Goal: Task Accomplishment & Management: Use online tool/utility

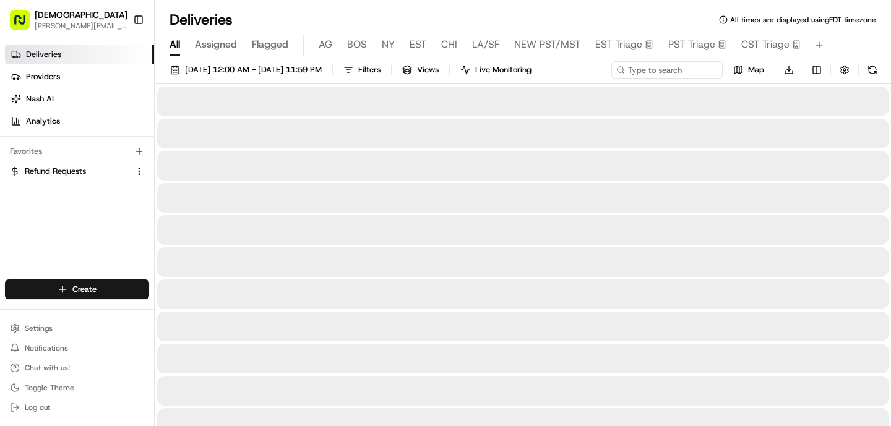
click at [179, 50] on span "All" at bounding box center [175, 44] width 11 height 15
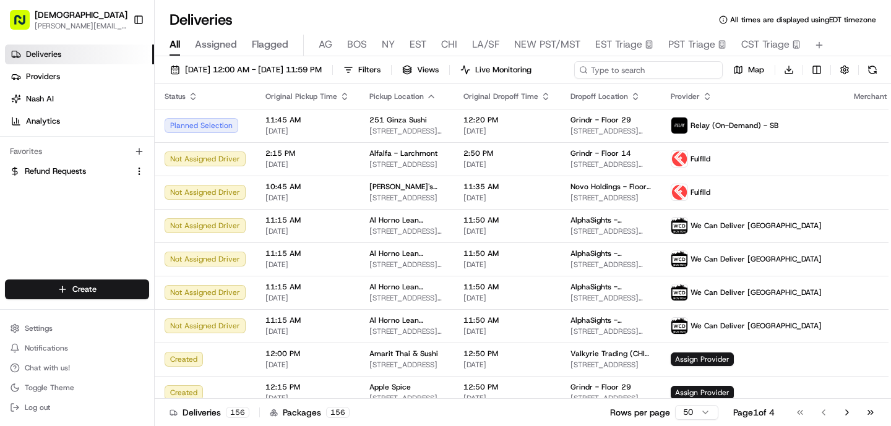
click at [678, 70] on div "[DATE] 12:00 AM - [DATE] 11:59 PM Filters Views Live Monitoring Map Download" at bounding box center [523, 72] width 736 height 23
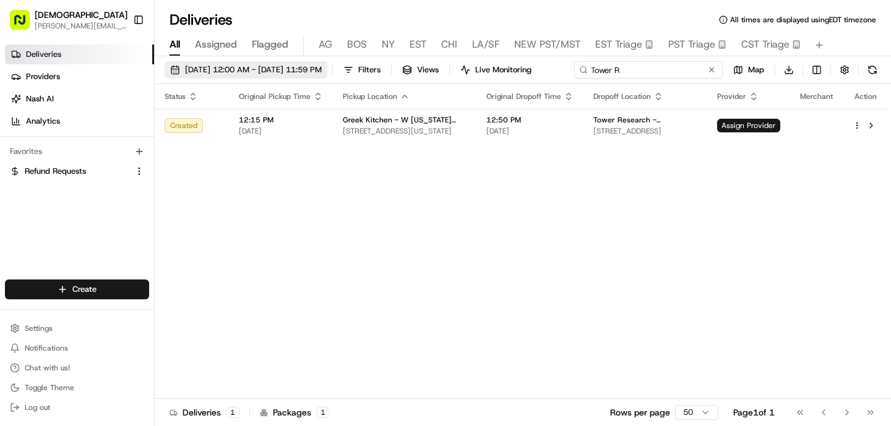
type input "Tower R"
click at [322, 64] on span "[DATE] 12:00 AM - [DATE] 11:59 PM" at bounding box center [253, 69] width 137 height 11
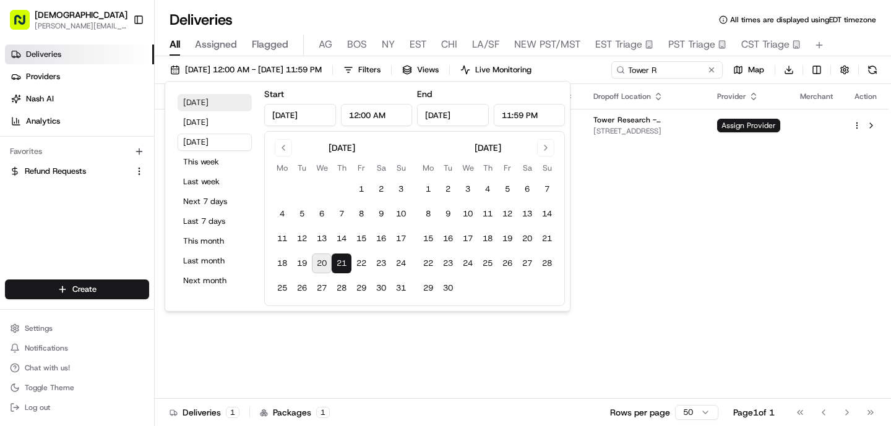
click at [205, 101] on button "[DATE]" at bounding box center [215, 102] width 74 height 17
type input "[DATE]"
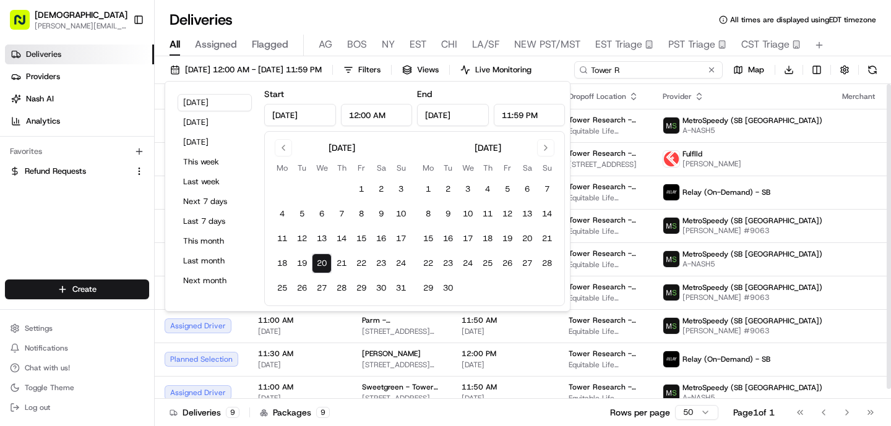
click at [673, 66] on div "[DATE] 12:00 AM - [DATE] 11:59 PM Filters Views Live Monitoring Tower R Map Dow…" at bounding box center [523, 72] width 736 height 23
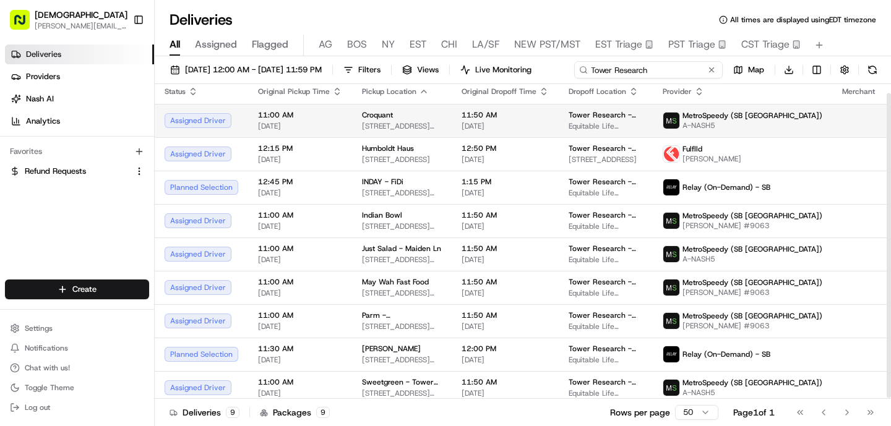
scroll to position [11, 0]
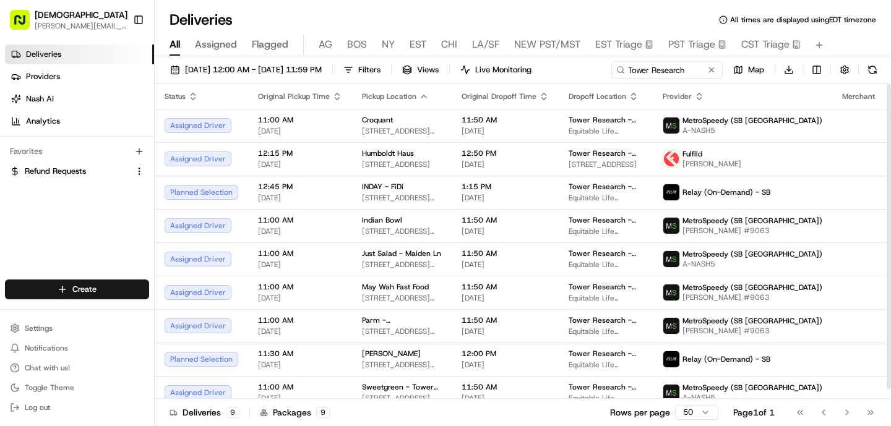
click at [684, 77] on div "[DATE] 12:00 AM - [DATE] 11:59 PM Filters Views Live Monitoring Tower Research …" at bounding box center [523, 72] width 736 height 23
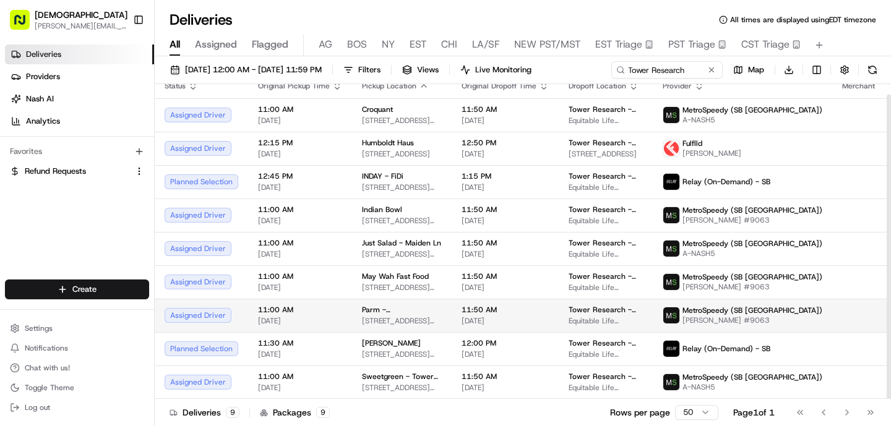
click at [415, 324] on span "[STREET_ADDRESS][PERSON_NAME][US_STATE]" at bounding box center [402, 321] width 80 height 10
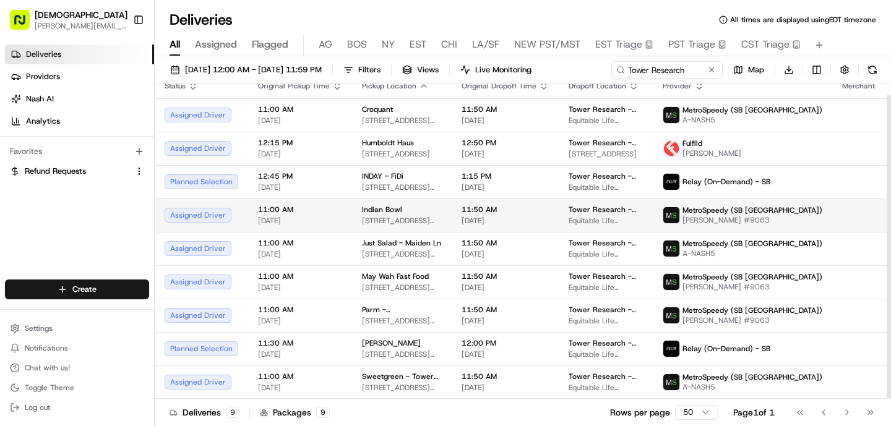
click at [407, 218] on span "[STREET_ADDRESS][DEMOGRAPHIC_DATA][US_STATE]" at bounding box center [402, 221] width 80 height 10
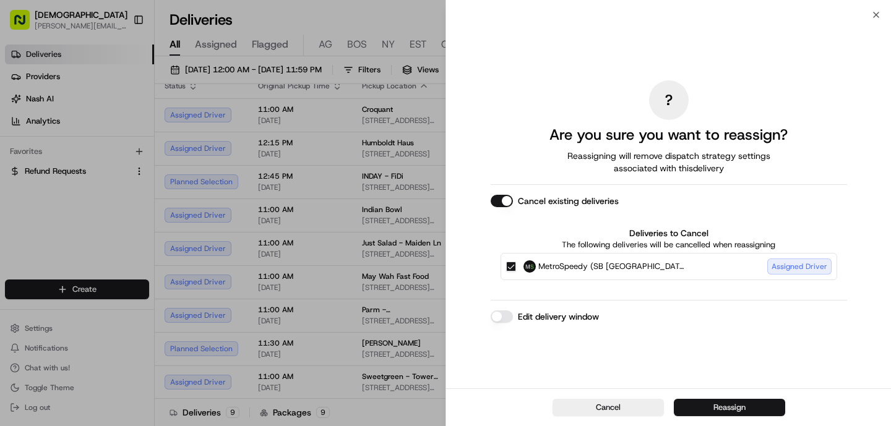
click at [690, 404] on button "Reassign" at bounding box center [729, 407] width 111 height 17
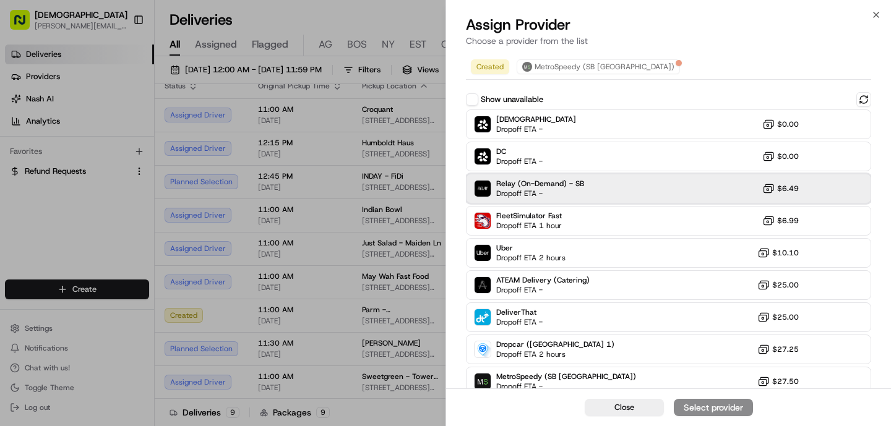
click at [545, 196] on span "Dropoff ETA -" at bounding box center [539, 194] width 87 height 10
click at [736, 408] on div "Assign Provider" at bounding box center [713, 408] width 61 height 12
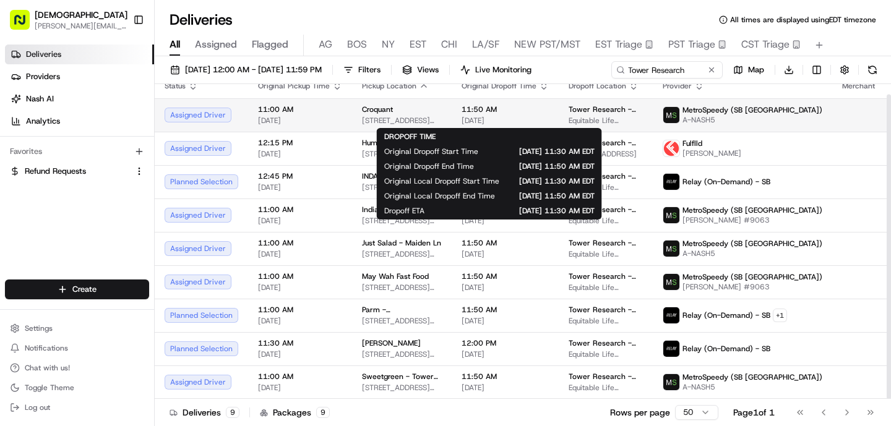
click at [472, 119] on span "[DATE]" at bounding box center [505, 121] width 87 height 10
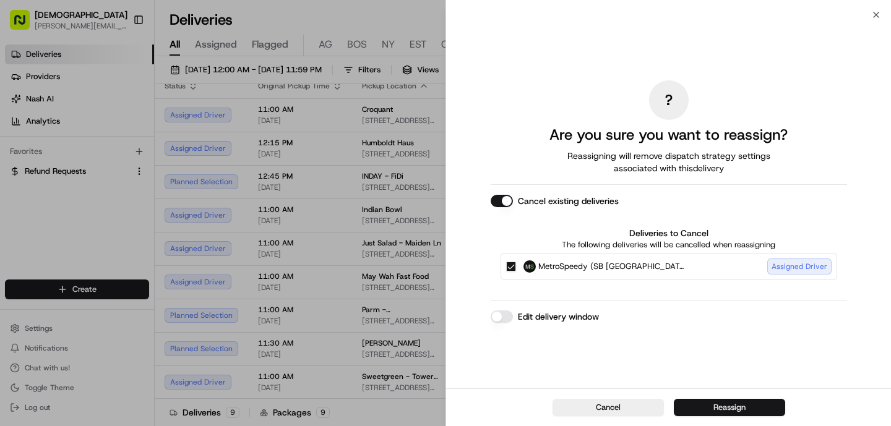
click at [748, 408] on button "Reassign" at bounding box center [729, 407] width 111 height 17
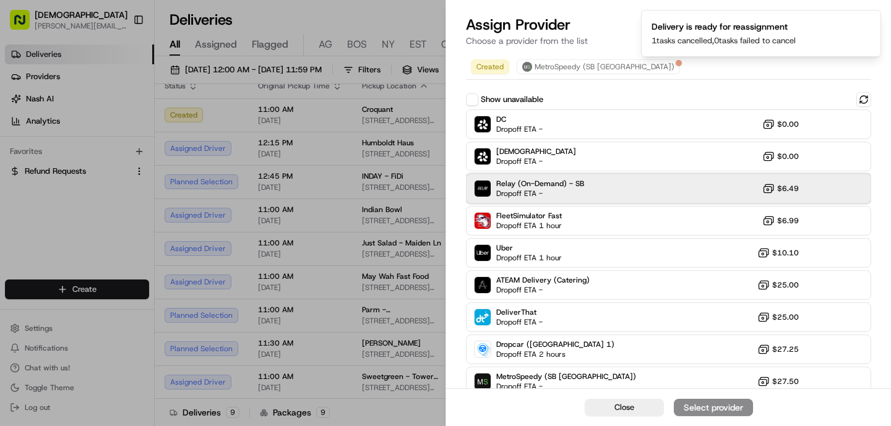
click at [529, 186] on span "Relay (On-Demand) - SB" at bounding box center [540, 184] width 88 height 10
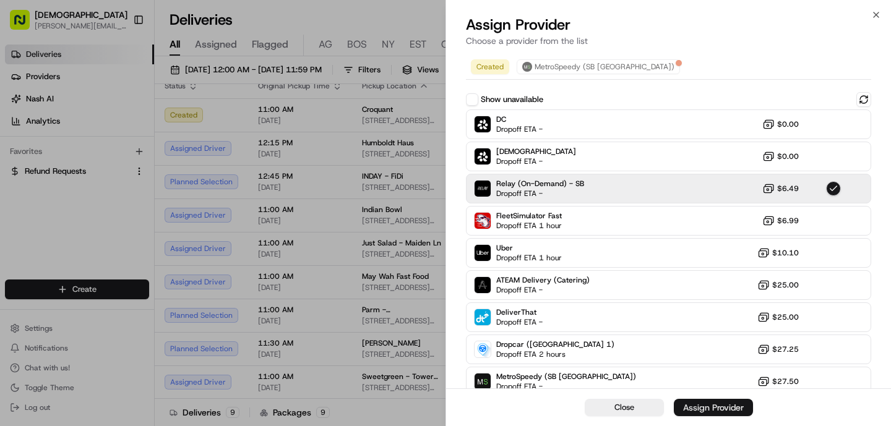
click at [699, 406] on div "Assign Provider" at bounding box center [713, 408] width 61 height 12
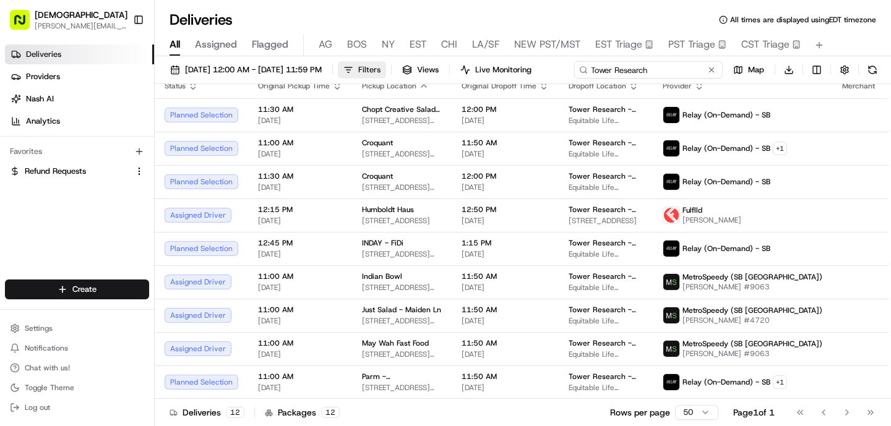
drag, startPoint x: 686, startPoint y: 71, endPoint x: 395, endPoint y: 77, distance: 291.5
click at [395, 77] on div "[DATE] 12:00 AM - [DATE] 11:59 PM Filters Views Live Monitoring Tower Research …" at bounding box center [523, 72] width 736 height 23
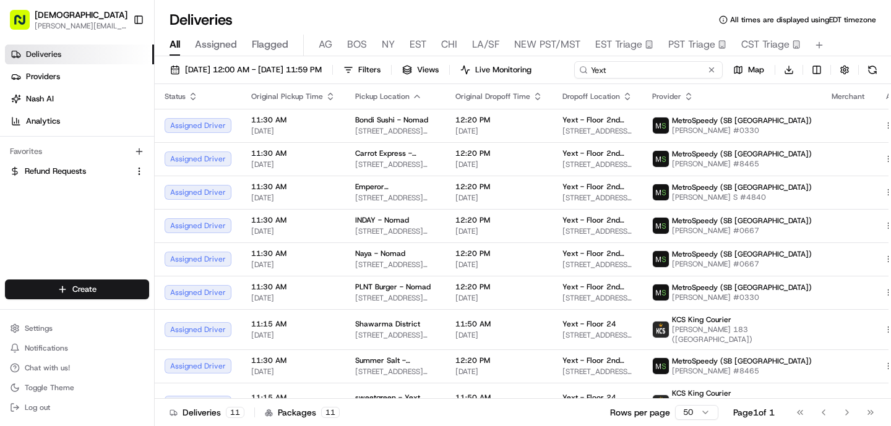
type input "Yext"
click at [707, 77] on div "[DATE] 12:00 AM - [DATE] 11:59 PM Filters Views Live Monitoring Yext Map Downlo…" at bounding box center [523, 72] width 736 height 23
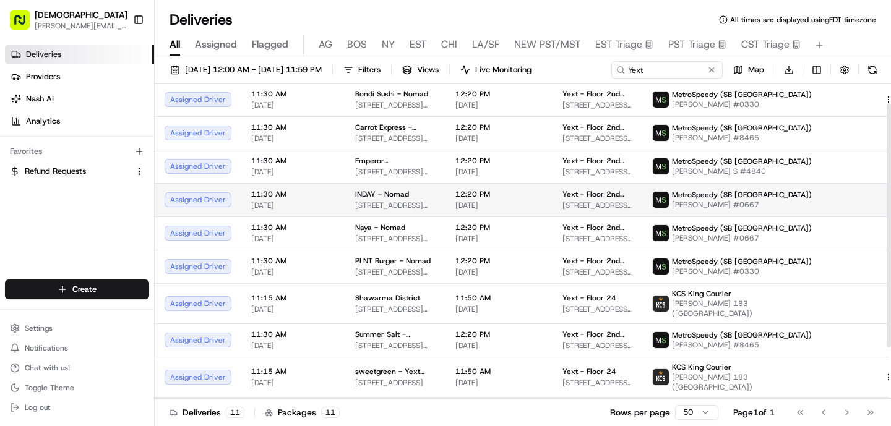
scroll to position [27, 0]
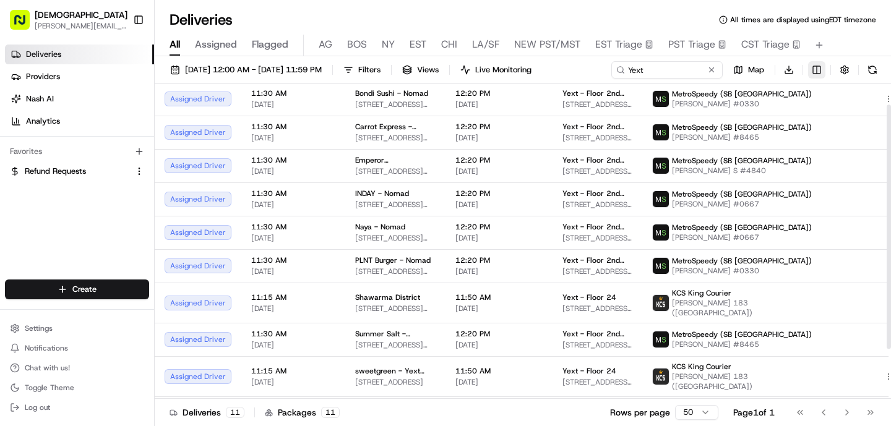
click at [816, 72] on html "Sharebite [PERSON_NAME][EMAIL_ADDRESS][DOMAIN_NAME] Toggle Sidebar Deliveries P…" at bounding box center [445, 213] width 891 height 426
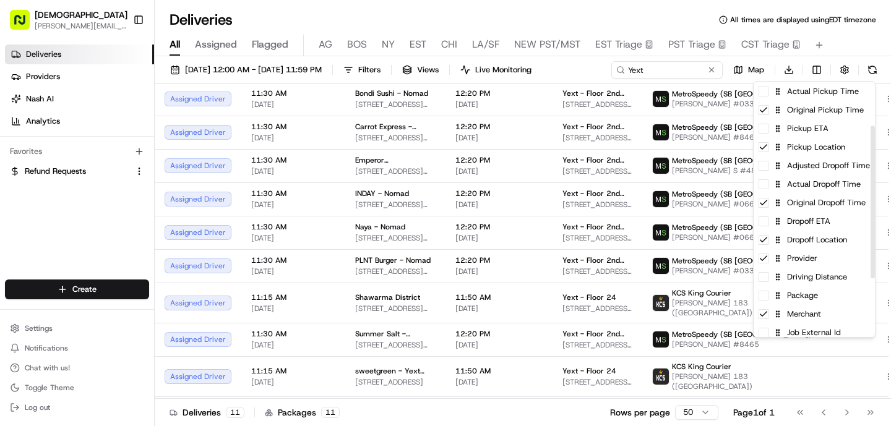
scroll to position [74, 0]
click at [808, 301] on div "Package" at bounding box center [814, 295] width 121 height 19
click at [481, 268] on html "Sharebite [PERSON_NAME][EMAIL_ADDRESS][DOMAIN_NAME] Toggle Sidebar Deliveries P…" at bounding box center [445, 213] width 891 height 426
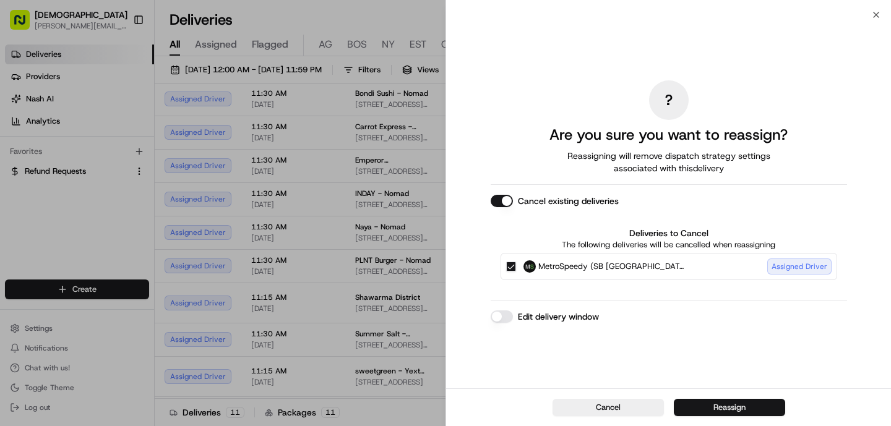
click at [731, 408] on button "Reassign" at bounding box center [729, 407] width 111 height 17
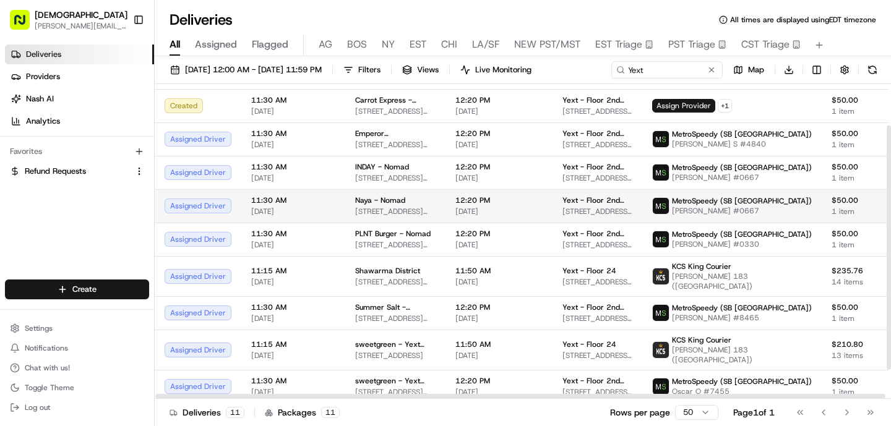
scroll to position [54, 0]
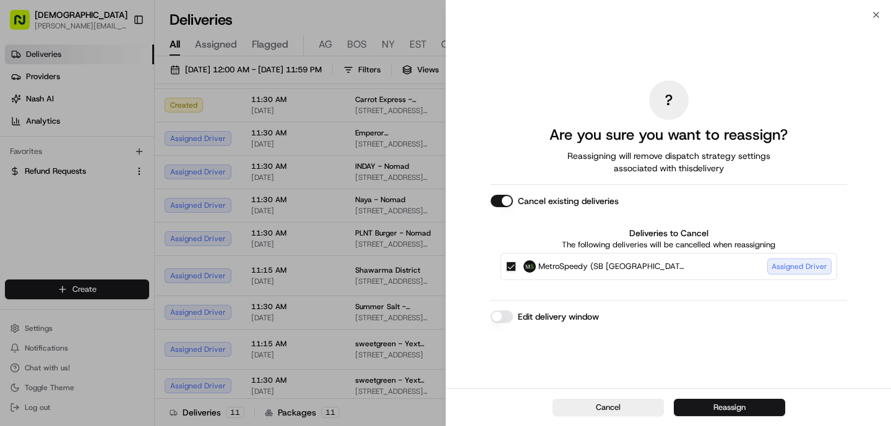
click at [746, 408] on button "Reassign" at bounding box center [729, 407] width 111 height 17
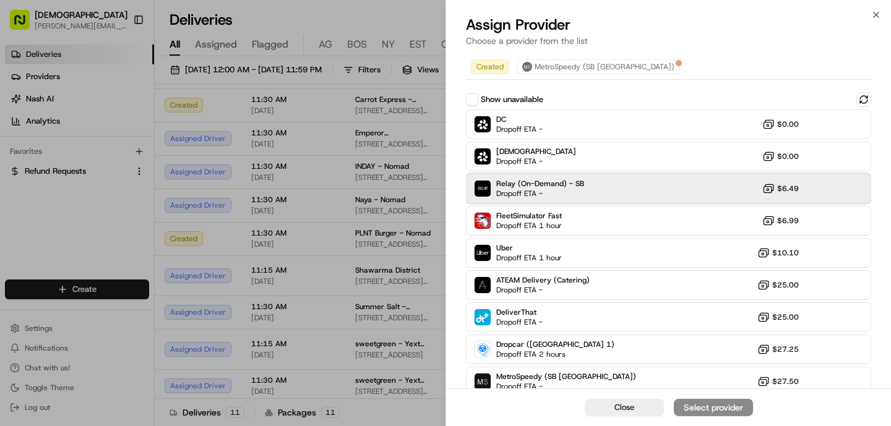
click at [585, 194] on div "Relay (On-Demand) - SB Dropoff ETA - $6.49" at bounding box center [668, 189] width 405 height 30
click at [713, 411] on div "Assign Provider" at bounding box center [713, 408] width 61 height 12
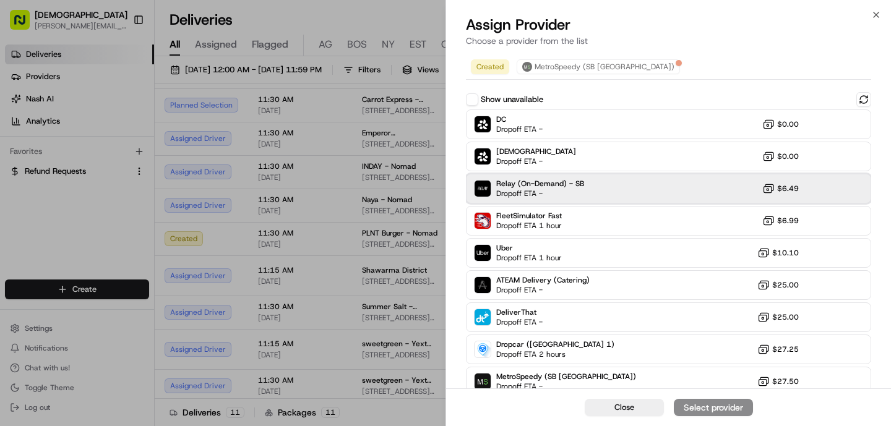
click at [525, 194] on span "Dropoff ETA -" at bounding box center [539, 194] width 87 height 10
click at [712, 406] on div "Assign Provider" at bounding box center [713, 408] width 61 height 12
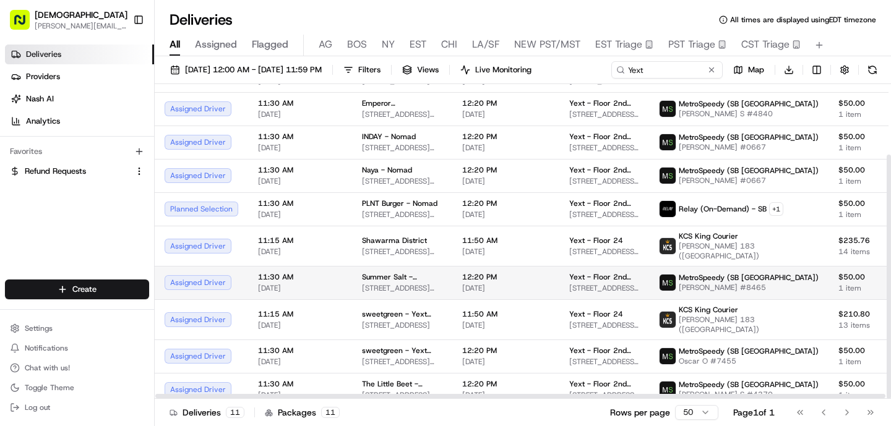
scroll to position [91, 0]
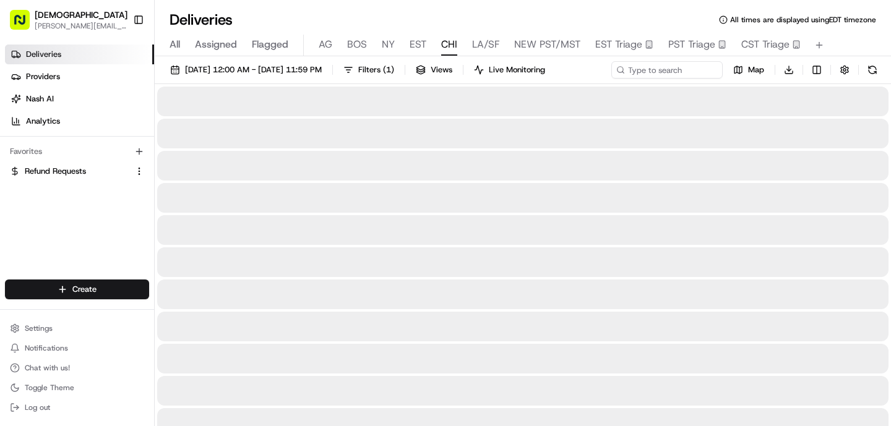
click at [447, 46] on span "CHI" at bounding box center [449, 44] width 16 height 15
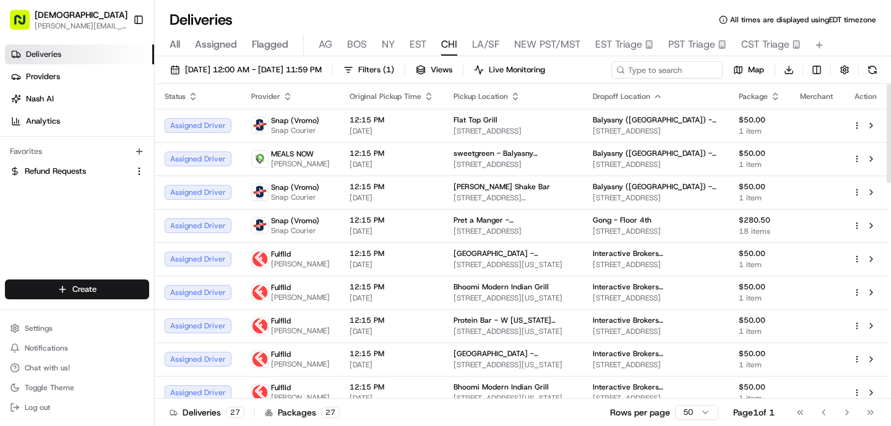
click at [424, 97] on icon "button" at bounding box center [429, 97] width 10 height 10
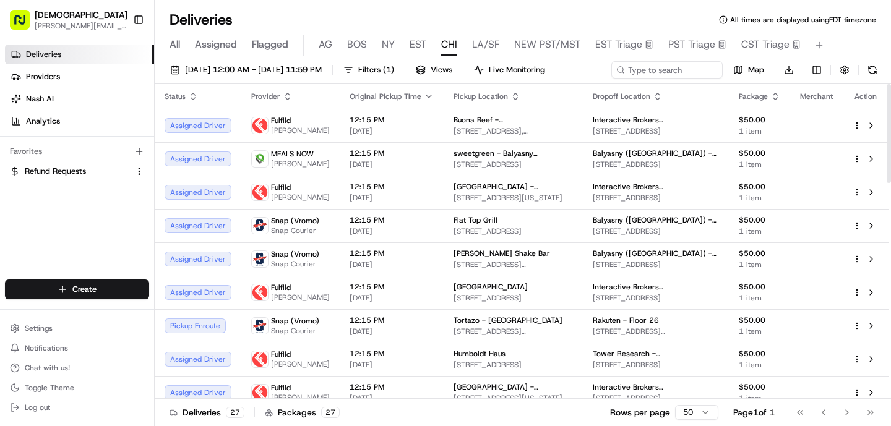
click at [424, 97] on icon "button" at bounding box center [429, 97] width 10 height 10
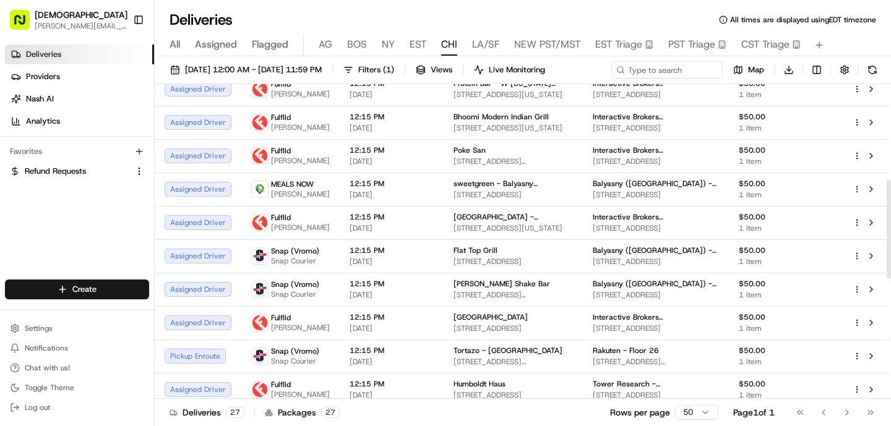
scroll to position [304, 0]
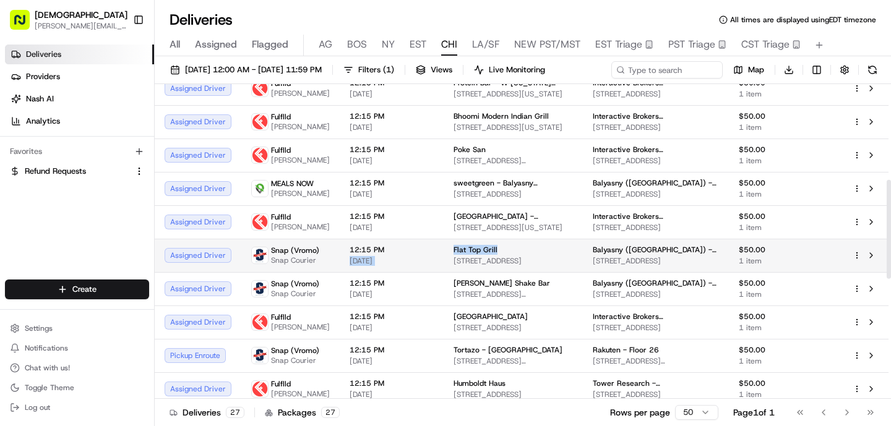
drag, startPoint x: 489, startPoint y: 280, endPoint x: 424, endPoint y: 276, distance: 65.1
click at [424, 272] on tr "Assigned Driver Snap (Vromo) Snap Courier 12:15 PM [DATE] Flat Top Grill [STREE…" at bounding box center [522, 255] width 734 height 33
click at [444, 272] on td "Flat Top Grill [STREET_ADDRESS]" at bounding box center [513, 255] width 139 height 33
drag, startPoint x: 438, startPoint y: 274, endPoint x: 487, endPoint y: 274, distance: 48.9
click at [487, 272] on td "Flat Top Grill [STREET_ADDRESS]" at bounding box center [513, 255] width 139 height 33
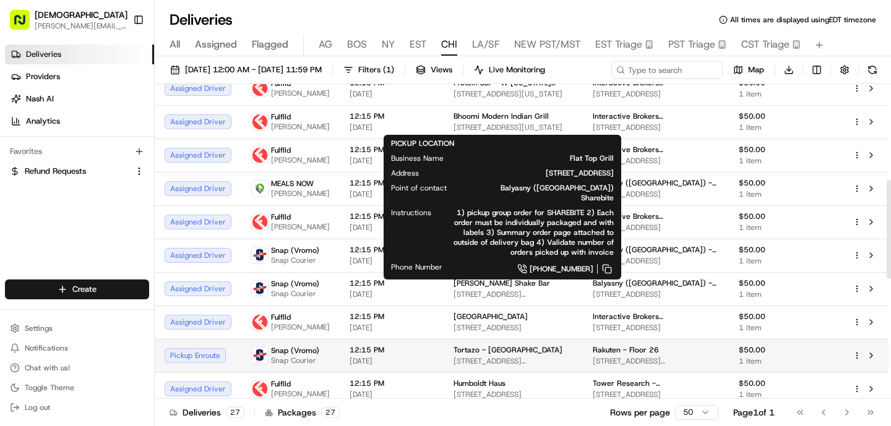
copy span "Flat Top Grill"
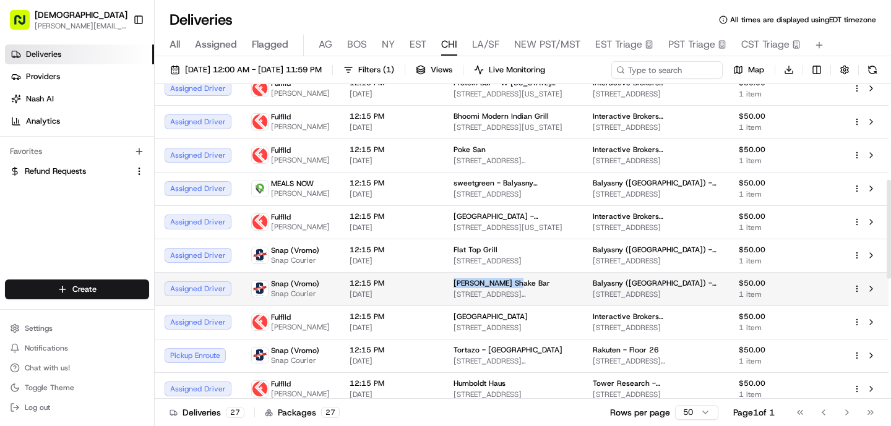
drag, startPoint x: 508, startPoint y: 308, endPoint x: 441, endPoint y: 306, distance: 66.9
click at [454, 288] on div "[PERSON_NAME] Shake Bar" at bounding box center [513, 283] width 119 height 10
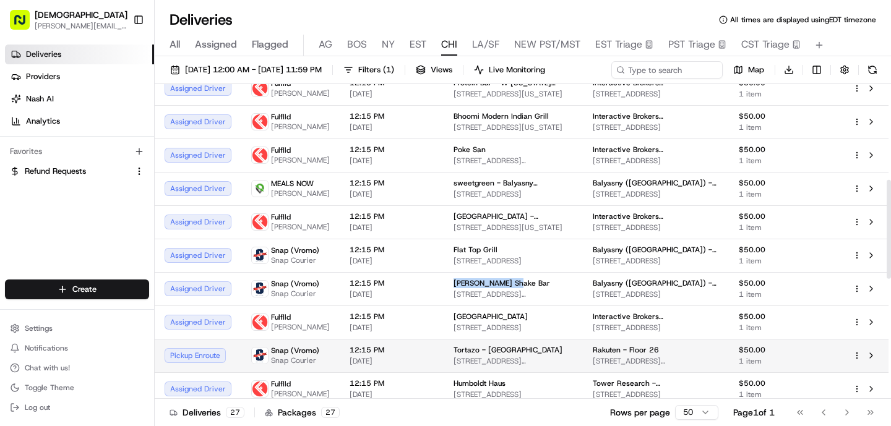
copy span "[PERSON_NAME] Shake Bar"
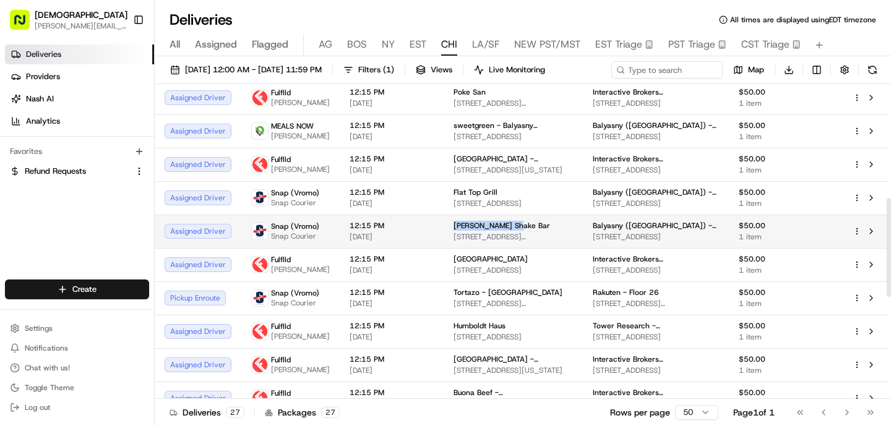
scroll to position [363, 0]
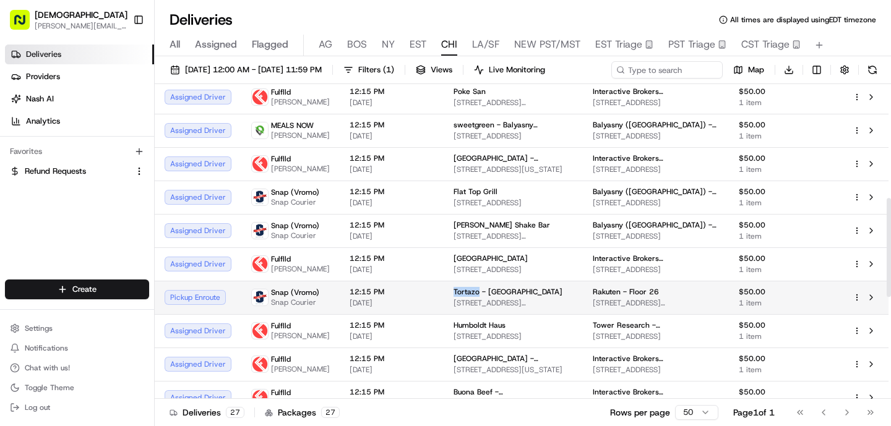
drag, startPoint x: 467, startPoint y: 326, endPoint x: 436, endPoint y: 325, distance: 31.0
click at [444, 314] on td "Tortazo - [GEOGRAPHIC_DATA] [STREET_ADDRESS][PERSON_NAME]" at bounding box center [513, 297] width 139 height 33
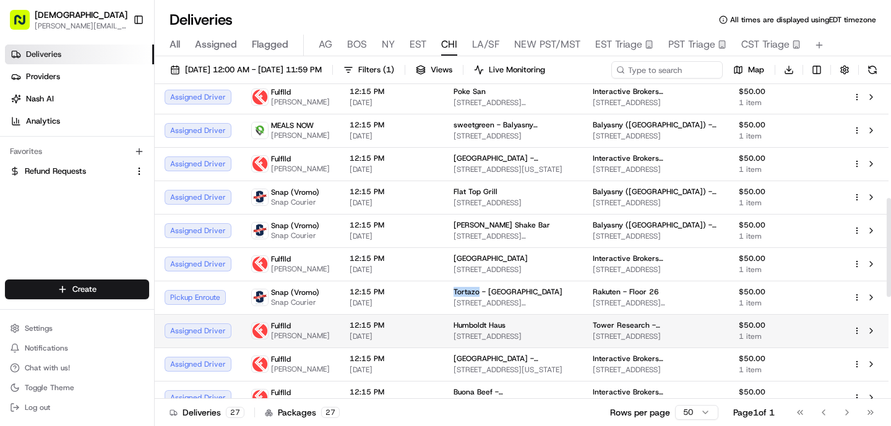
copy span "Tortazo"
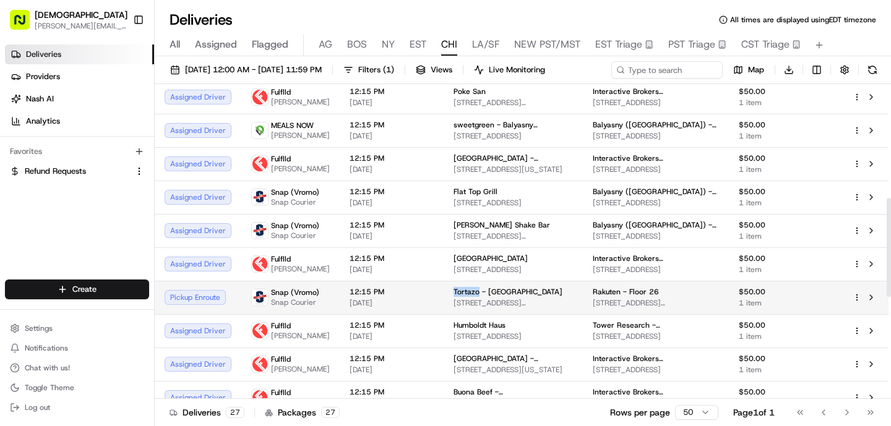
click at [340, 314] on td "12:15 PM [DATE]" at bounding box center [392, 297] width 104 height 33
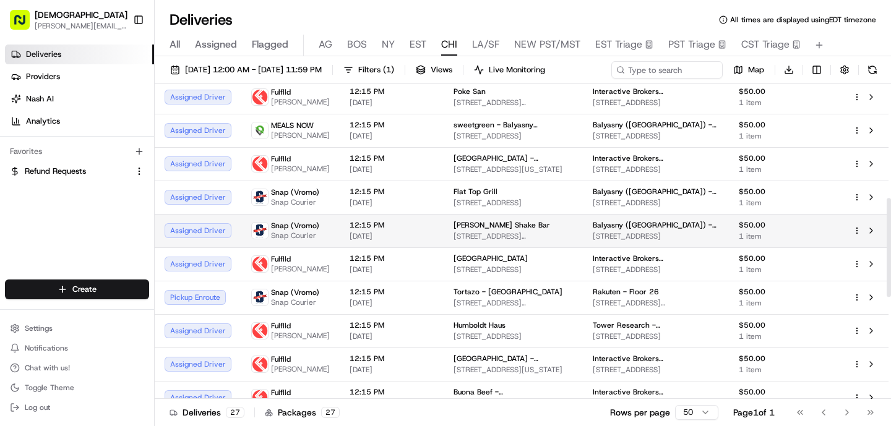
click at [350, 241] on span "[DATE]" at bounding box center [392, 236] width 84 height 10
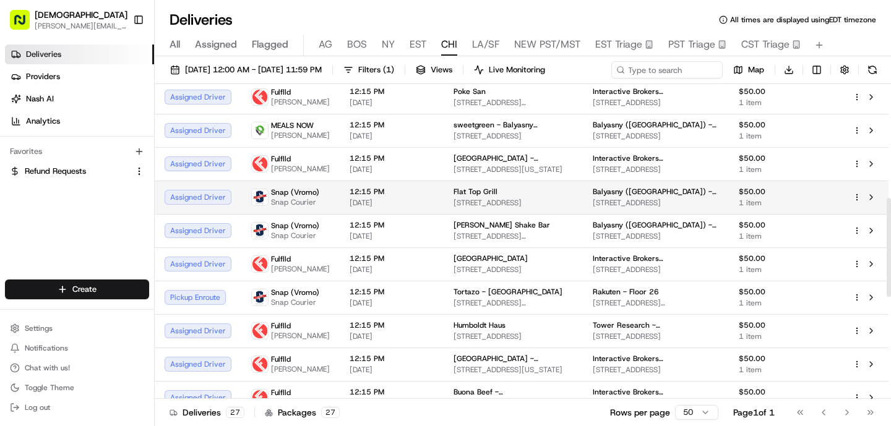
click at [350, 208] on span "[DATE]" at bounding box center [392, 203] width 84 height 10
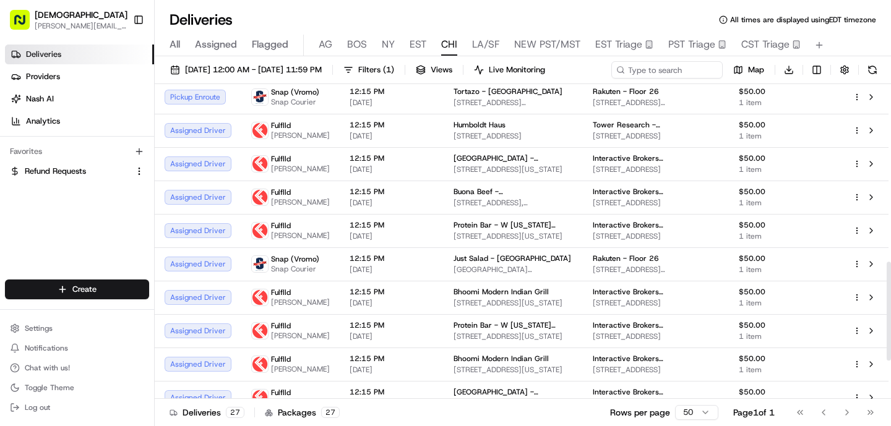
scroll to position [566, 0]
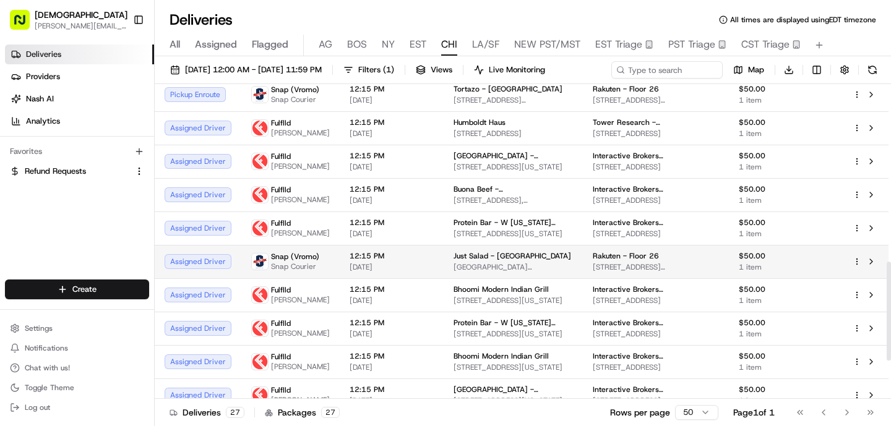
click at [416, 278] on td "12:15 PM [DATE]" at bounding box center [392, 261] width 104 height 33
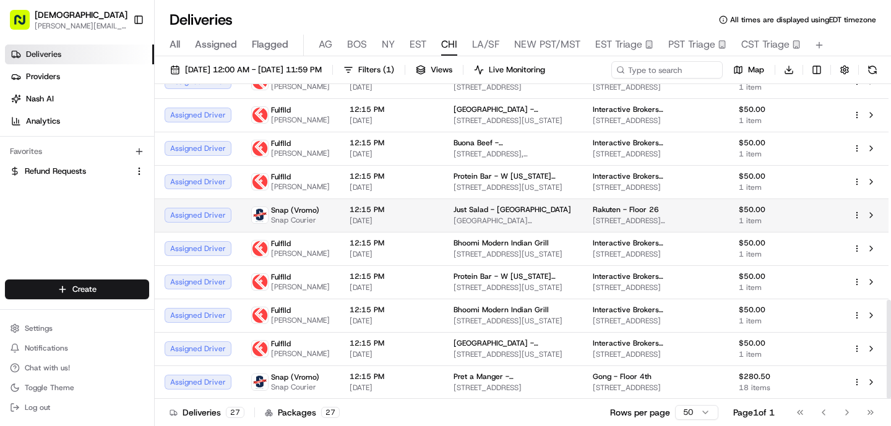
scroll to position [687, 0]
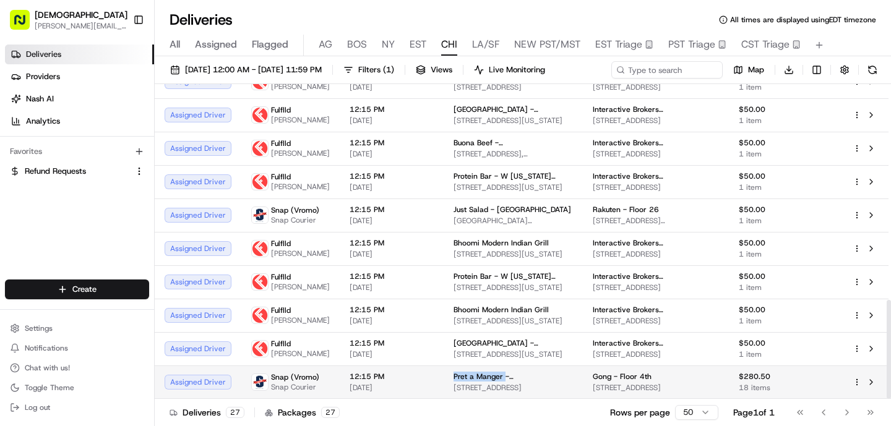
drag, startPoint x: 493, startPoint y: 376, endPoint x: 441, endPoint y: 378, distance: 51.4
click at [454, 378] on span "Pret a Manger - [GEOGRAPHIC_DATA]" at bounding box center [513, 377] width 119 height 10
copy span "Pret a Manger"
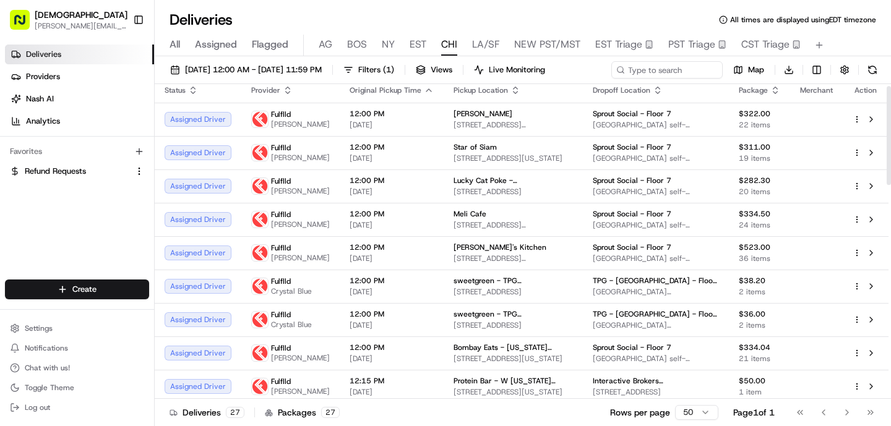
scroll to position [0, 0]
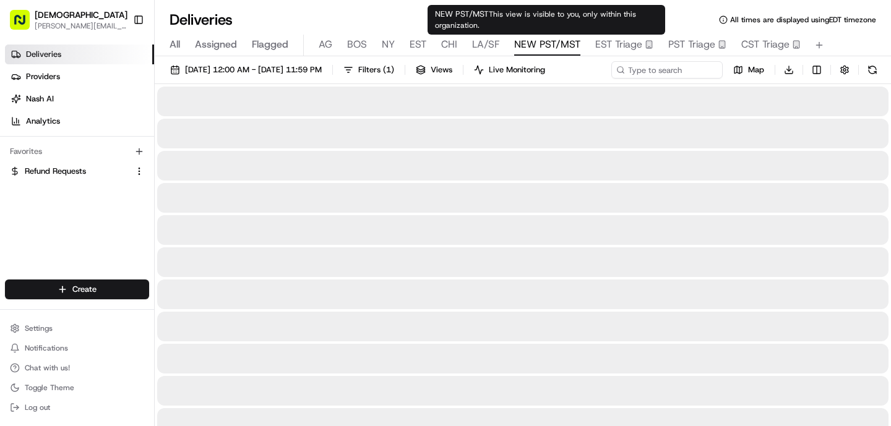
click at [539, 46] on span "NEW PST/MST" at bounding box center [547, 44] width 66 height 15
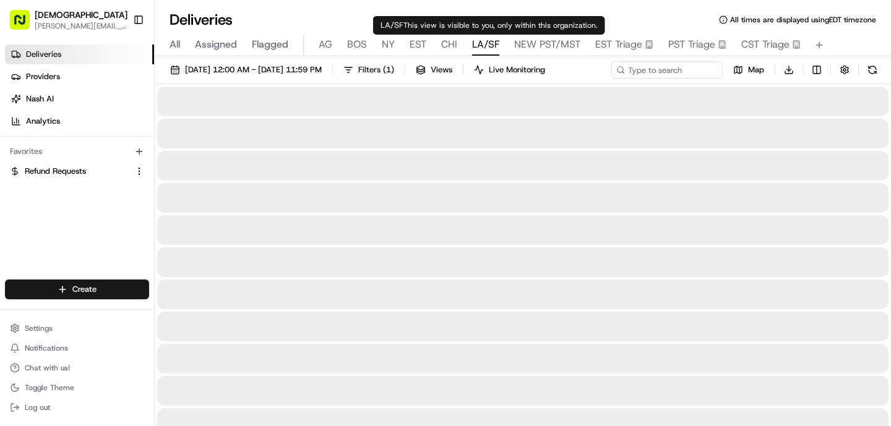
click at [480, 50] on span "LA/SF" at bounding box center [485, 44] width 27 height 15
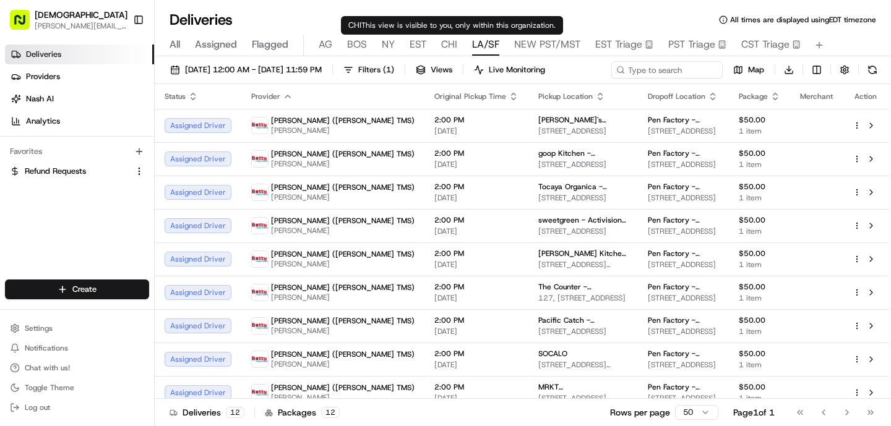
click at [444, 45] on span "CHI" at bounding box center [449, 44] width 16 height 15
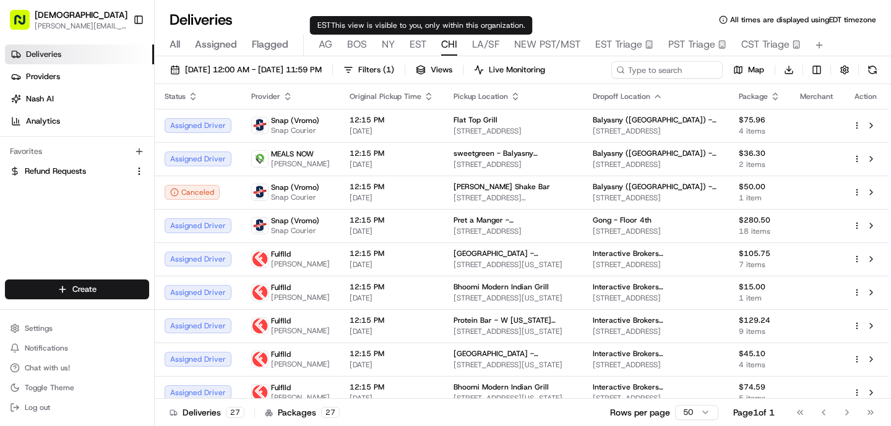
click at [417, 46] on span "EST" at bounding box center [418, 44] width 17 height 15
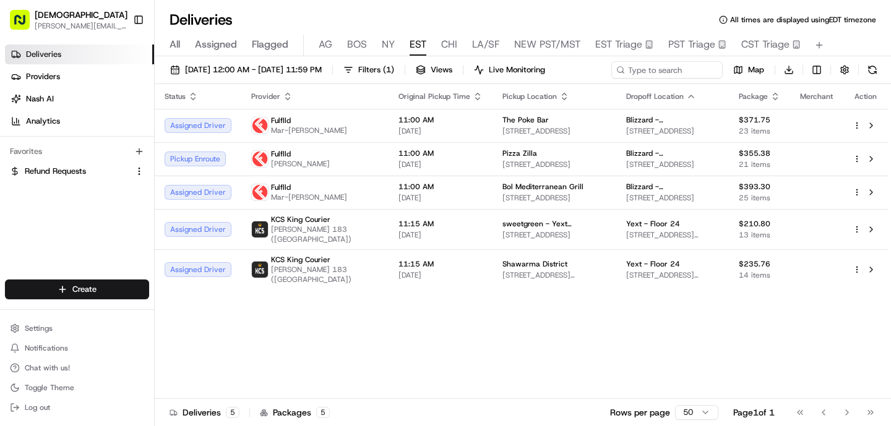
click at [378, 44] on div "All Assigned Flagged [PERSON_NAME] NY EST CHI LA/SF NEW PST/MST EST Triage PST …" at bounding box center [523, 46] width 736 height 22
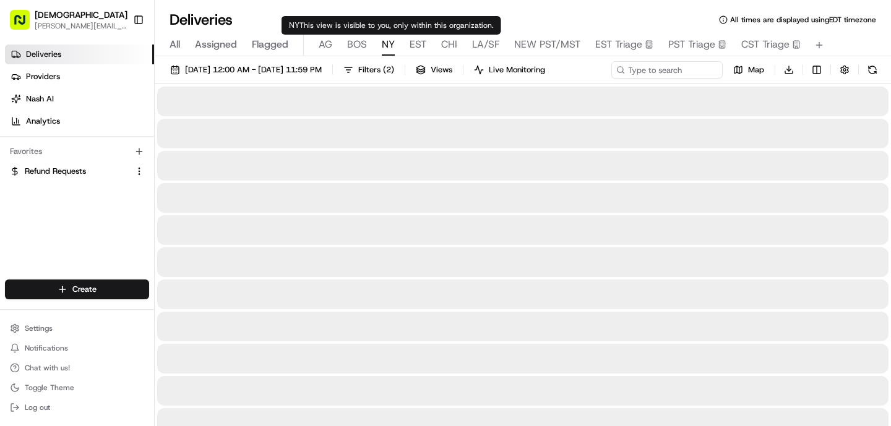
click at [389, 47] on span "NY" at bounding box center [388, 44] width 13 height 15
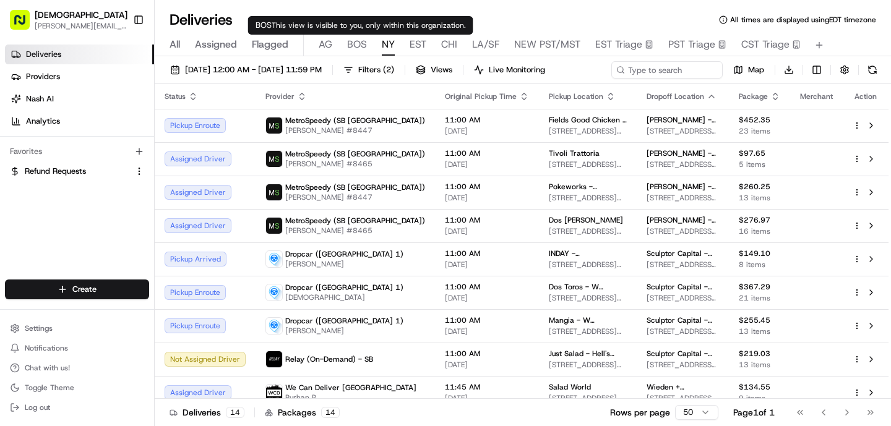
click at [358, 46] on span "BOS" at bounding box center [357, 44] width 20 height 15
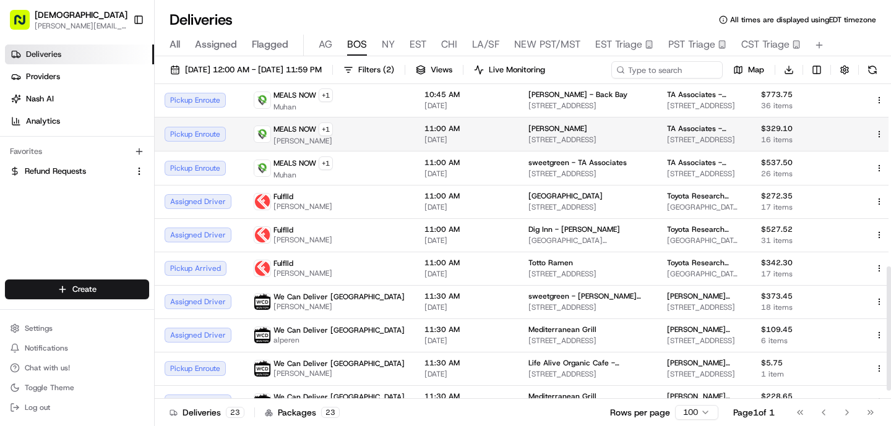
scroll to position [481, 0]
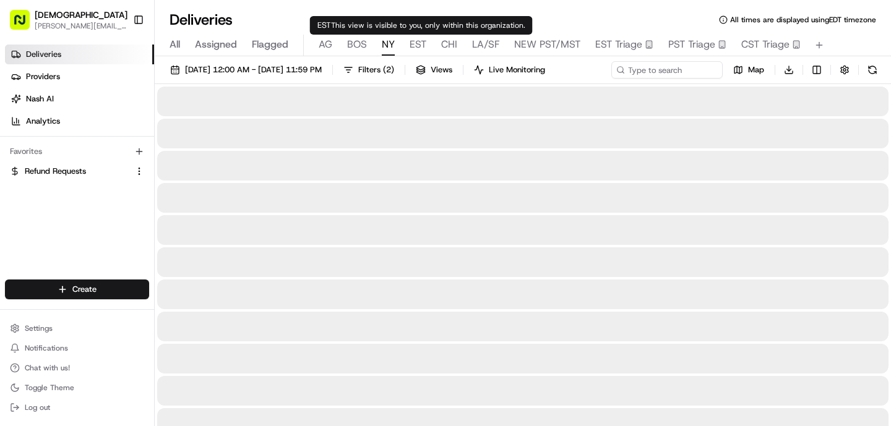
click at [387, 46] on span "NY" at bounding box center [388, 44] width 13 height 15
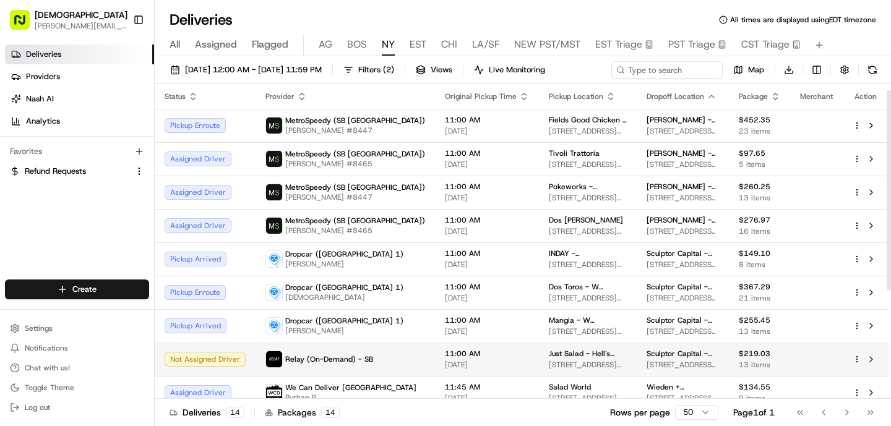
scroll to position [178, 0]
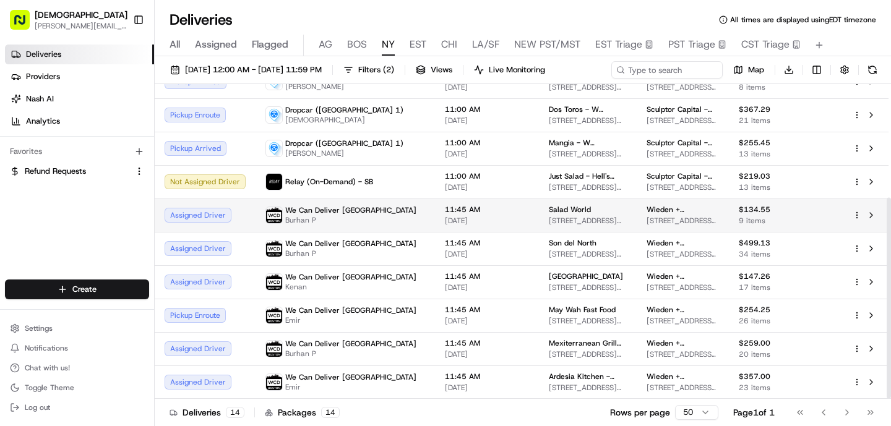
click at [336, 218] on span "Burhan P" at bounding box center [350, 220] width 131 height 10
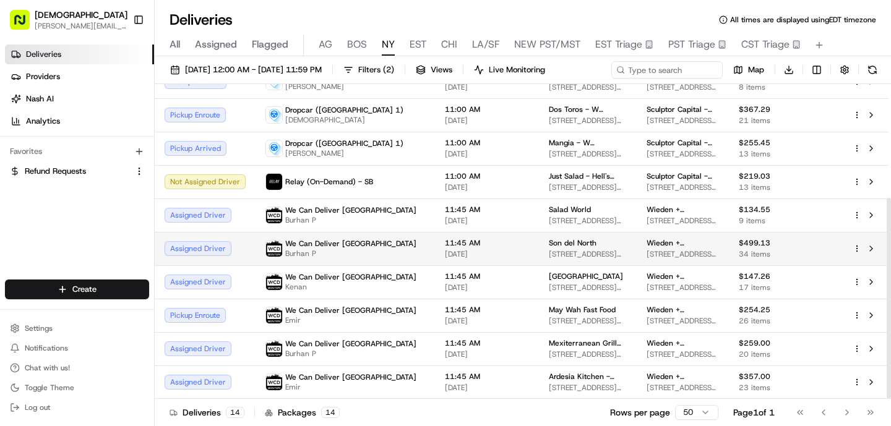
click at [336, 252] on span "Burhan P" at bounding box center [350, 254] width 131 height 10
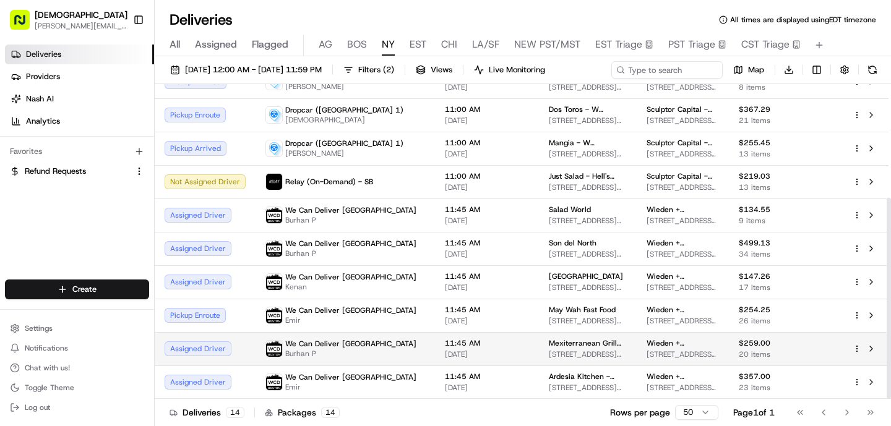
click at [348, 355] on span "Burhan P" at bounding box center [350, 354] width 131 height 10
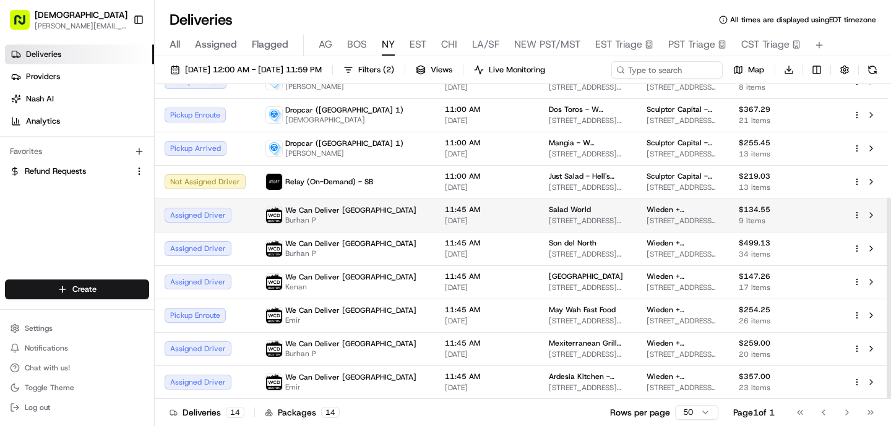
click at [346, 220] on span "Burhan P" at bounding box center [350, 220] width 131 height 10
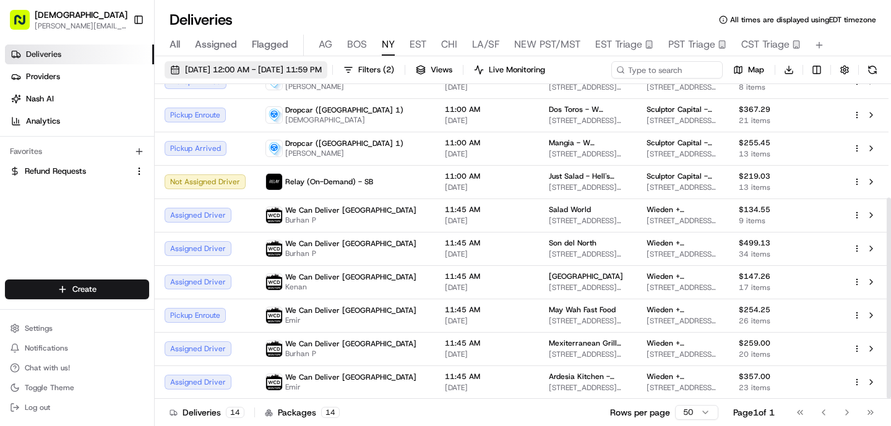
click at [276, 68] on span "[DATE] 12:00 AM - [DATE] 11:59 PM" at bounding box center [253, 69] width 137 height 11
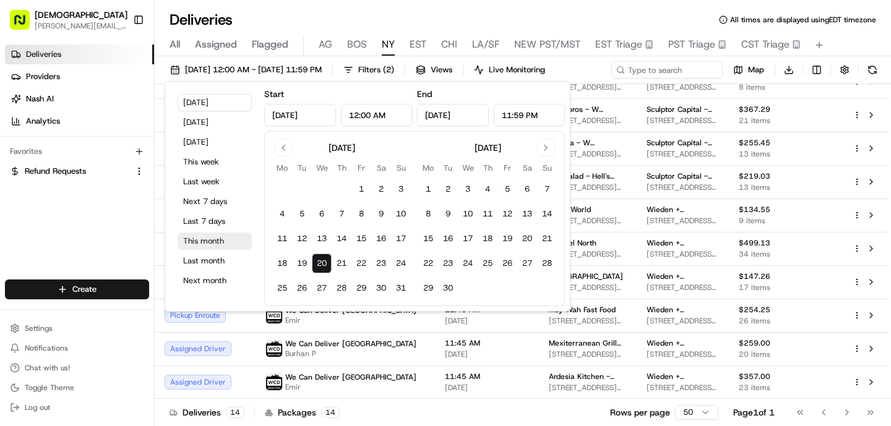
click at [217, 233] on button "This month" at bounding box center [215, 241] width 74 height 17
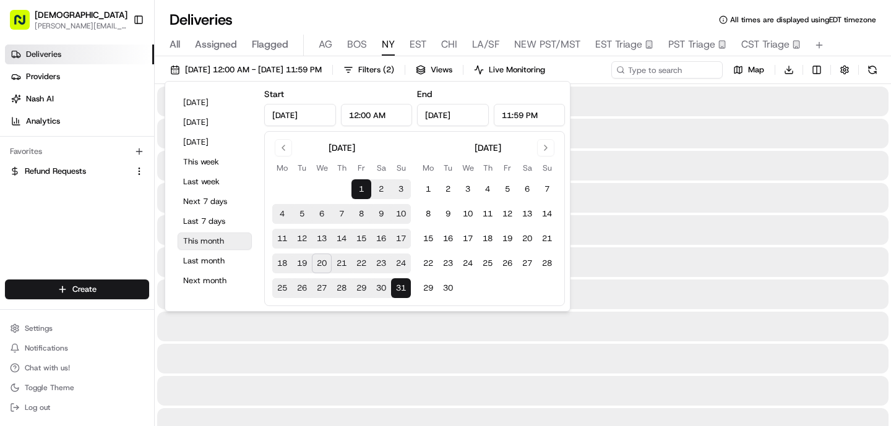
type input "[DATE]"
click at [657, 63] on div "[DATE] 12:00 AM - [DATE] 11:59 PM Filters ( 2 ) Views Live Monitoring Map Downl…" at bounding box center [523, 72] width 736 height 23
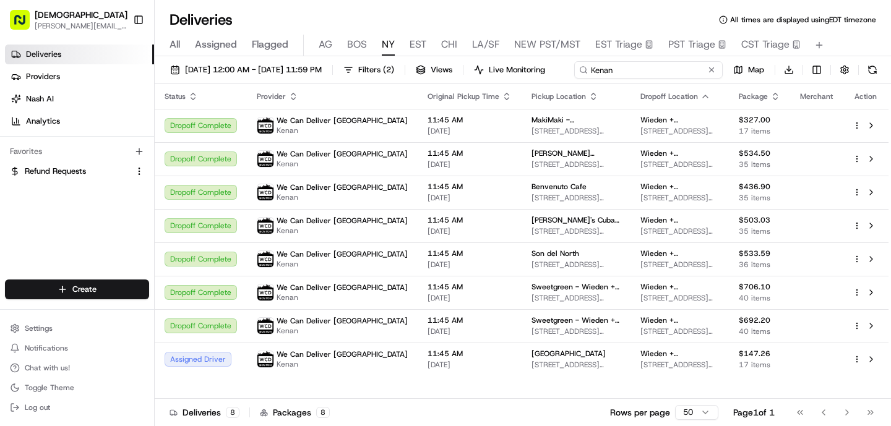
type input "Kenan"
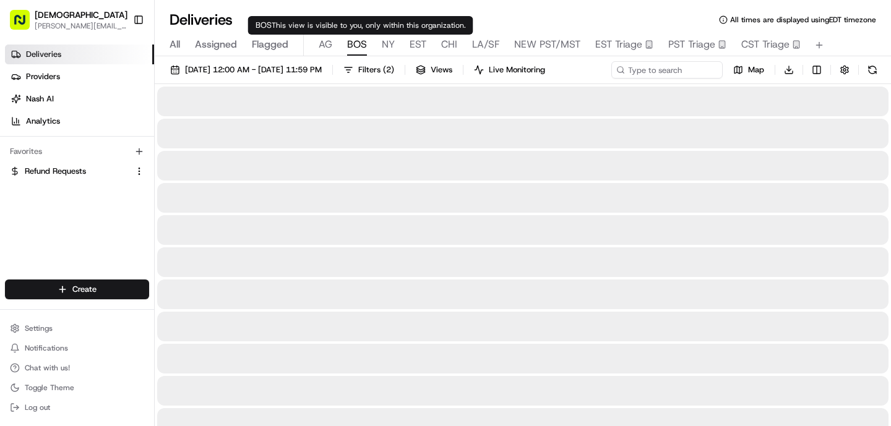
click at [358, 46] on span "BOS" at bounding box center [357, 44] width 20 height 15
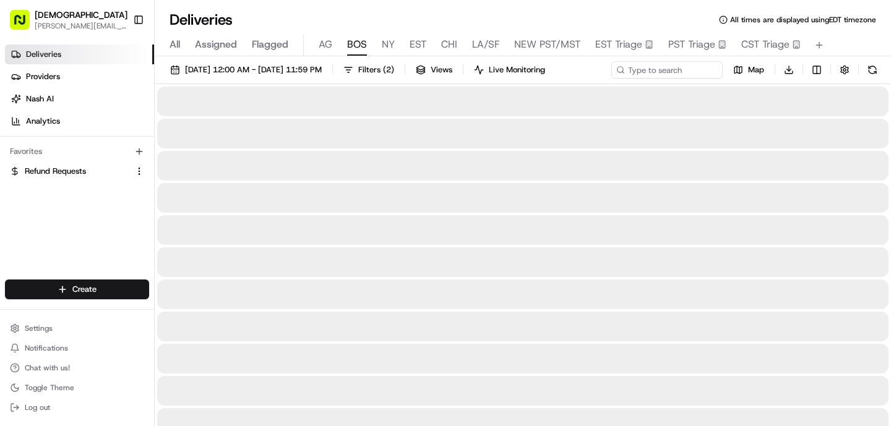
click at [382, 49] on span "NY" at bounding box center [388, 44] width 13 height 15
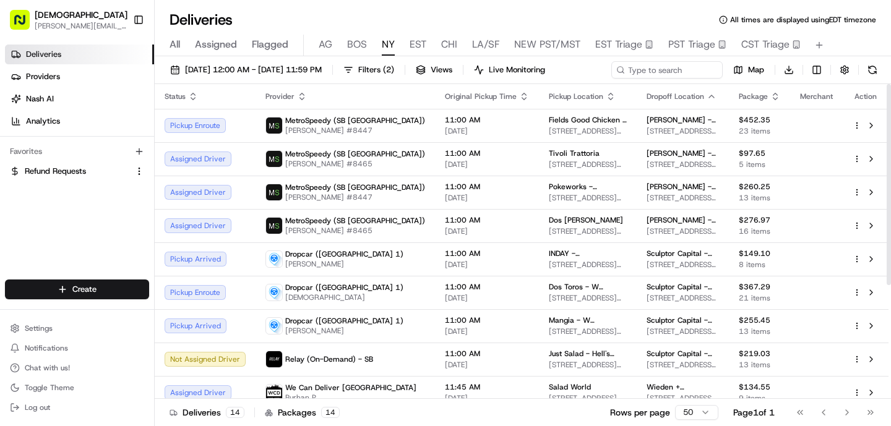
scroll to position [178, 0]
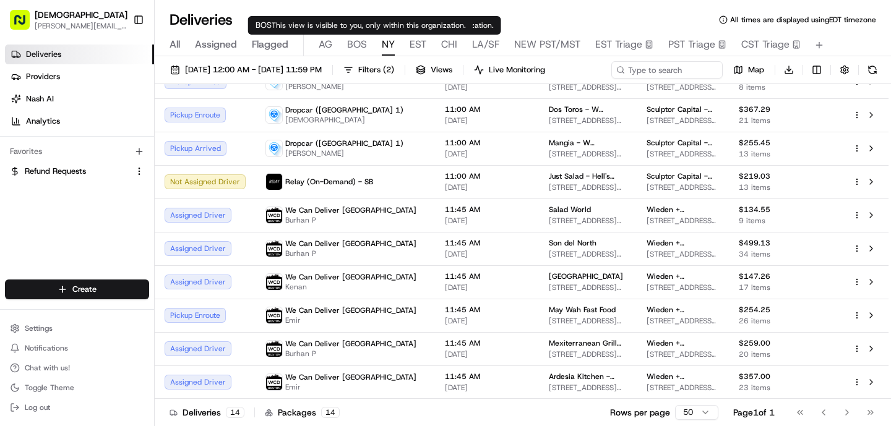
click at [358, 46] on span "BOS" at bounding box center [357, 44] width 20 height 15
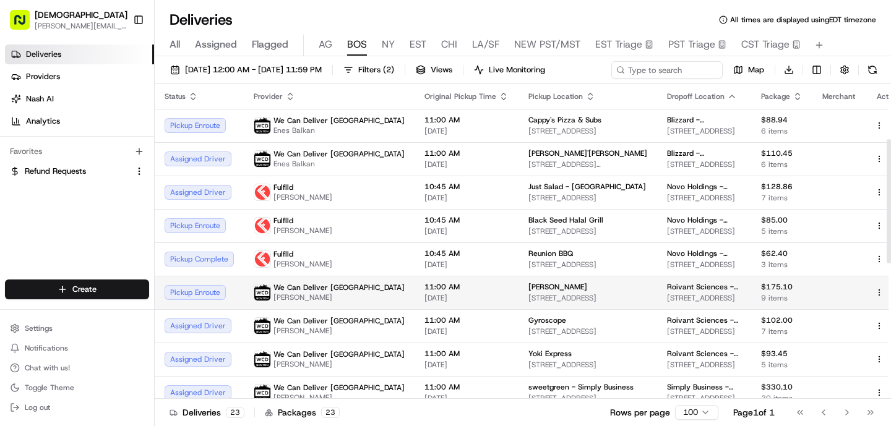
scroll to position [481, 0]
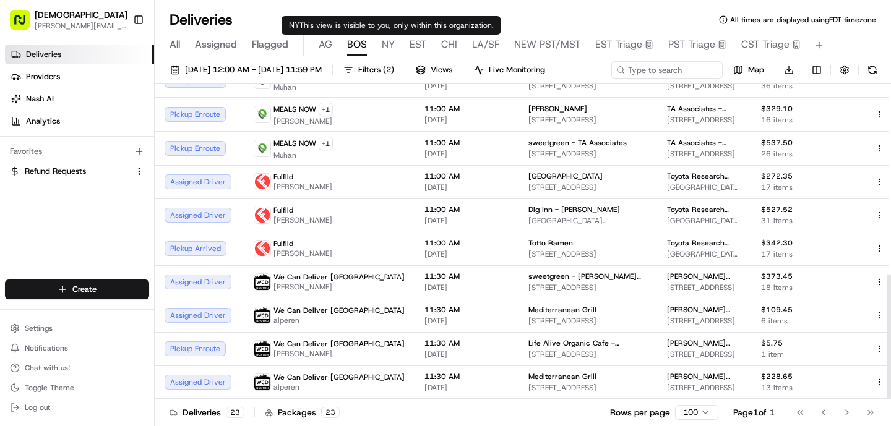
click at [385, 41] on span "NY" at bounding box center [388, 44] width 13 height 15
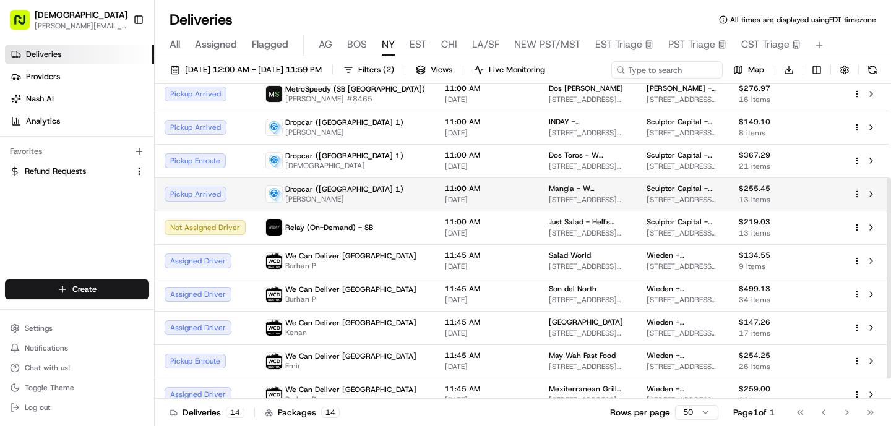
scroll to position [178, 0]
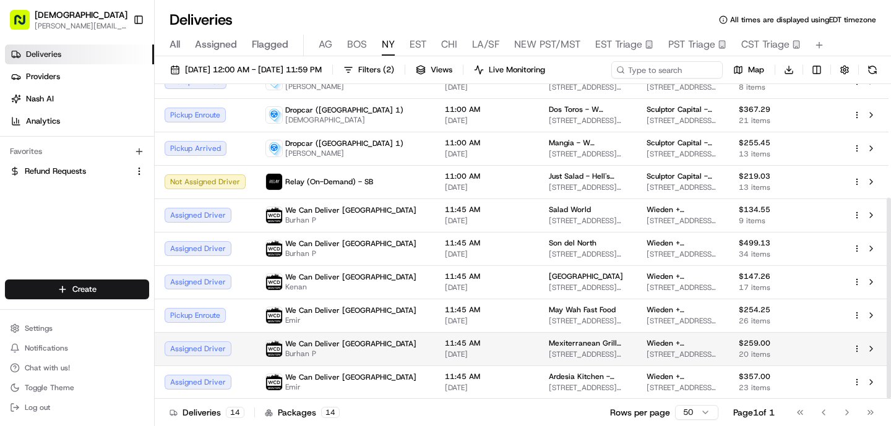
click at [549, 358] on span "[STREET_ADDRESS][PERSON_NAME][US_STATE]" at bounding box center [588, 355] width 78 height 10
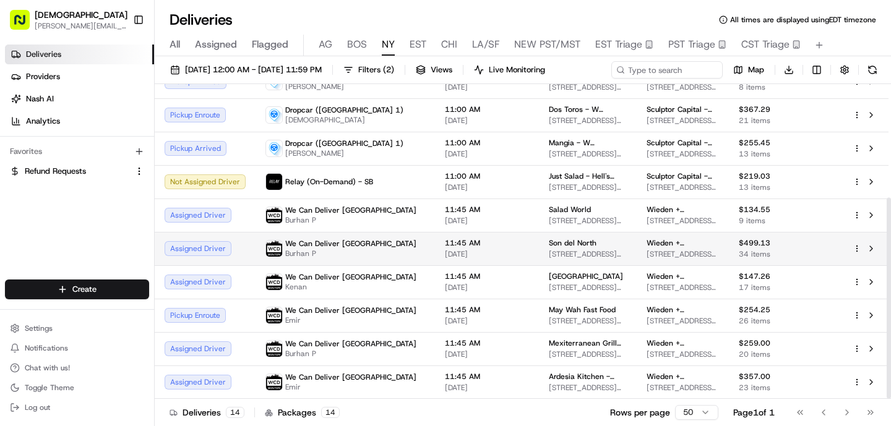
click at [435, 260] on td "11:45 AM [DATE]" at bounding box center [487, 248] width 104 height 33
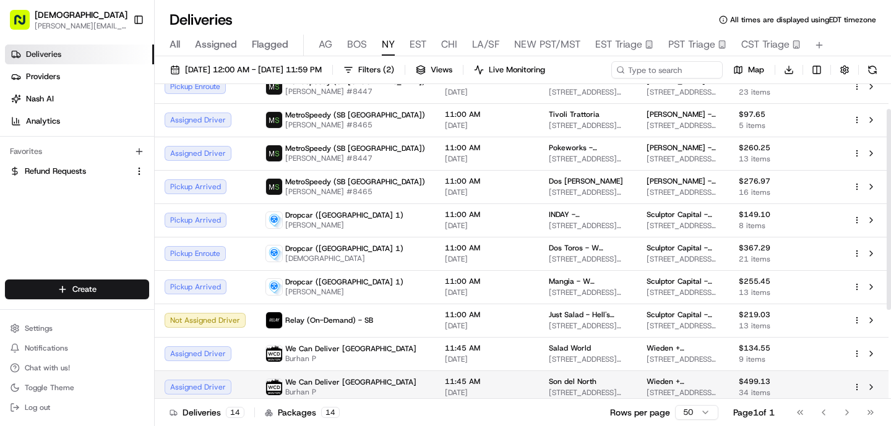
scroll to position [0, 0]
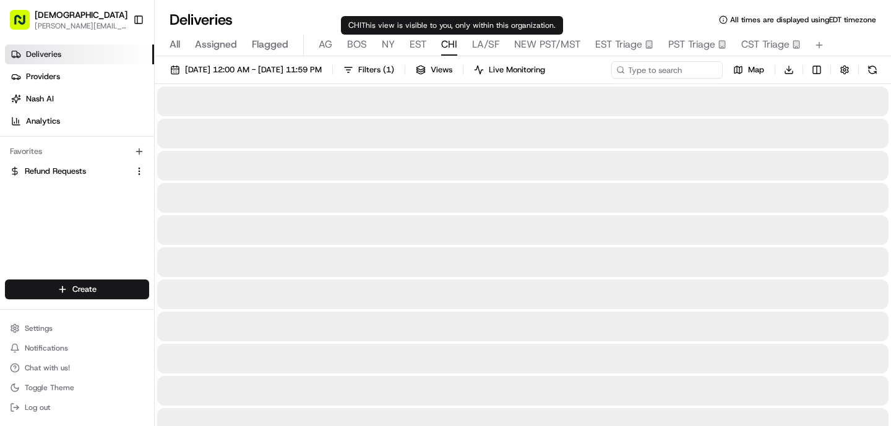
click at [447, 48] on span "CHI" at bounding box center [449, 44] width 16 height 15
click at [410, 46] on span "EST" at bounding box center [418, 44] width 17 height 15
click at [391, 46] on span "NY" at bounding box center [388, 44] width 13 height 15
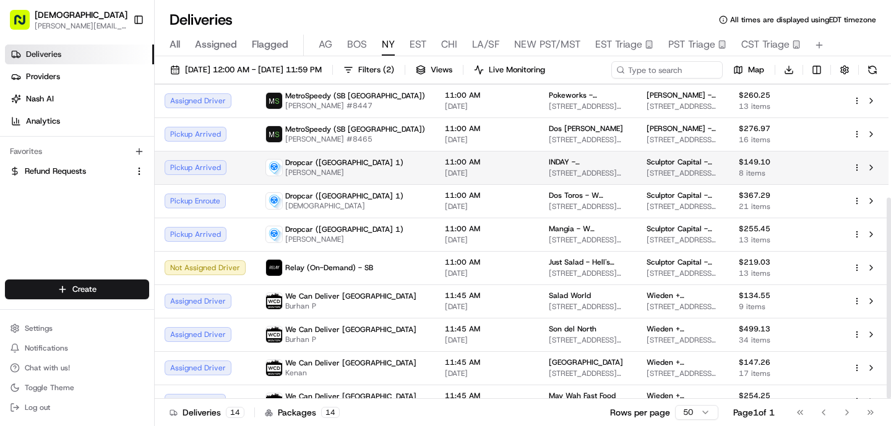
scroll to position [178, 0]
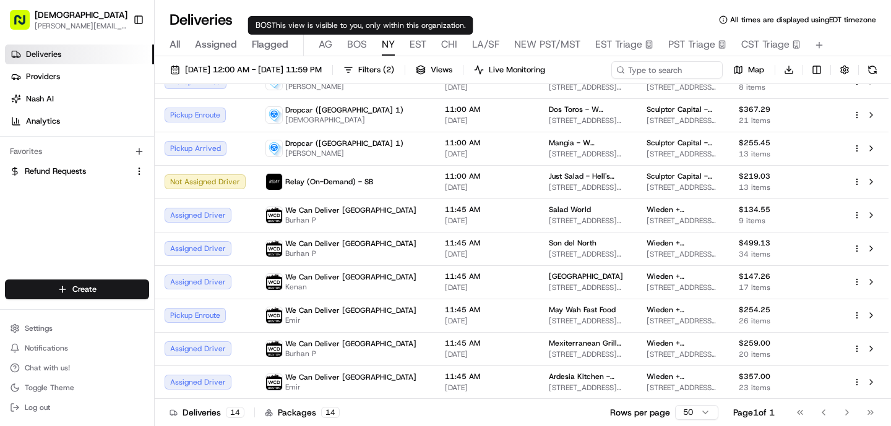
click at [354, 46] on span "BOS" at bounding box center [357, 44] width 20 height 15
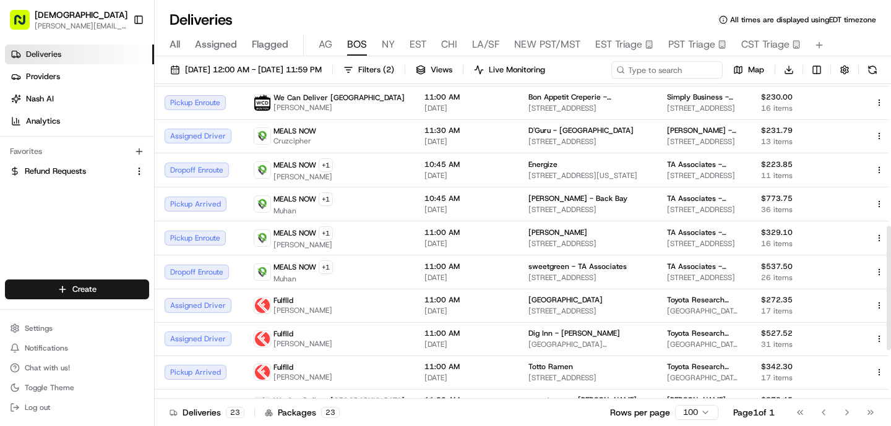
scroll to position [362, 0]
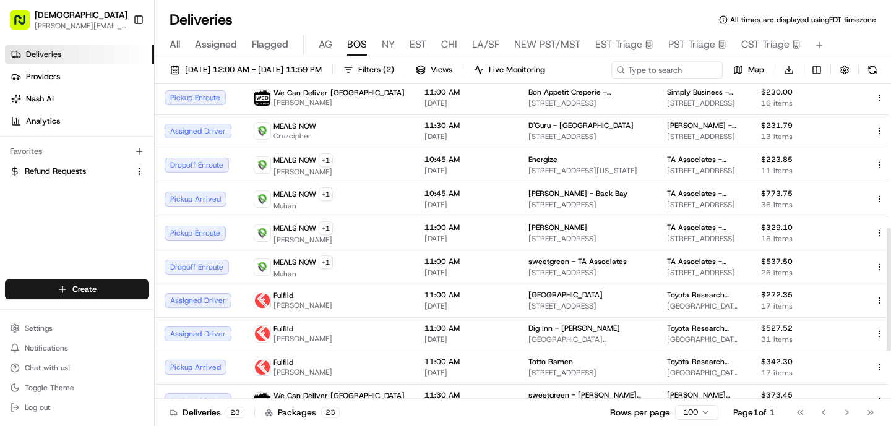
click at [333, 46] on div "All Assigned Flagged [PERSON_NAME] NY EST CHI LA/SF NEW PST/MST EST Triage PST …" at bounding box center [523, 46] width 736 height 22
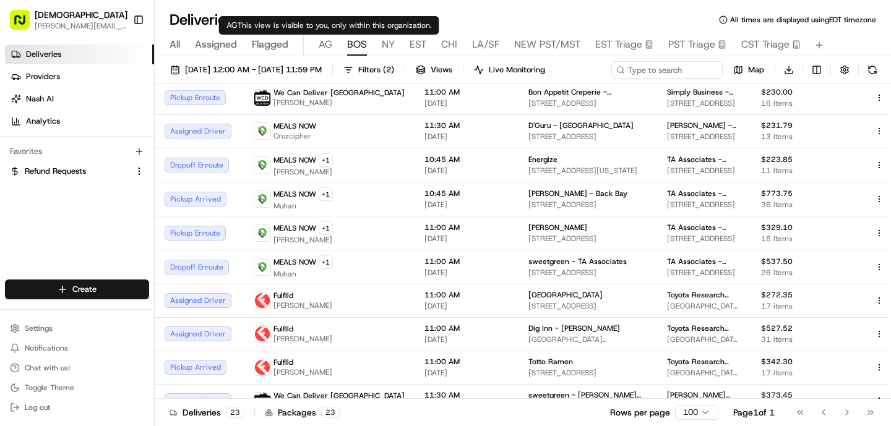
click at [322, 45] on span "AG" at bounding box center [326, 44] width 14 height 15
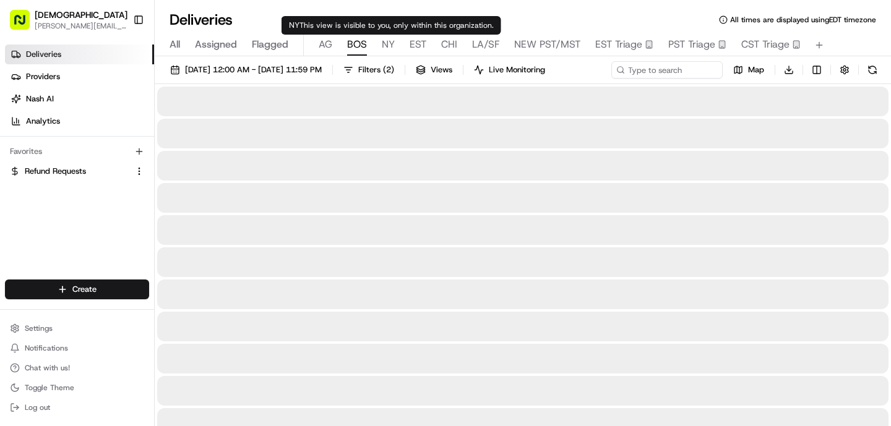
click at [359, 44] on span "BOS" at bounding box center [357, 44] width 20 height 15
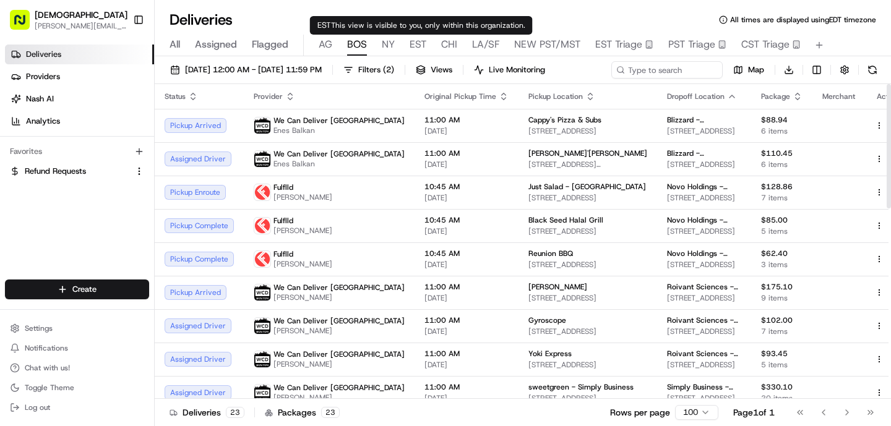
click at [395, 43] on div "All Assigned Flagged [PERSON_NAME] NY EST CHI LA/SF NEW PST/MST EST Triage PST …" at bounding box center [523, 46] width 736 height 22
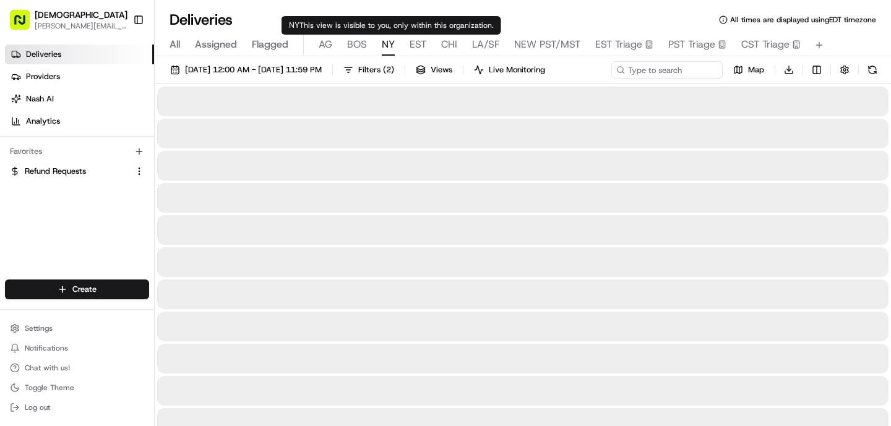
click at [392, 43] on span "NY" at bounding box center [388, 44] width 13 height 15
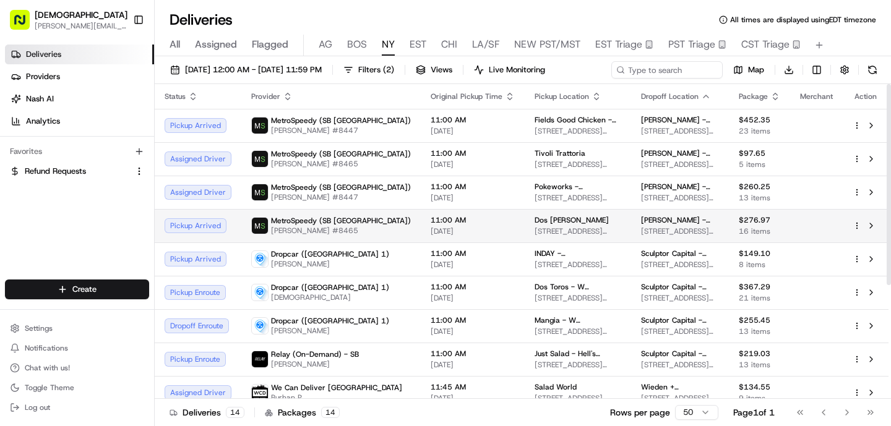
drag, startPoint x: 570, startPoint y: 222, endPoint x: 477, endPoint y: 222, distance: 92.8
click at [535, 223] on div "Dos [PERSON_NAME]" at bounding box center [578, 220] width 87 height 10
copy span "Dos [PERSON_NAME]"
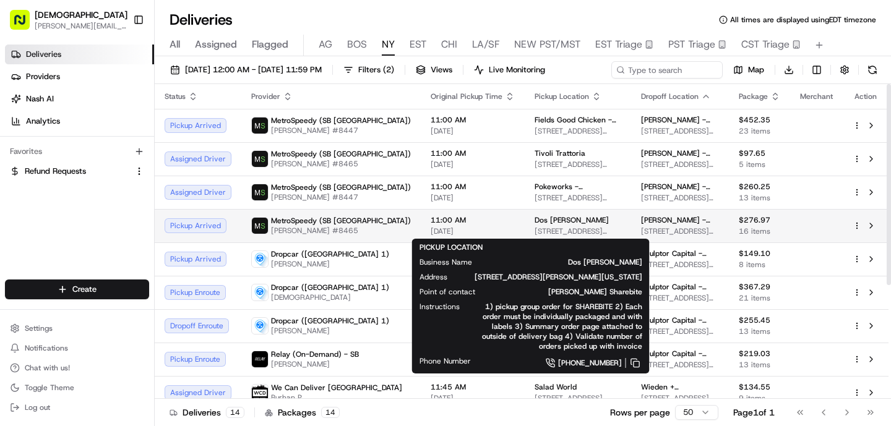
click at [421, 236] on td "11:00 AM [DATE]" at bounding box center [473, 225] width 104 height 33
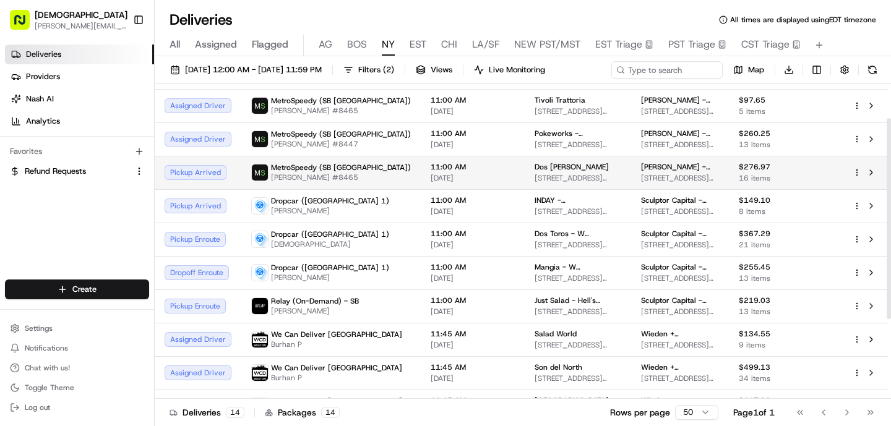
scroll to position [61, 0]
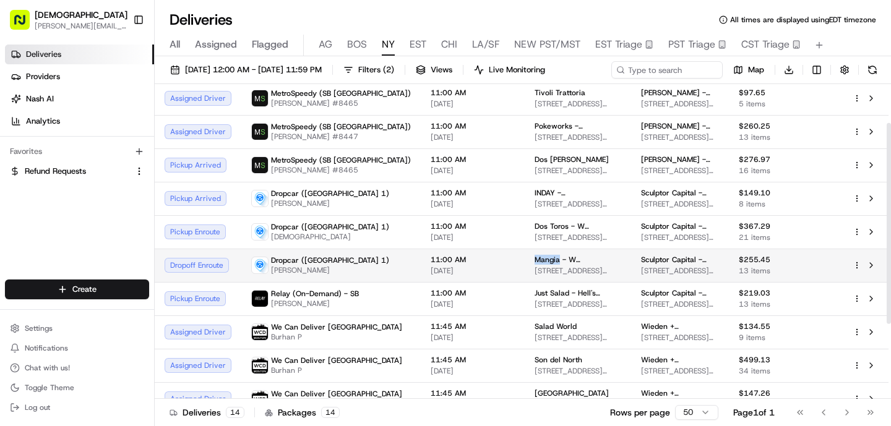
drag, startPoint x: 502, startPoint y: 260, endPoint x: 472, endPoint y: 259, distance: 29.7
click at [525, 259] on td "Mangia - W [GEOGRAPHIC_DATA][STREET_ADDRESS][US_STATE]" at bounding box center [578, 265] width 106 height 33
copy span "Mangia"
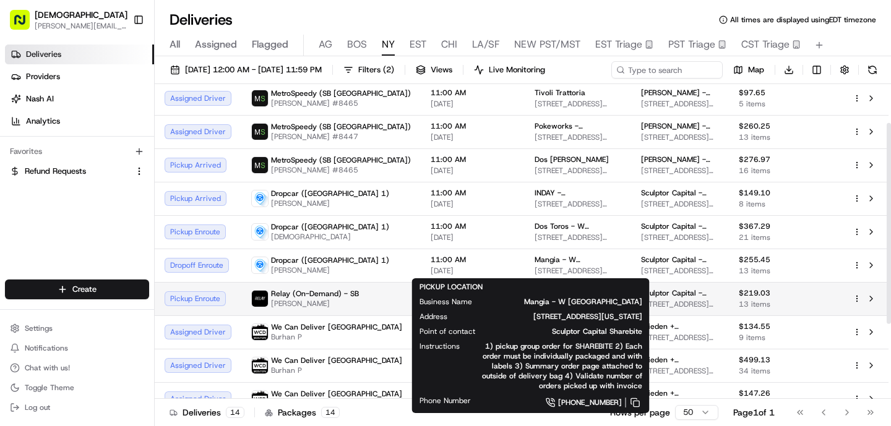
click at [319, 295] on span "Relay (On-Demand) - SB" at bounding box center [315, 294] width 88 height 10
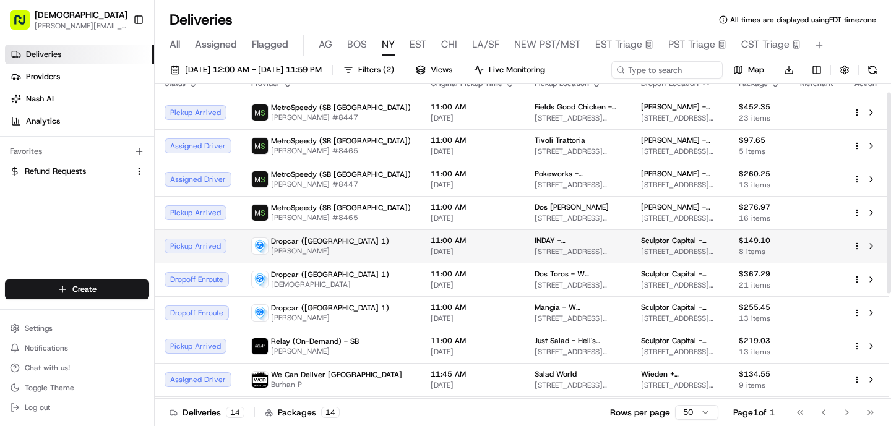
scroll to position [0, 0]
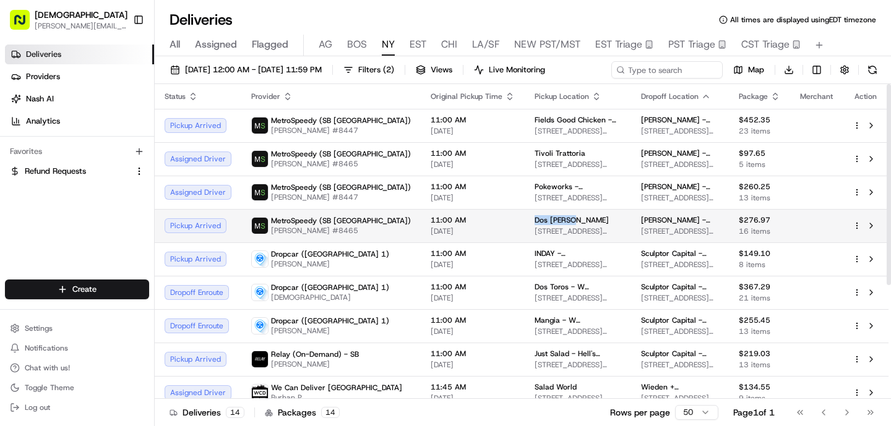
drag, startPoint x: 512, startPoint y: 220, endPoint x: 473, endPoint y: 222, distance: 39.0
click at [525, 222] on td "Dos [PERSON_NAME] [GEOGRAPHIC_DATA][STREET_ADDRESS][PERSON_NAME][US_STATE]" at bounding box center [578, 225] width 106 height 33
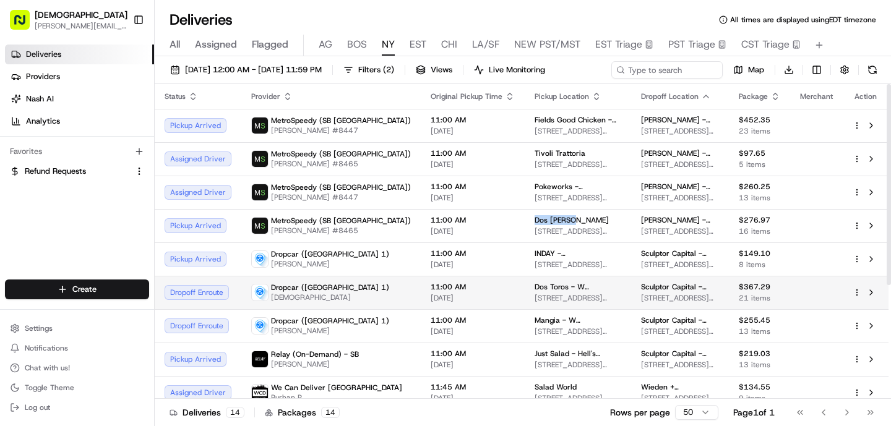
copy span "Dos Toros"
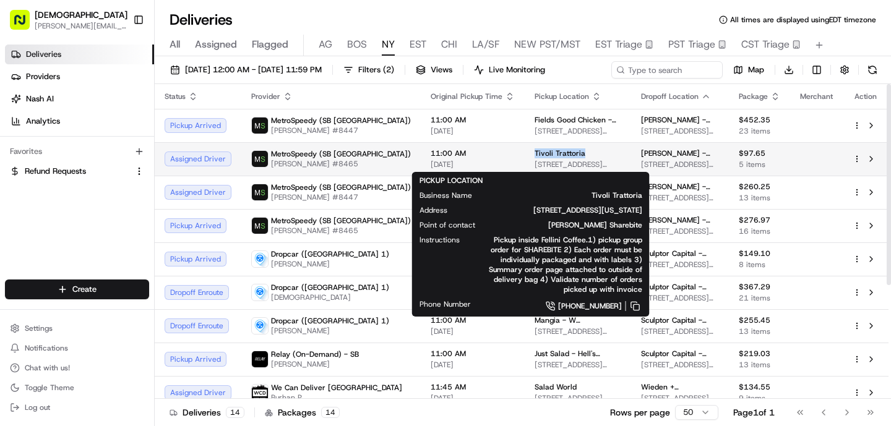
drag, startPoint x: 533, startPoint y: 150, endPoint x: 472, endPoint y: 152, distance: 61.3
click at [525, 152] on td "Tivoli Trattoria [STREET_ADDRESS][US_STATE]" at bounding box center [578, 158] width 106 height 33
copy span "Tivoli Trattoria"
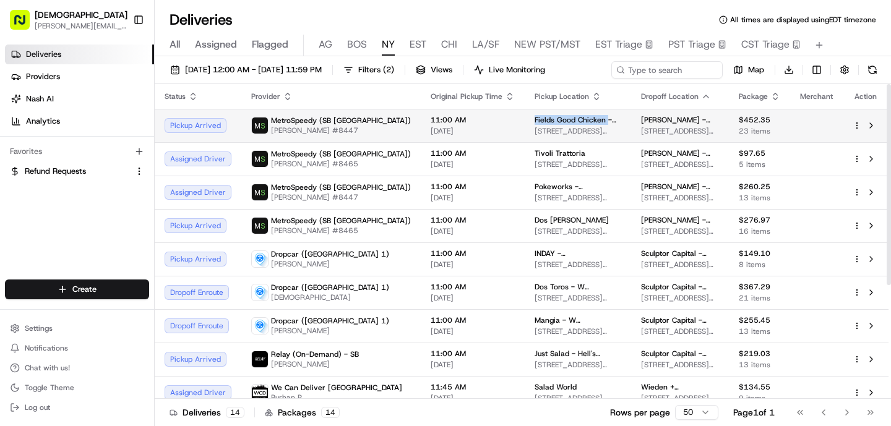
drag, startPoint x: 547, startPoint y: 118, endPoint x: 472, endPoint y: 119, distance: 74.9
click at [525, 119] on td "Fields Good Chicken - East 12th [STREET_ADDRESS][US_STATE]" at bounding box center [578, 125] width 106 height 33
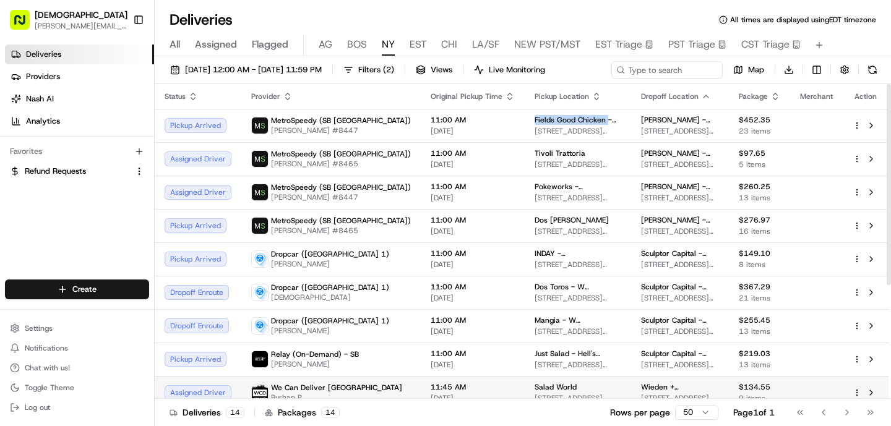
copy span "Fields Good Chicken"
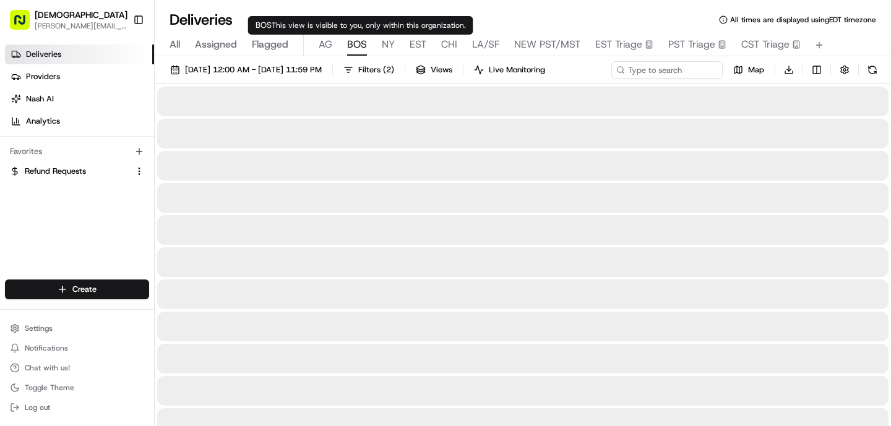
click at [351, 43] on span "BOS" at bounding box center [357, 44] width 20 height 15
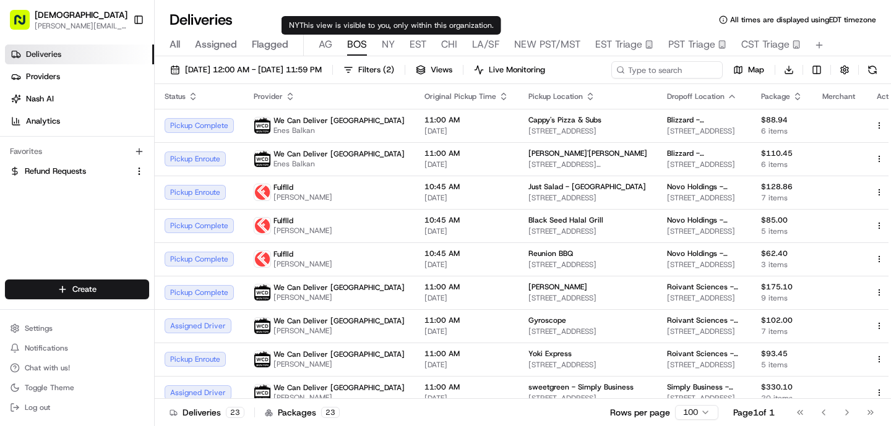
click at [394, 45] on div "All Assigned Flagged [PERSON_NAME] NY EST CHI LA/SF NEW PST/MST EST Triage PST …" at bounding box center [523, 46] width 736 height 22
click at [391, 45] on span "NY" at bounding box center [388, 44] width 13 height 15
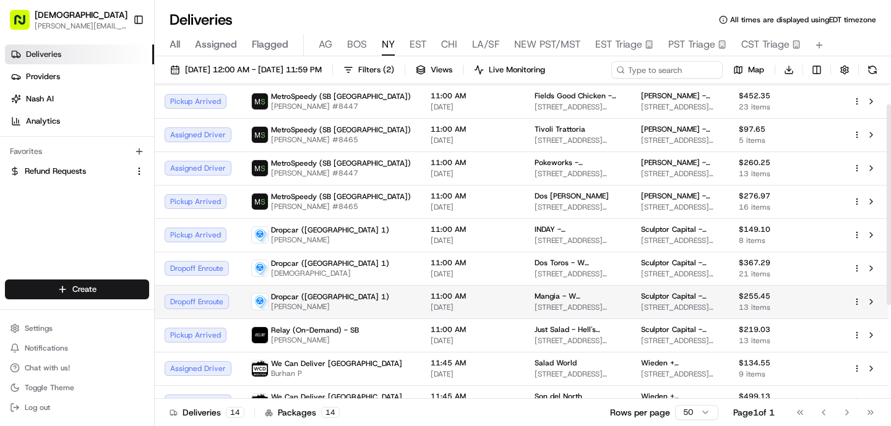
scroll to position [35, 0]
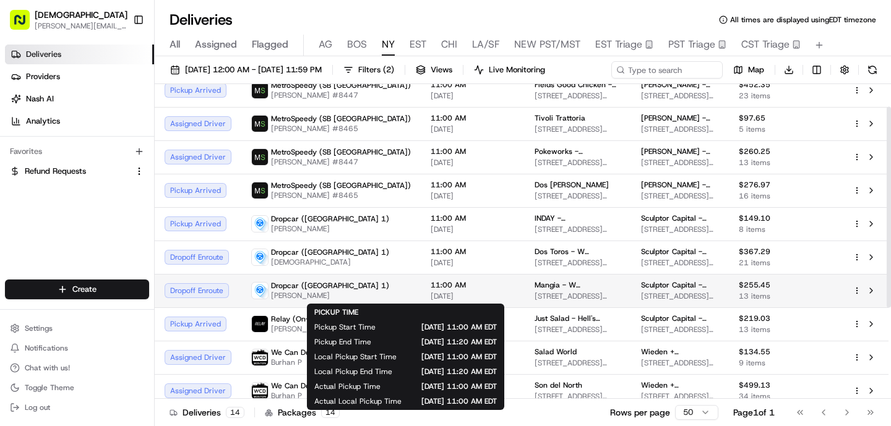
click at [431, 297] on span "[DATE]" at bounding box center [473, 296] width 84 height 10
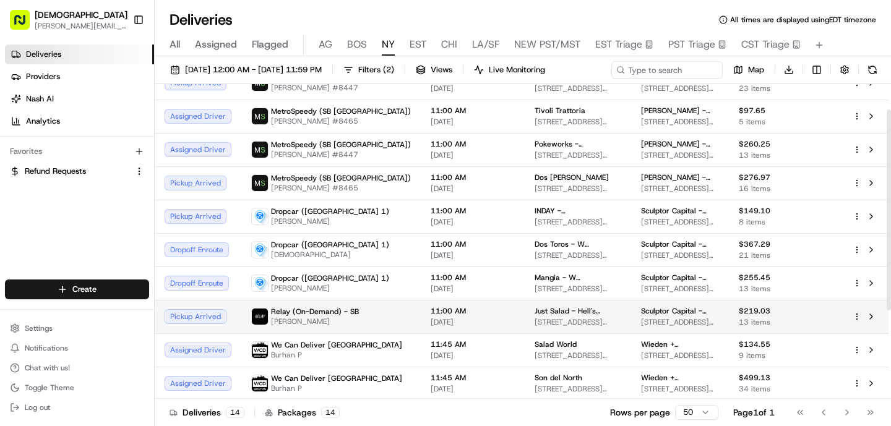
scroll to position [37, 0]
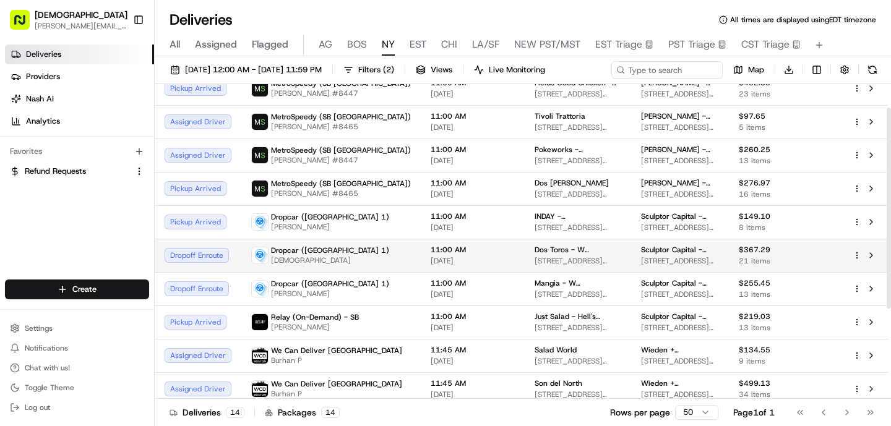
click at [431, 251] on span "11:00 AM" at bounding box center [473, 250] width 84 height 10
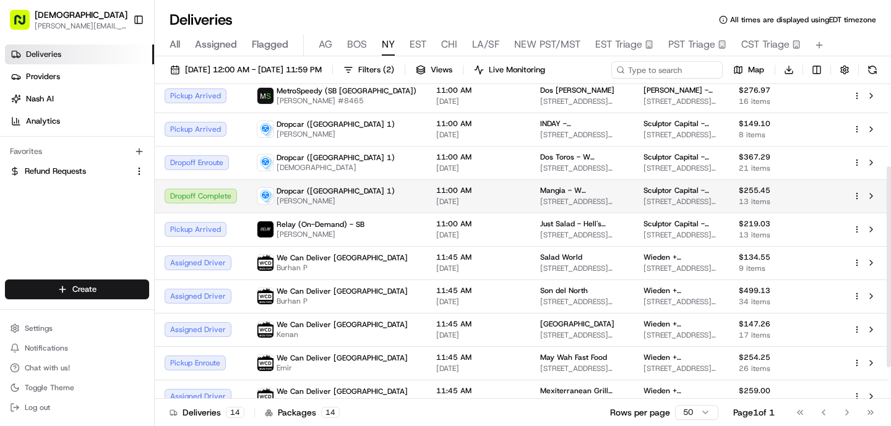
scroll to position [134, 0]
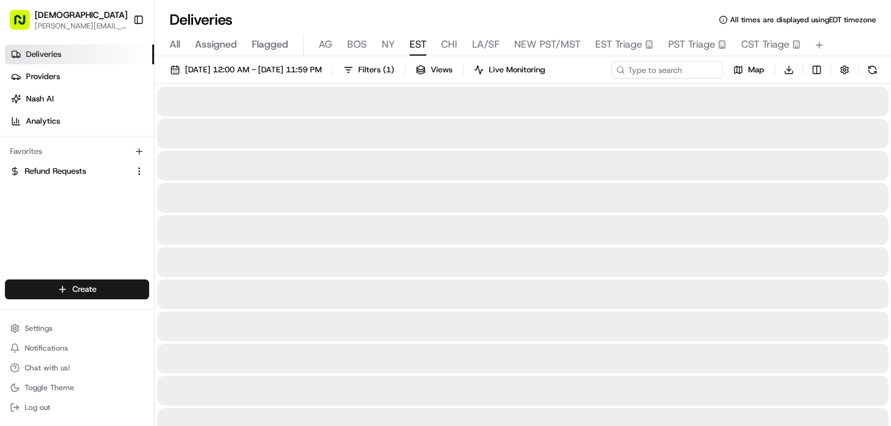
click at [421, 46] on span "EST" at bounding box center [418, 44] width 17 height 15
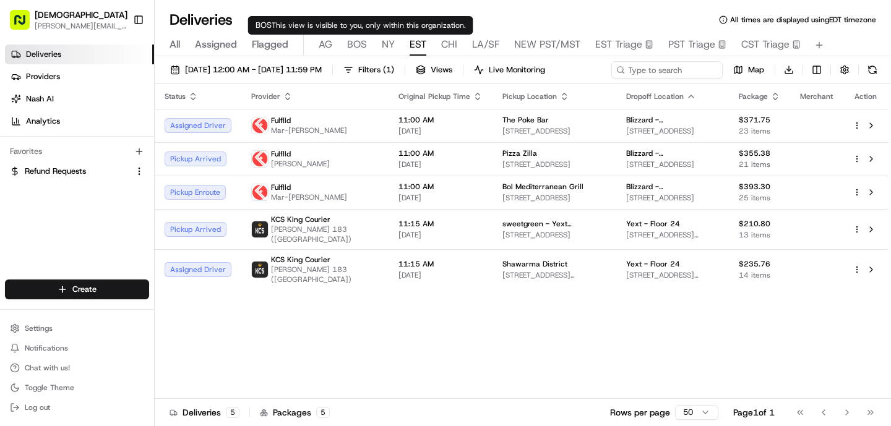
click at [355, 47] on span "BOS" at bounding box center [357, 44] width 20 height 15
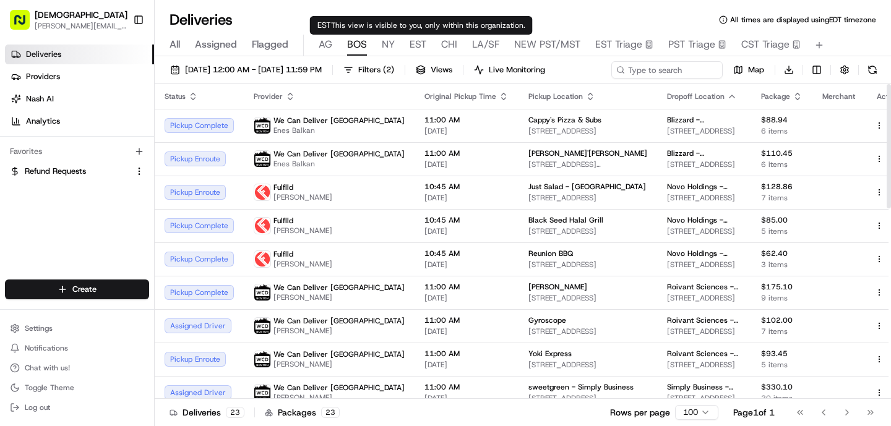
click at [391, 45] on span "NY" at bounding box center [388, 44] width 13 height 15
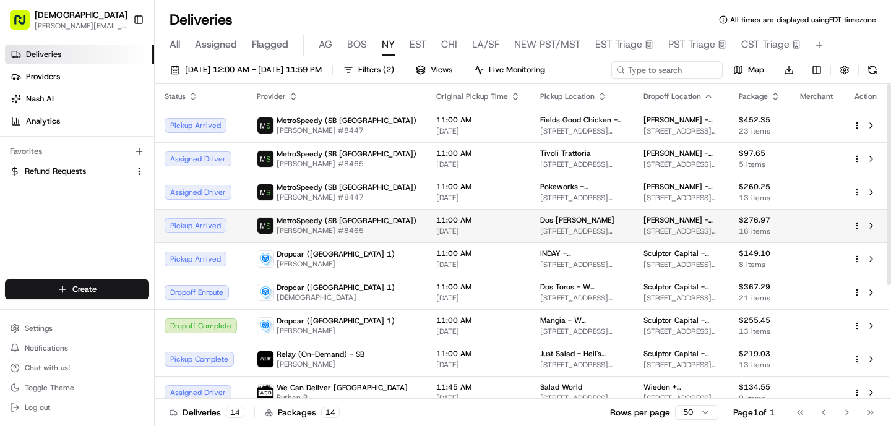
click at [370, 228] on td "MetroSpeedy (SB [GEOGRAPHIC_DATA]) [PERSON_NAME] #8465" at bounding box center [336, 225] width 179 height 33
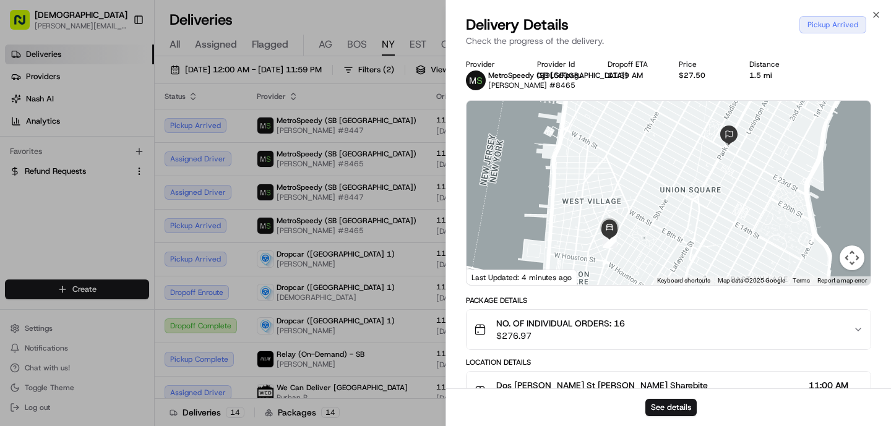
scroll to position [375, 0]
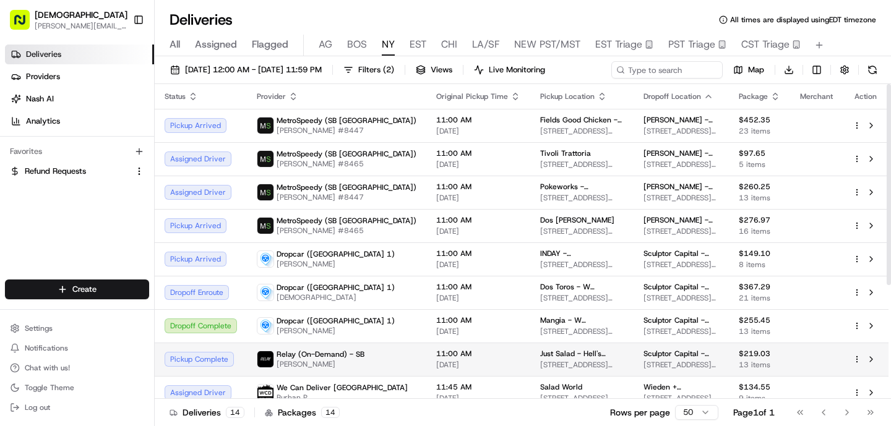
click at [426, 374] on td "11:00 AM [DATE]" at bounding box center [478, 359] width 104 height 33
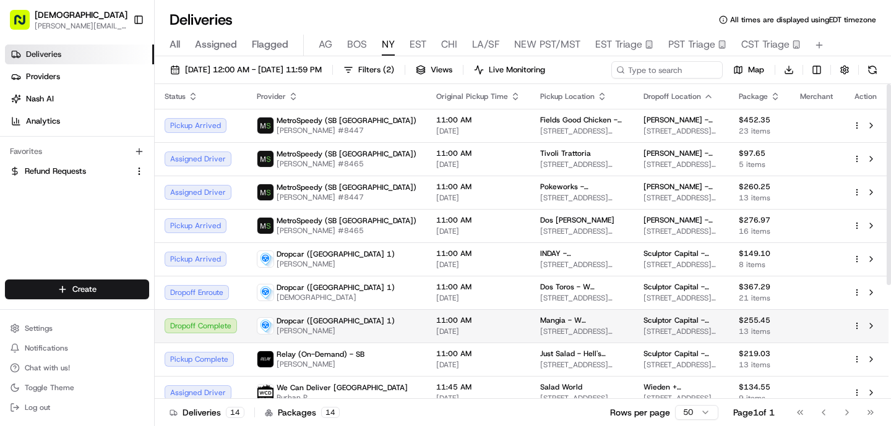
click at [426, 326] on td "11:00 AM [DATE]" at bounding box center [478, 325] width 104 height 33
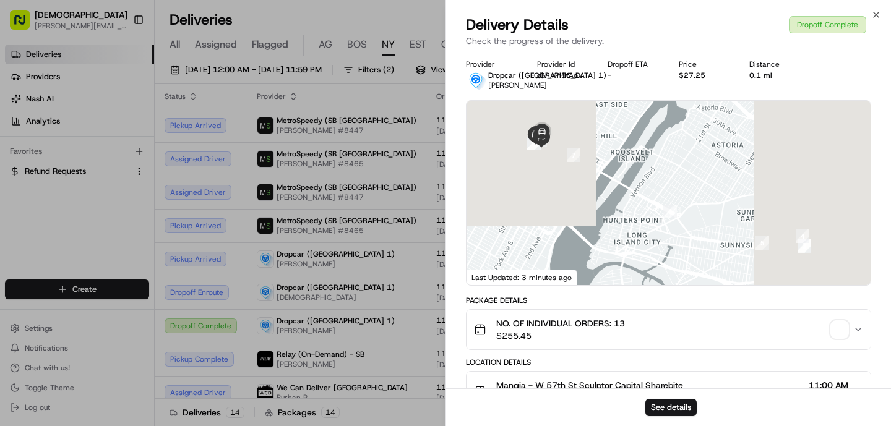
scroll to position [405, 0]
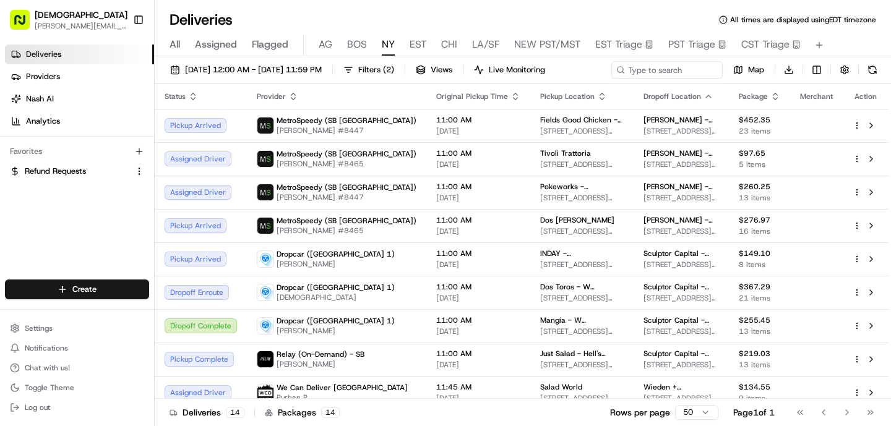
click at [405, 43] on div "All Assigned Flagged [PERSON_NAME] NY EST CHI LA/SF NEW PST/MST EST Triage PST …" at bounding box center [523, 46] width 736 height 22
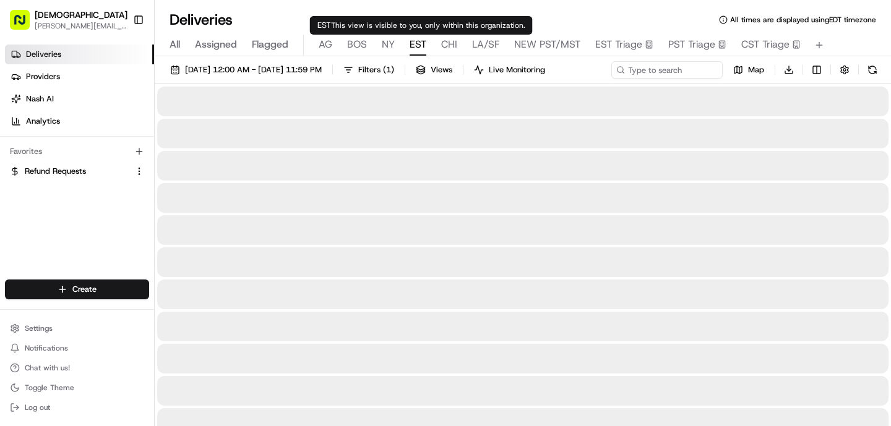
click at [421, 50] on span "EST" at bounding box center [418, 44] width 17 height 15
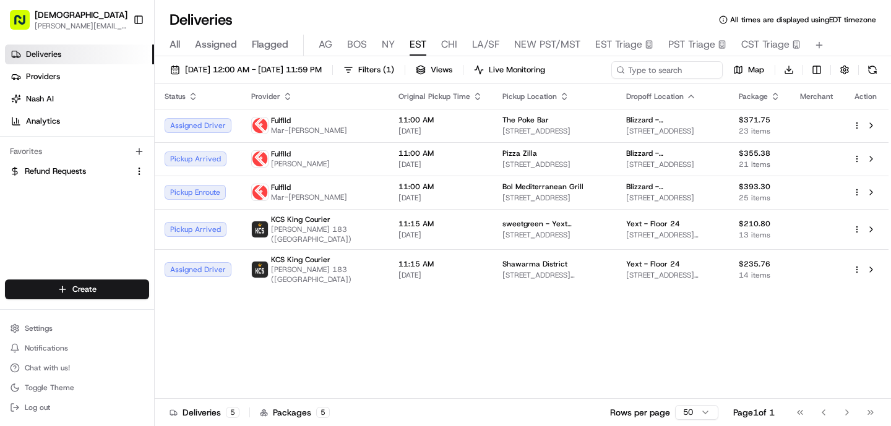
click at [368, 53] on div "All Assigned Flagged [PERSON_NAME] NY EST CHI LA/SF NEW PST/MST EST Triage PST …" at bounding box center [523, 46] width 736 height 22
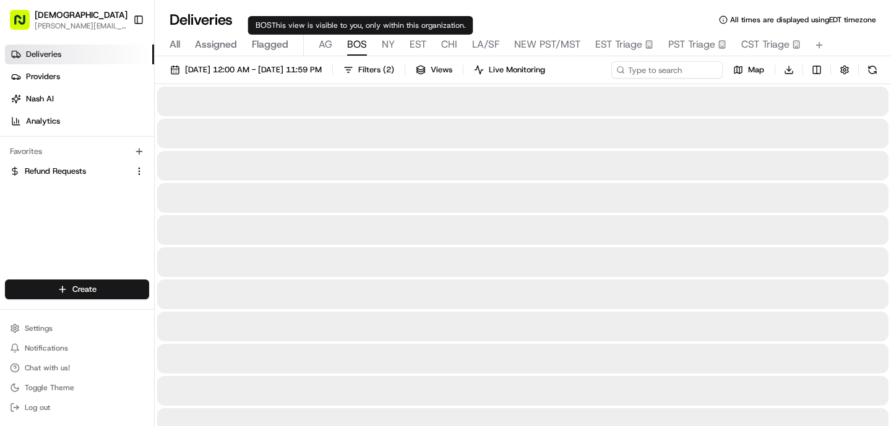
click at [361, 45] on span "BOS" at bounding box center [357, 44] width 20 height 15
click at [391, 45] on span "NY" at bounding box center [388, 44] width 13 height 15
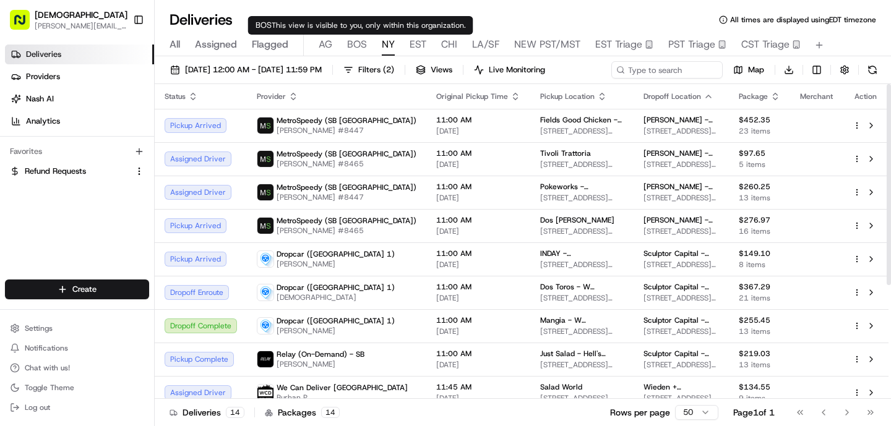
click at [363, 41] on span "BOS" at bounding box center [357, 44] width 20 height 15
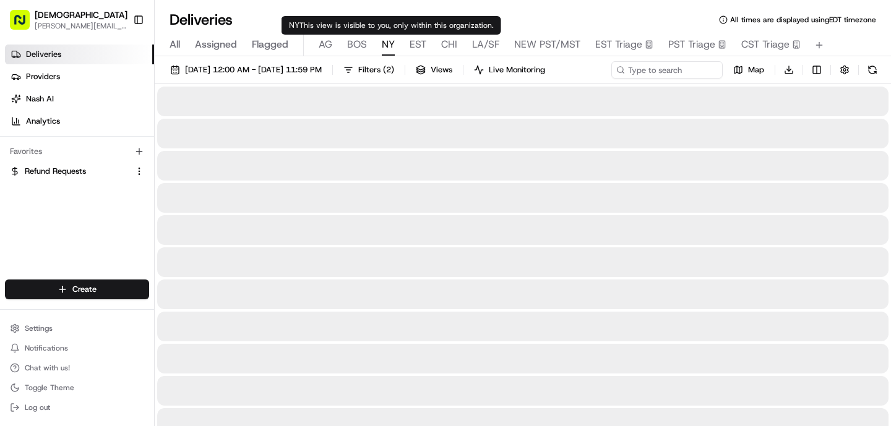
click at [386, 50] on span "NY" at bounding box center [388, 44] width 13 height 15
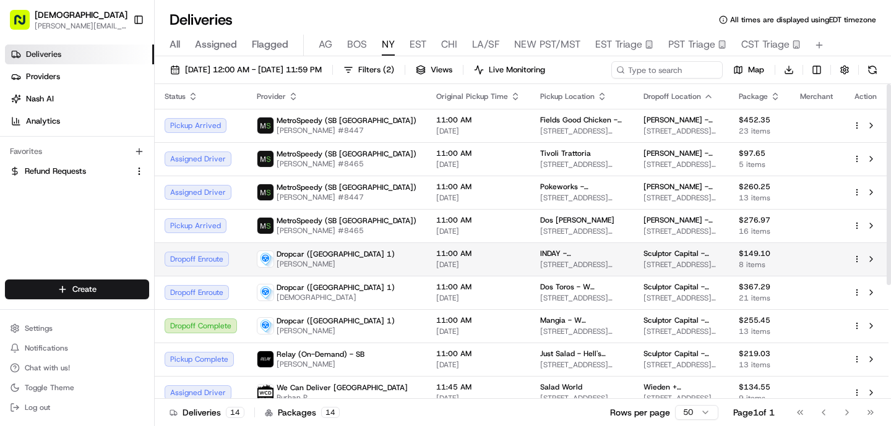
click at [426, 263] on td "11:00 AM [DATE]" at bounding box center [478, 259] width 104 height 33
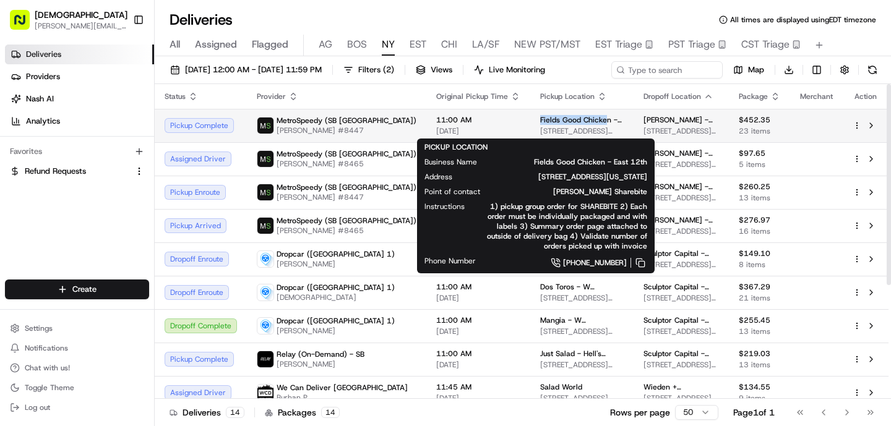
drag, startPoint x: 548, startPoint y: 121, endPoint x: 483, endPoint y: 121, distance: 65.0
click at [540, 121] on span "Fields Good Chicken - East 12th" at bounding box center [582, 120] width 84 height 10
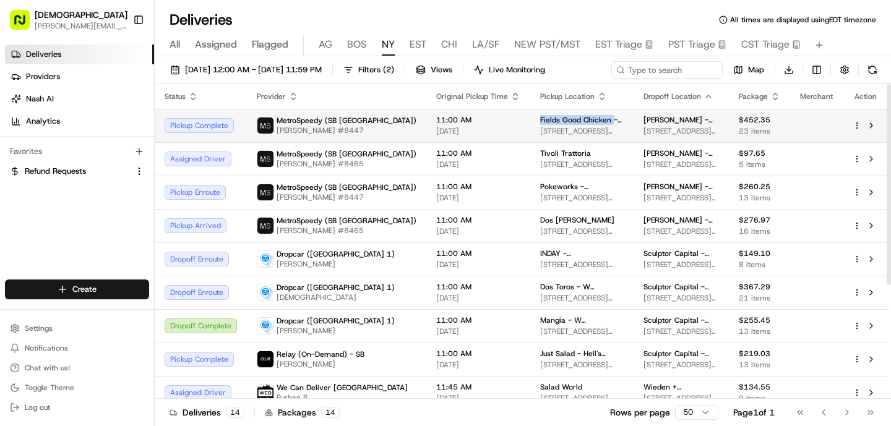
drag, startPoint x: 555, startPoint y: 118, endPoint x: 481, endPoint y: 120, distance: 73.1
click at [530, 120] on td "Fields Good Chicken - East 12th [STREET_ADDRESS][US_STATE]" at bounding box center [581, 125] width 103 height 33
copy span "Fields Good Chicken"
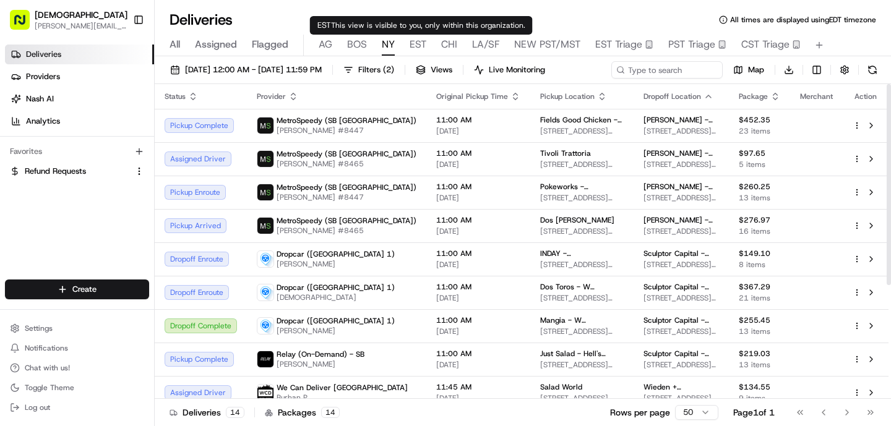
click at [414, 43] on span "EST" at bounding box center [418, 44] width 17 height 15
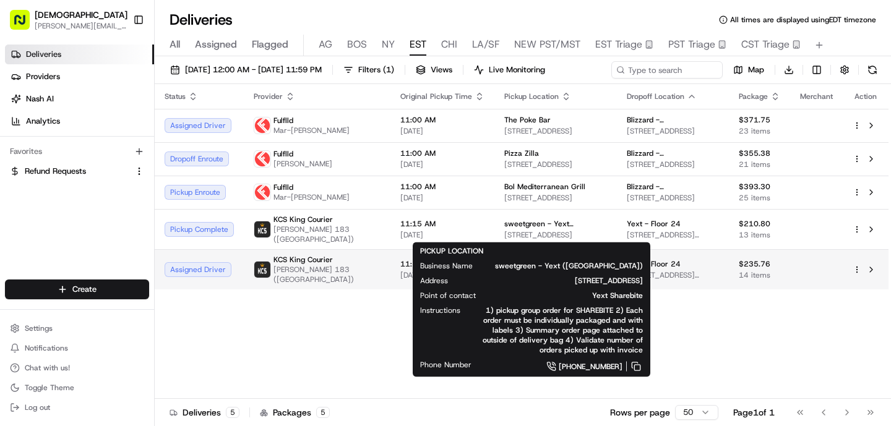
click at [310, 258] on span "KCS King Courier" at bounding box center [303, 260] width 59 height 10
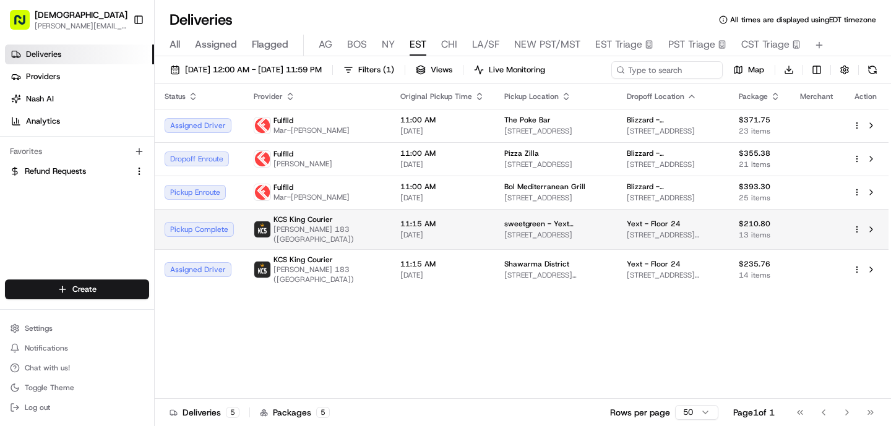
click at [322, 215] on span "KCS King Courier" at bounding box center [303, 220] width 59 height 10
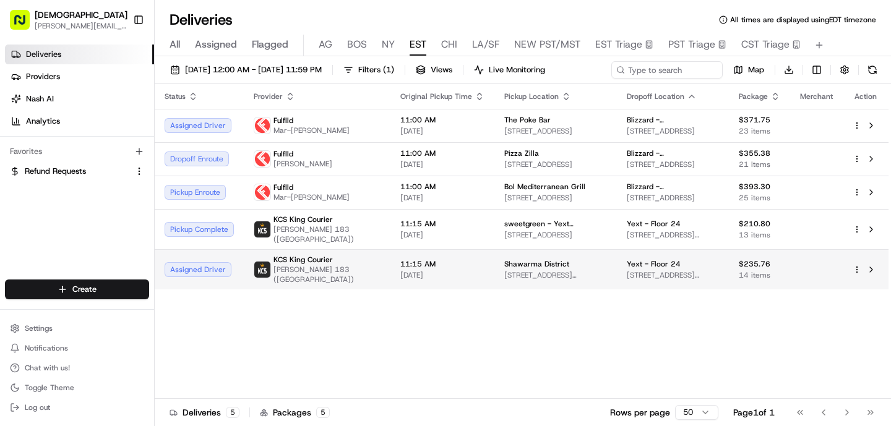
click at [340, 272] on span "[PERSON_NAME] 183 ([GEOGRAPHIC_DATA])" at bounding box center [327, 275] width 107 height 20
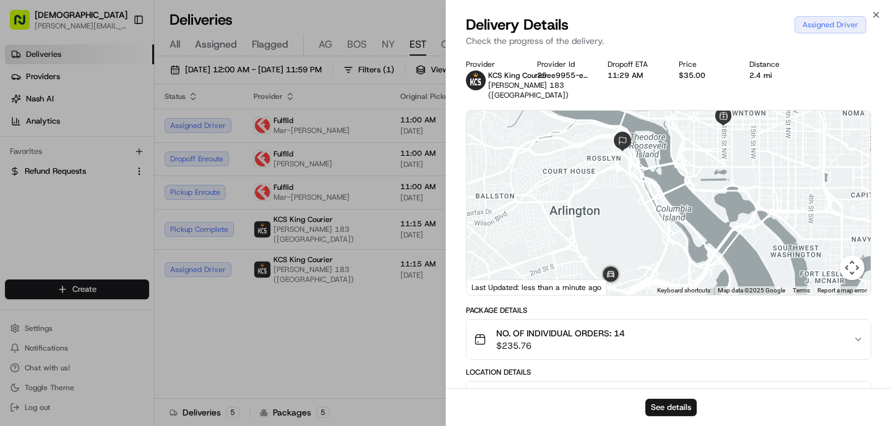
drag, startPoint x: 623, startPoint y: 204, endPoint x: 619, endPoint y: 209, distance: 6.7
click at [619, 209] on div at bounding box center [669, 203] width 404 height 184
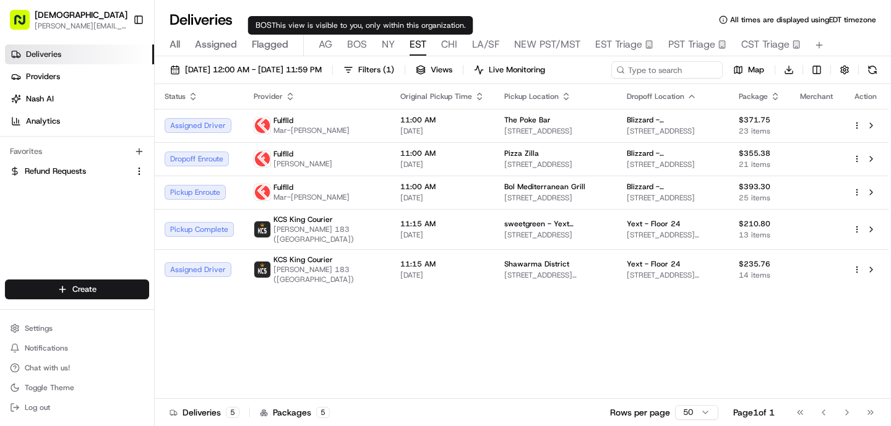
click at [365, 43] on span "BOS" at bounding box center [357, 44] width 20 height 15
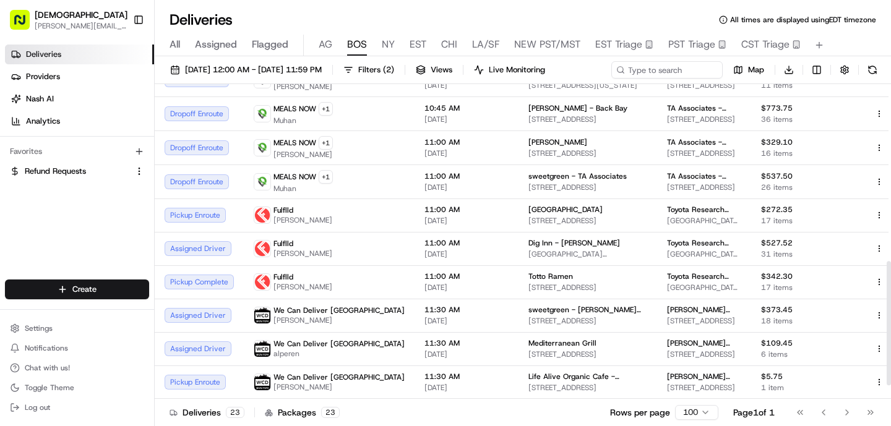
scroll to position [481, 0]
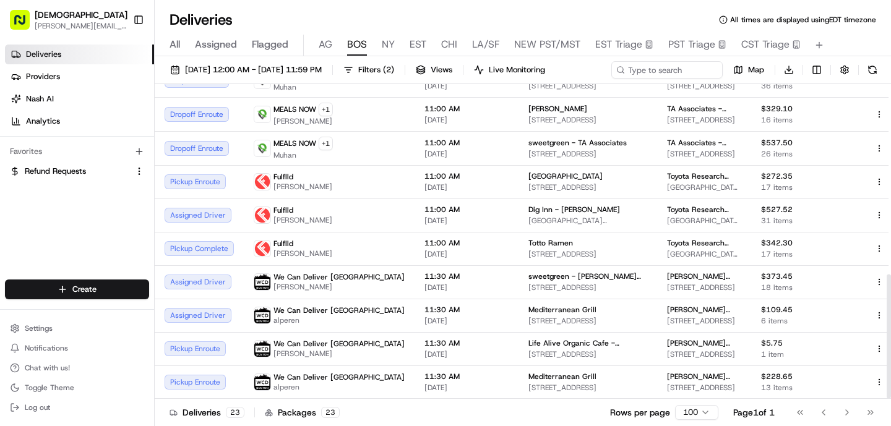
click at [379, 44] on div "All Assigned Flagged [PERSON_NAME] NY EST CHI LA/SF NEW PST/MST EST Triage PST …" at bounding box center [523, 46] width 736 height 22
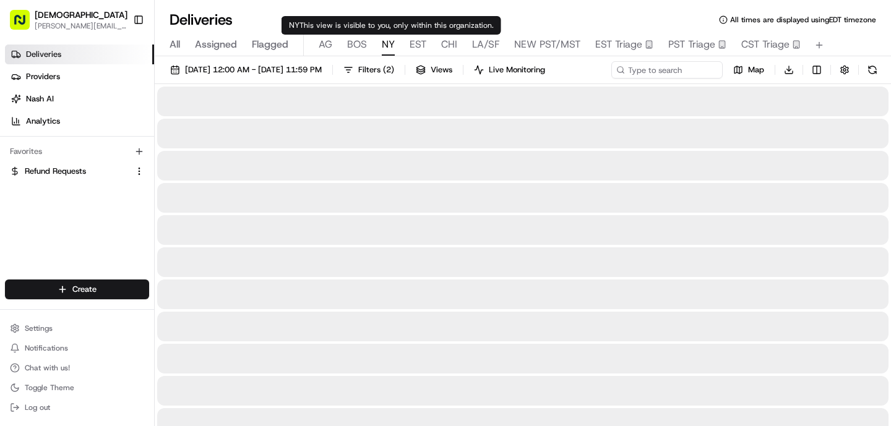
click at [386, 47] on span "NY" at bounding box center [388, 44] width 13 height 15
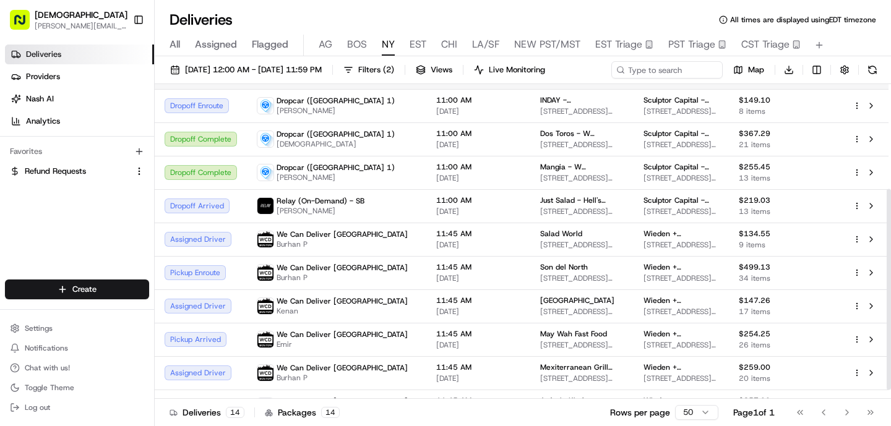
scroll to position [178, 0]
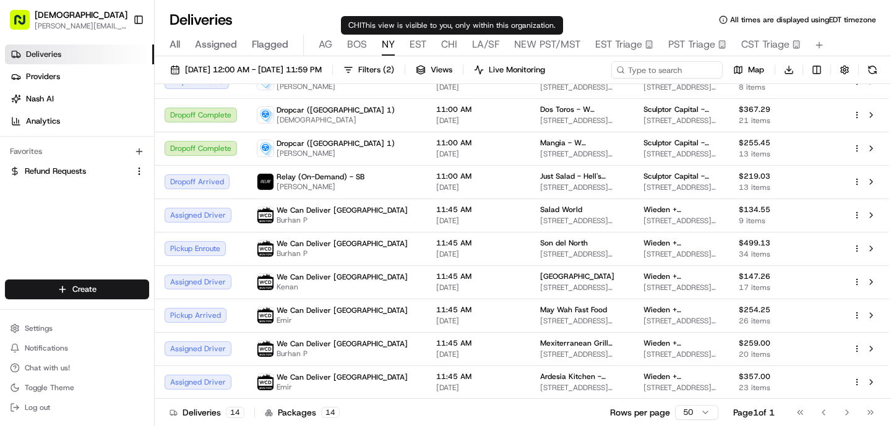
click at [418, 45] on span "EST" at bounding box center [418, 44] width 17 height 15
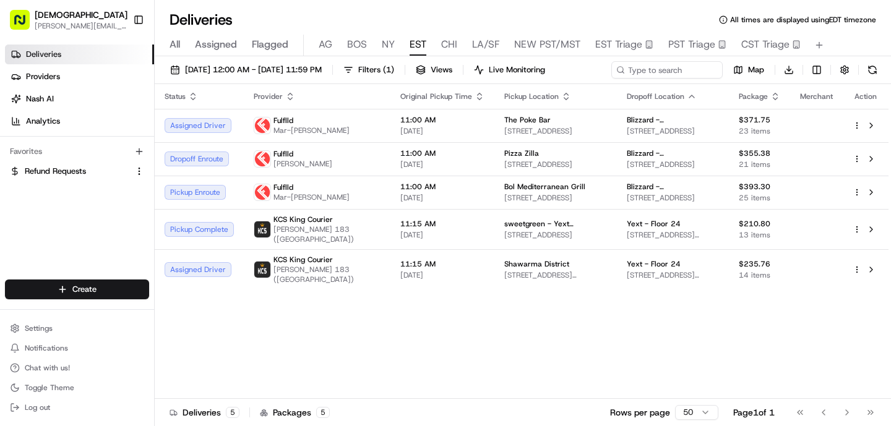
click at [329, 51] on span "AG" at bounding box center [326, 44] width 14 height 15
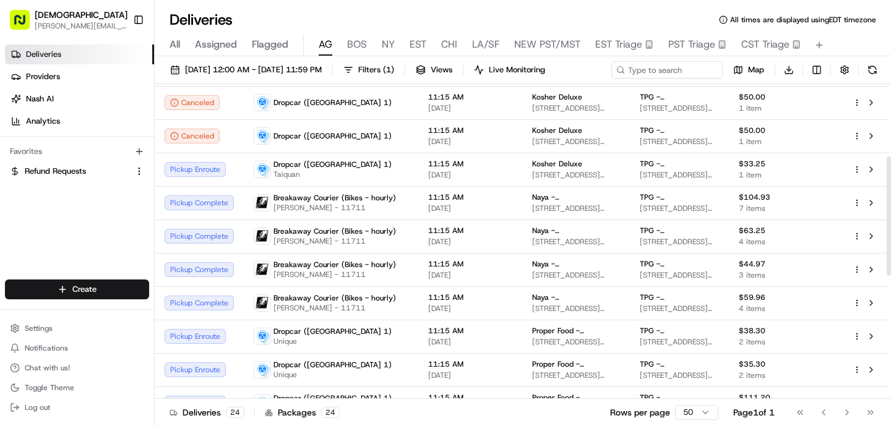
scroll to position [33, 0]
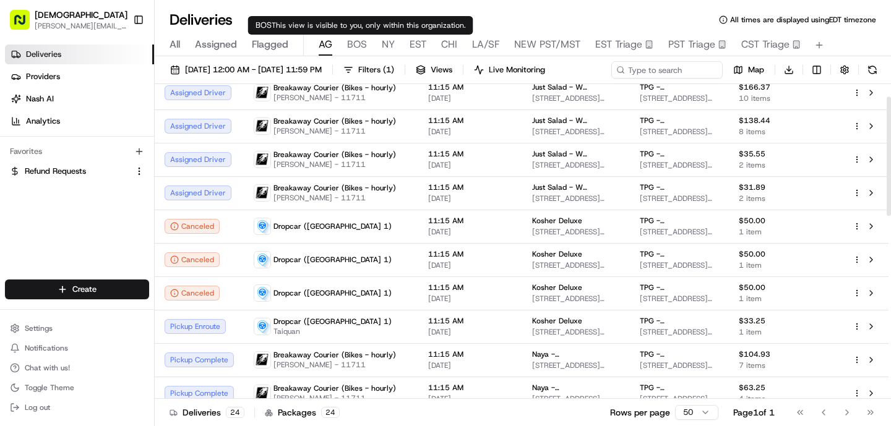
click at [354, 46] on span "BOS" at bounding box center [357, 44] width 20 height 15
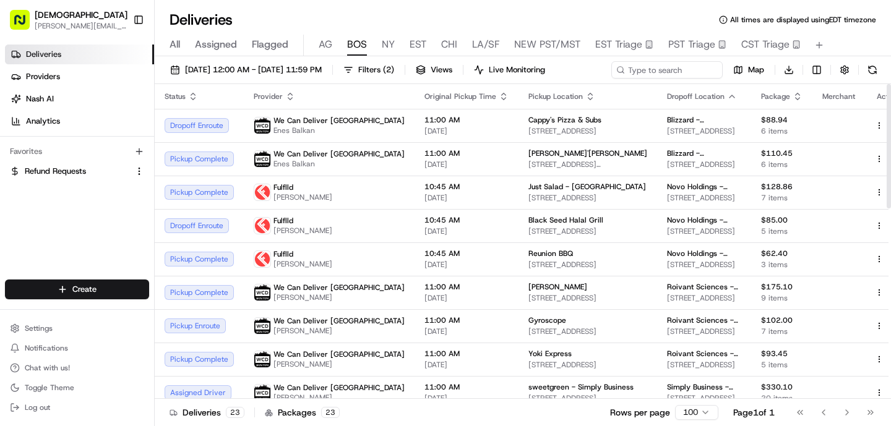
click at [389, 47] on span "NY" at bounding box center [388, 44] width 13 height 15
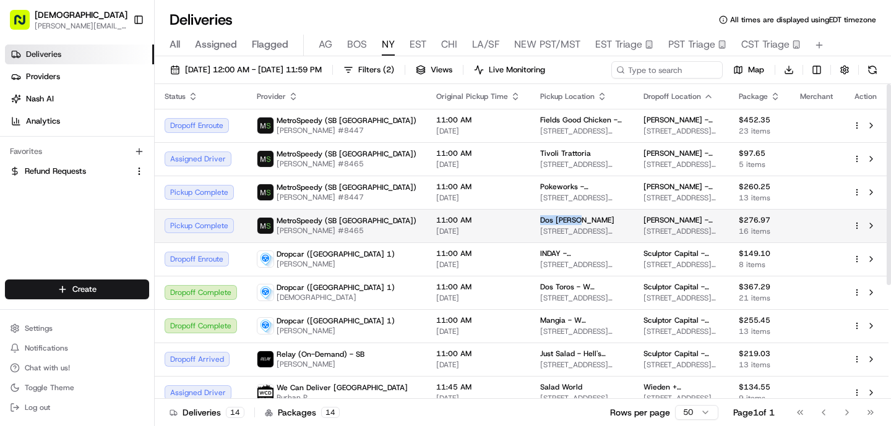
drag, startPoint x: 519, startPoint y: 222, endPoint x: 478, endPoint y: 220, distance: 40.9
click at [530, 222] on td "Dos [PERSON_NAME] [GEOGRAPHIC_DATA][STREET_ADDRESS][PERSON_NAME][US_STATE]" at bounding box center [581, 225] width 103 height 33
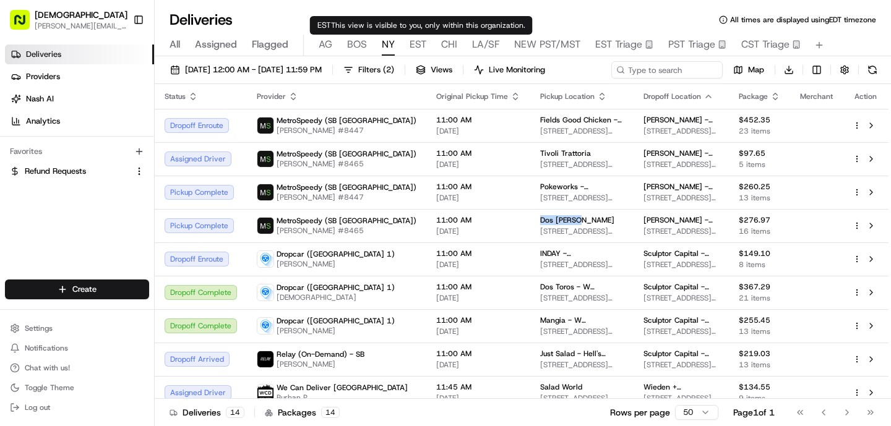
click at [420, 46] on span "EST" at bounding box center [418, 44] width 17 height 15
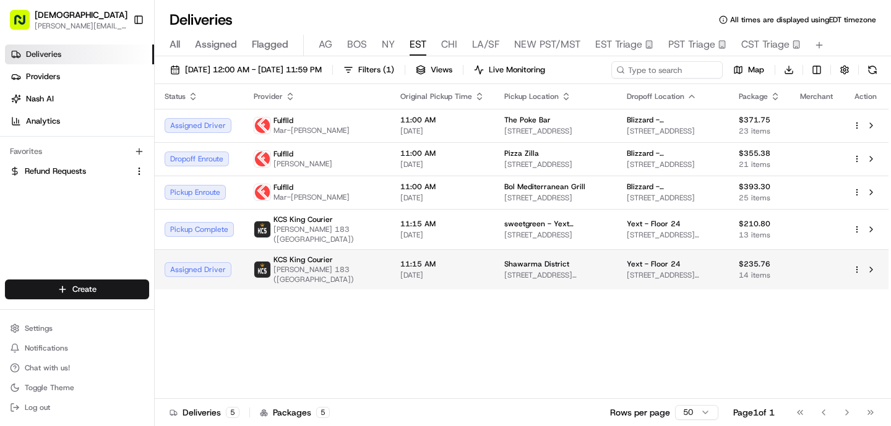
click at [391, 279] on td "11:15 AM [DATE]" at bounding box center [443, 269] width 104 height 40
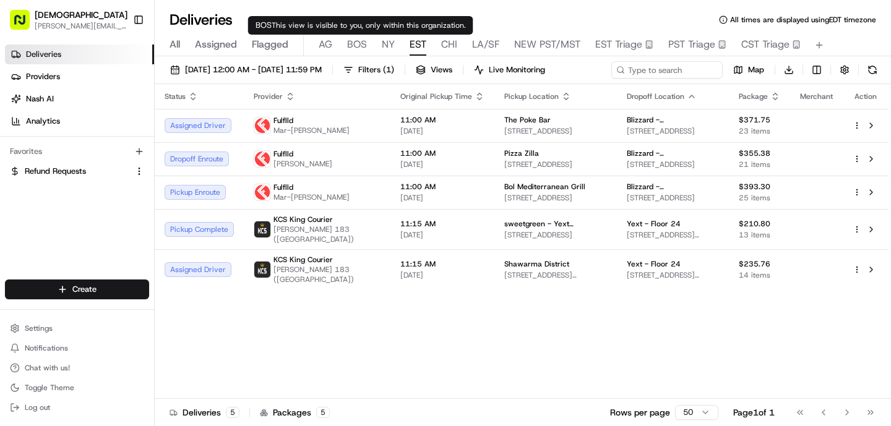
click at [353, 49] on span "BOS" at bounding box center [357, 44] width 20 height 15
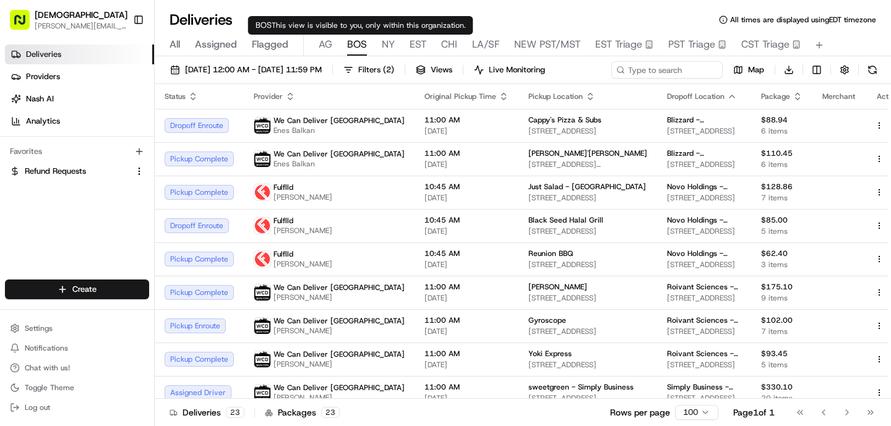
click at [328, 45] on span "AG" at bounding box center [326, 44] width 14 height 15
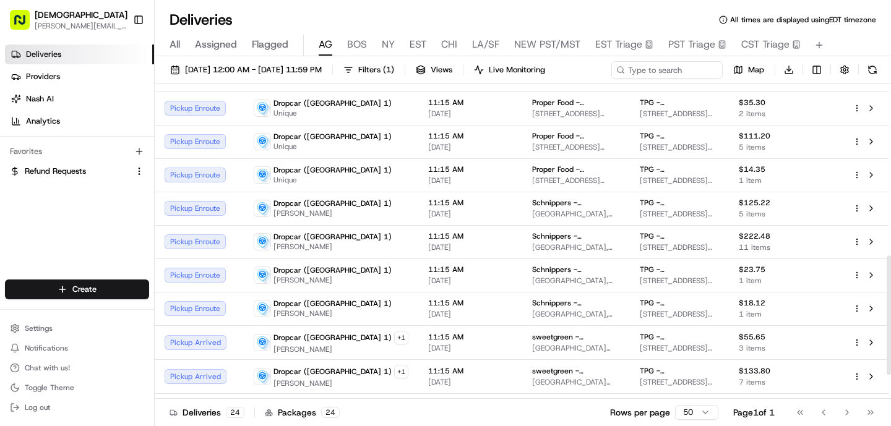
scroll to position [514, 0]
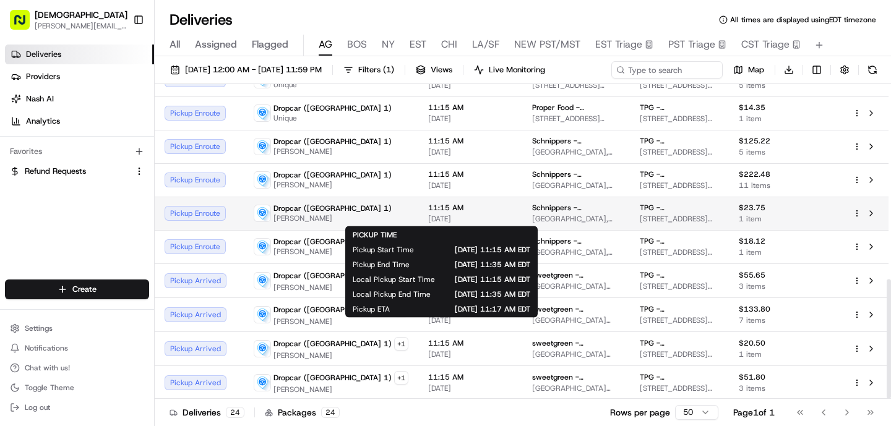
click at [428, 215] on span "[DATE]" at bounding box center [470, 219] width 84 height 10
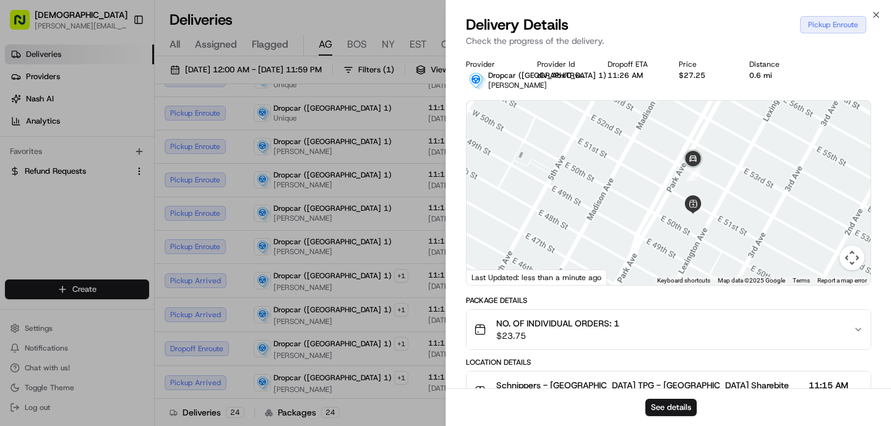
drag, startPoint x: 709, startPoint y: 217, endPoint x: 702, endPoint y: 290, distance: 74.0
click at [702, 292] on div "Provider Dropcar ([GEOGRAPHIC_DATA] 1) [PERSON_NAME] Id dlv_AbxTRwWK2raYZhZ3F2S…" at bounding box center [668, 354] width 405 height 590
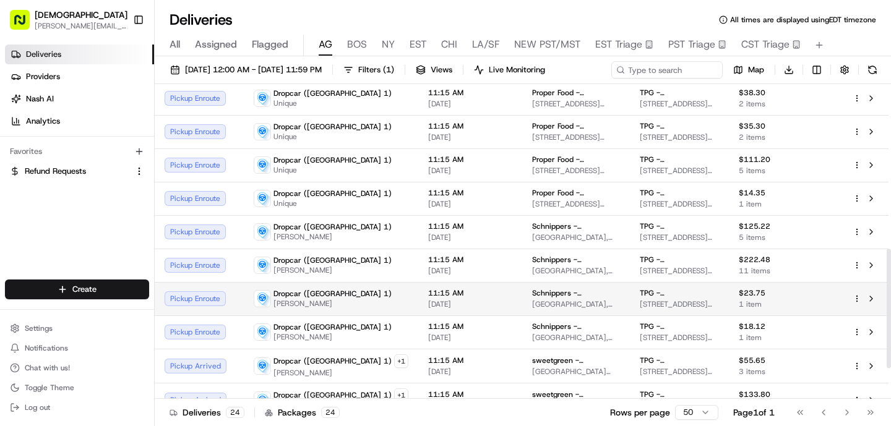
scroll to position [414, 0]
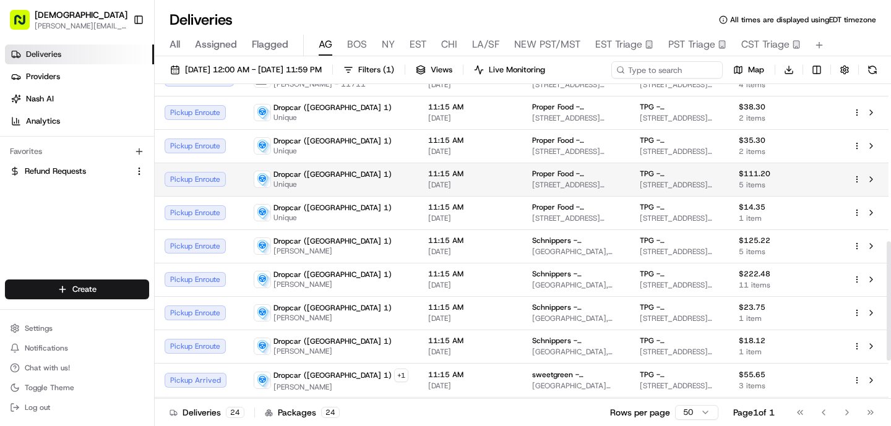
click at [362, 164] on td "Dropcar ([GEOGRAPHIC_DATA] 1) Unique" at bounding box center [331, 179] width 175 height 33
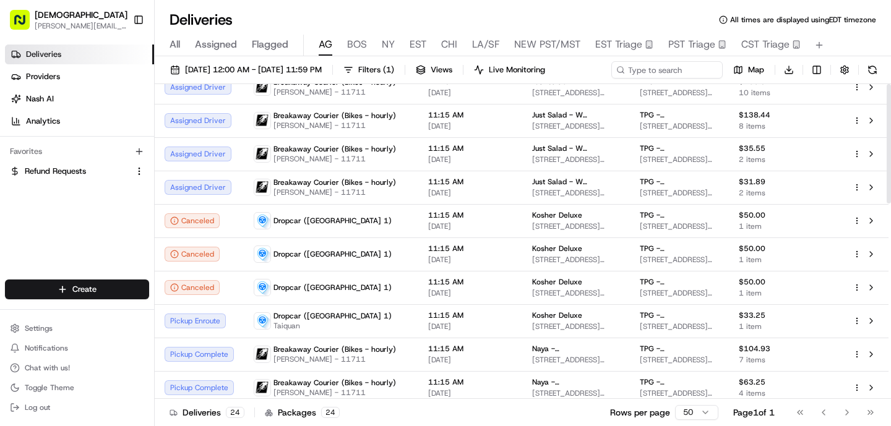
scroll to position [0, 0]
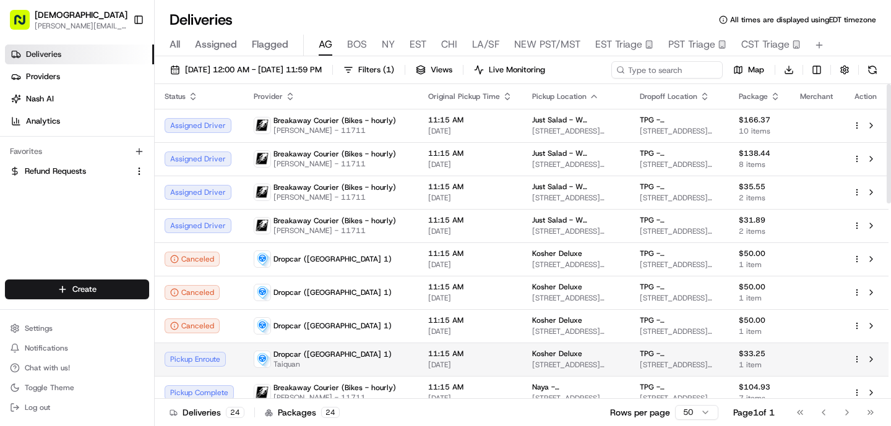
click at [391, 358] on td "Dropcar ([GEOGRAPHIC_DATA] 1) Taiquan" at bounding box center [331, 359] width 175 height 33
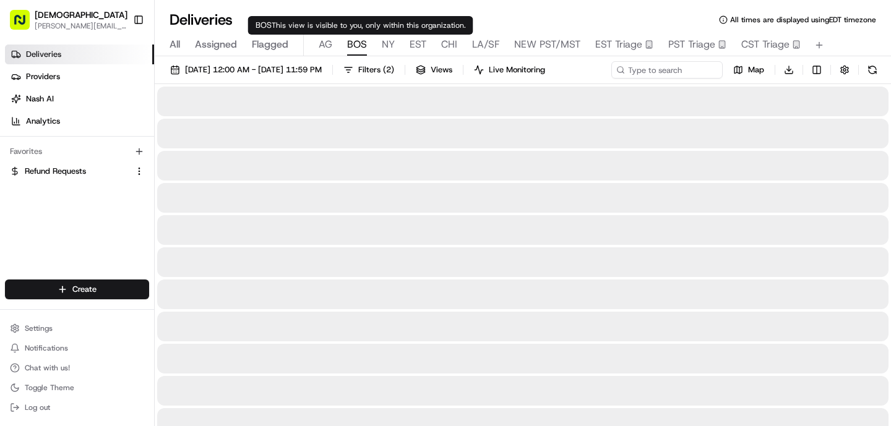
click at [360, 44] on span "BOS" at bounding box center [357, 44] width 20 height 15
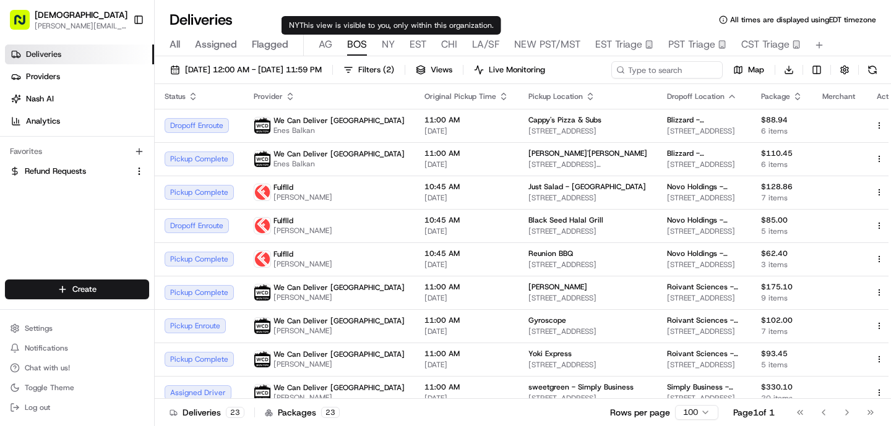
click at [405, 40] on div "All Assigned Flagged [PERSON_NAME] NY EST CHI LA/SF NEW PST/MST EST Triage PST …" at bounding box center [523, 46] width 736 height 22
click at [390, 46] on span "NY" at bounding box center [388, 44] width 13 height 15
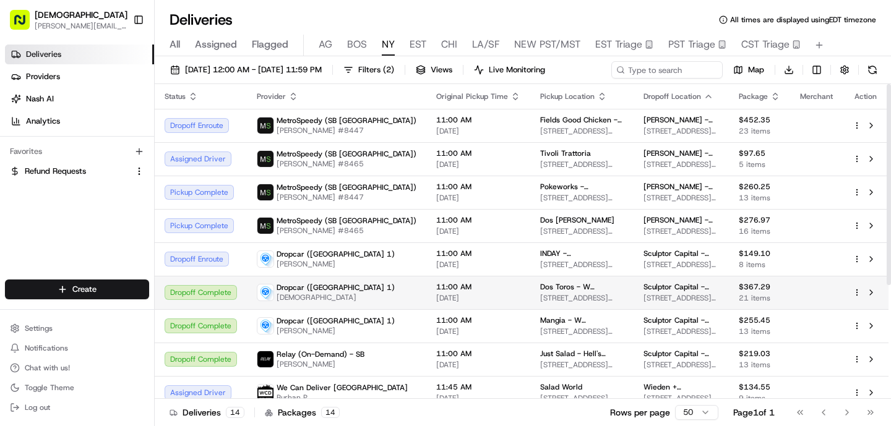
scroll to position [1, 0]
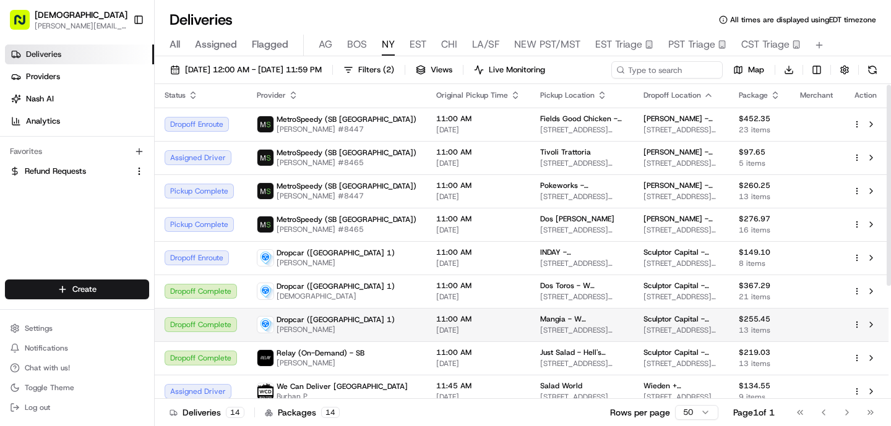
click at [453, 322] on span "11:00 AM" at bounding box center [478, 319] width 84 height 10
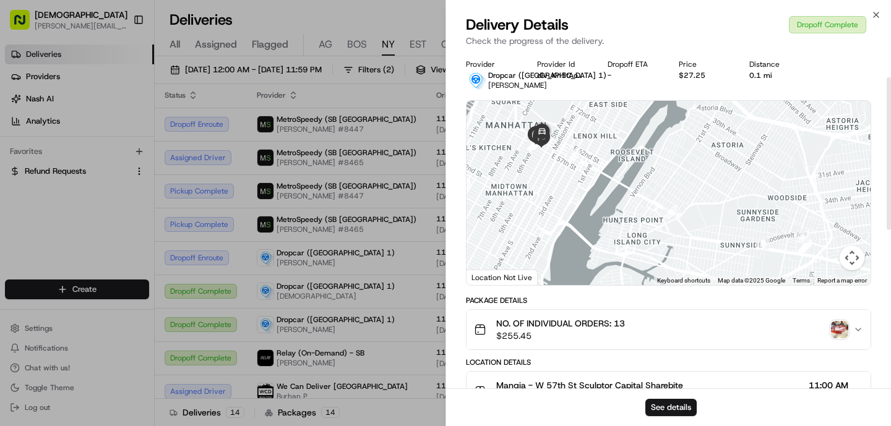
scroll to position [405, 0]
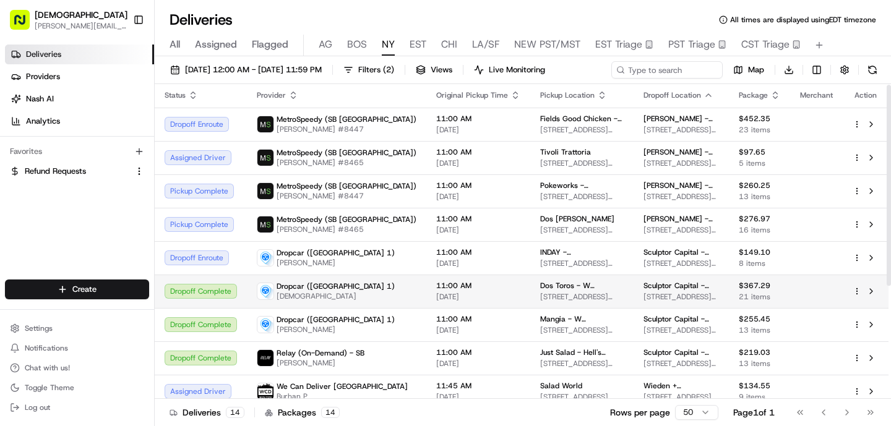
click at [277, 288] on span "Dropcar ([GEOGRAPHIC_DATA] 1)" at bounding box center [336, 287] width 118 height 10
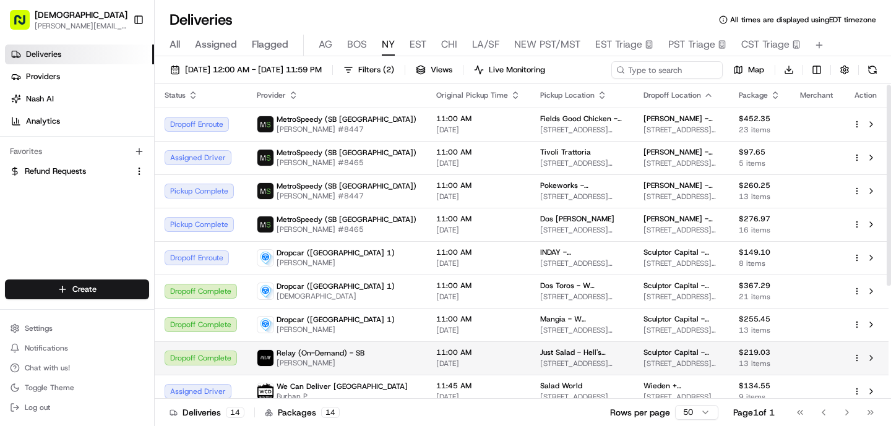
click at [369, 355] on td "Relay (On-Demand) - SB [PERSON_NAME]" at bounding box center [336, 358] width 179 height 33
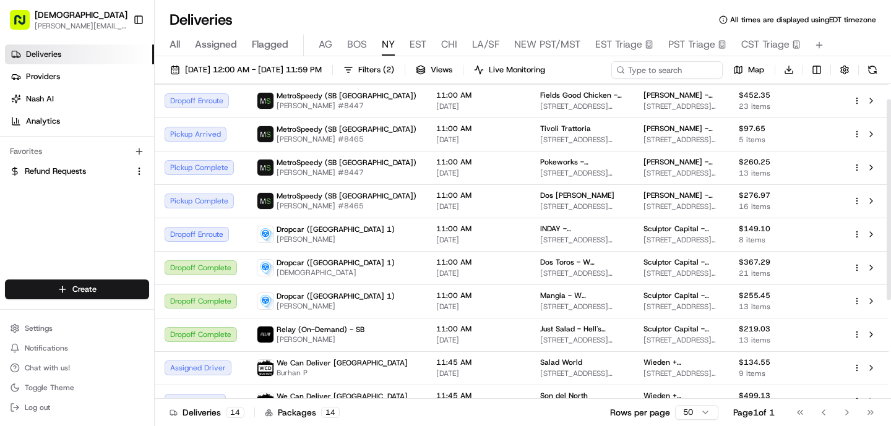
scroll to position [0, 0]
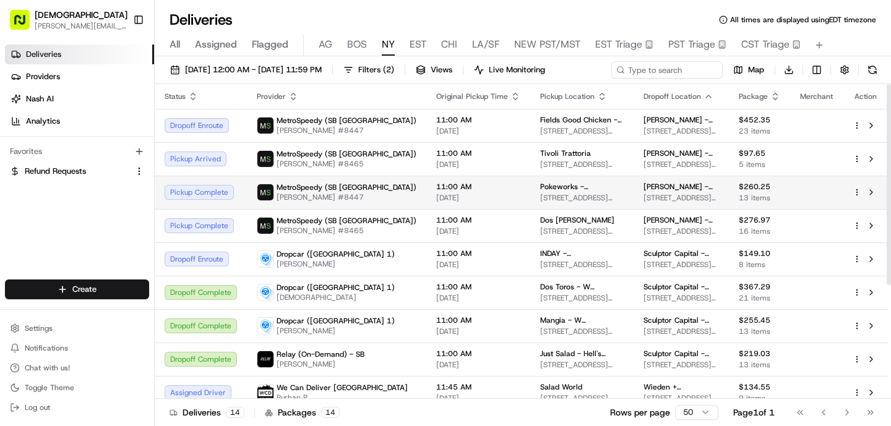
click at [426, 204] on td "11:00 AM [DATE]" at bounding box center [478, 192] width 104 height 33
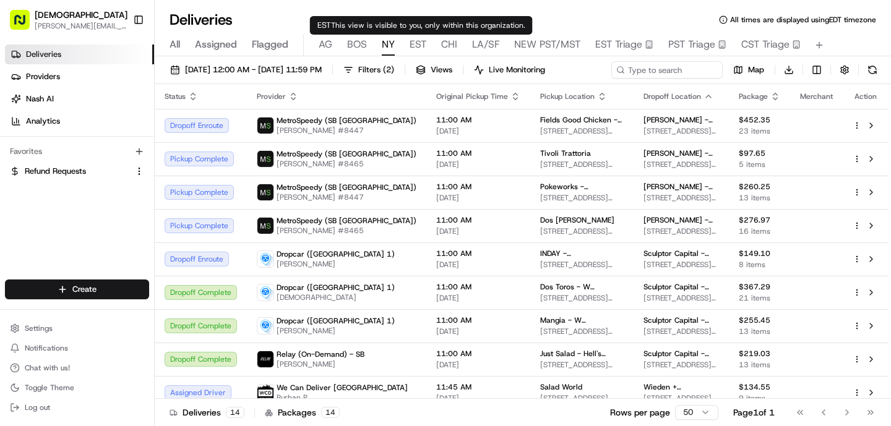
click at [413, 45] on span "EST" at bounding box center [418, 44] width 17 height 15
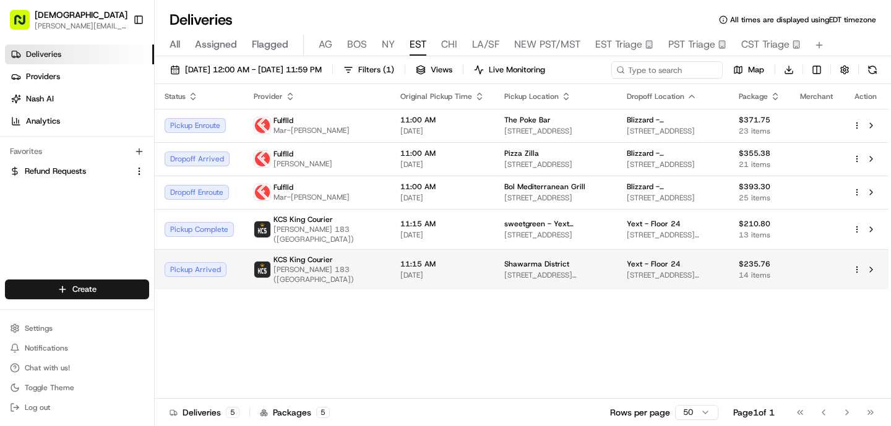
click at [415, 254] on td "11:15 AM [DATE]" at bounding box center [443, 269] width 104 height 40
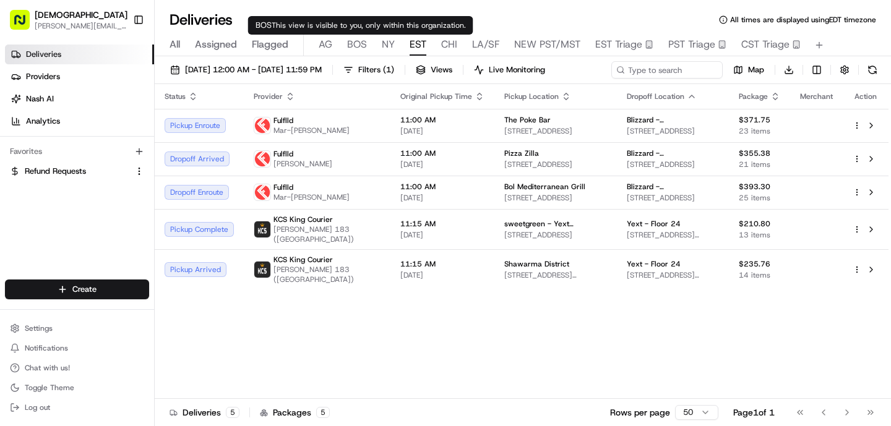
click at [349, 48] on span "BOS" at bounding box center [357, 44] width 20 height 15
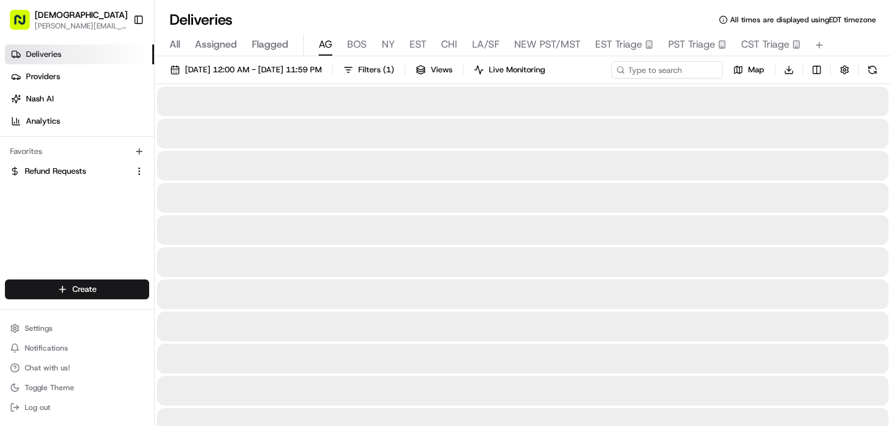
click at [326, 46] on span "AG" at bounding box center [326, 44] width 14 height 15
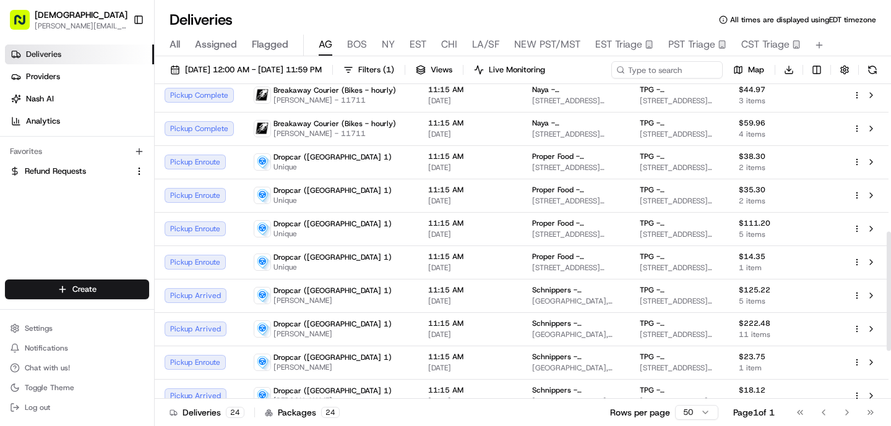
scroll to position [514, 0]
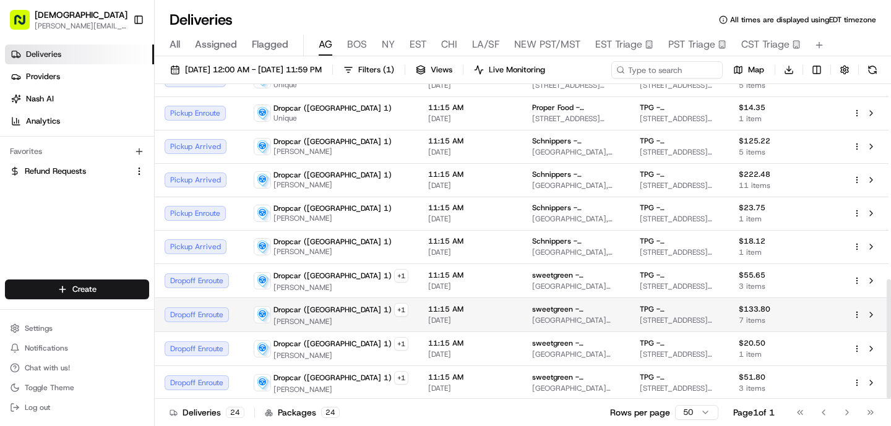
click at [347, 327] on td "Dropcar ([GEOGRAPHIC_DATA] 1) + 1 [PERSON_NAME]" at bounding box center [331, 315] width 175 height 34
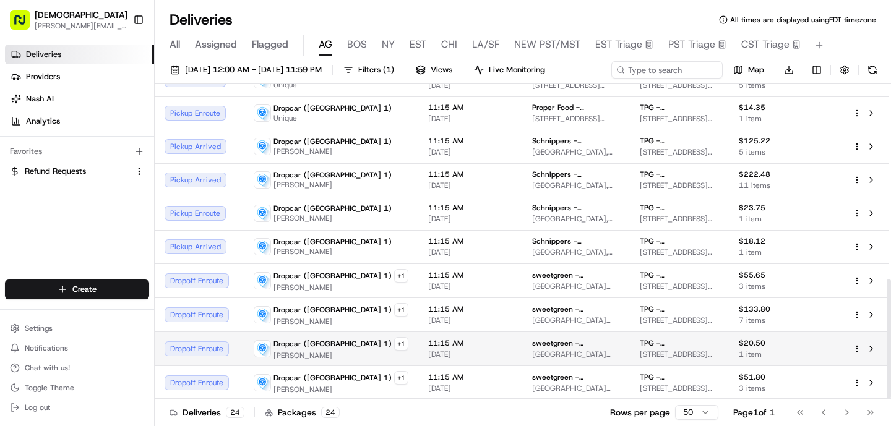
click at [457, 339] on span "11:15 AM" at bounding box center [470, 344] width 84 height 10
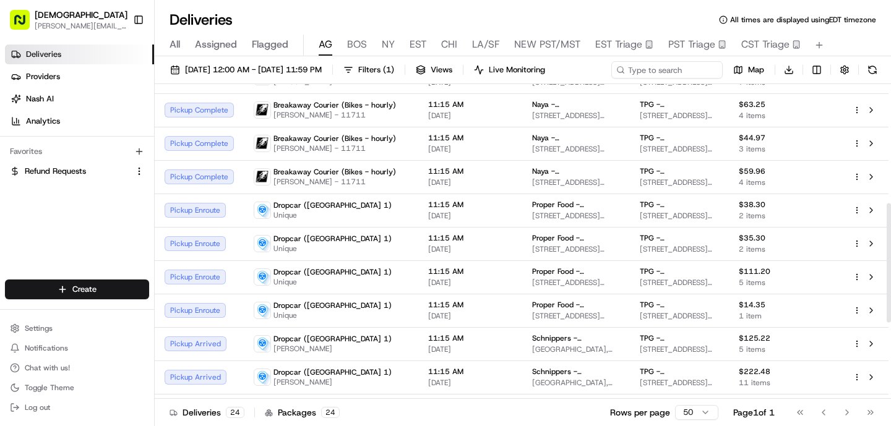
scroll to position [313, 0]
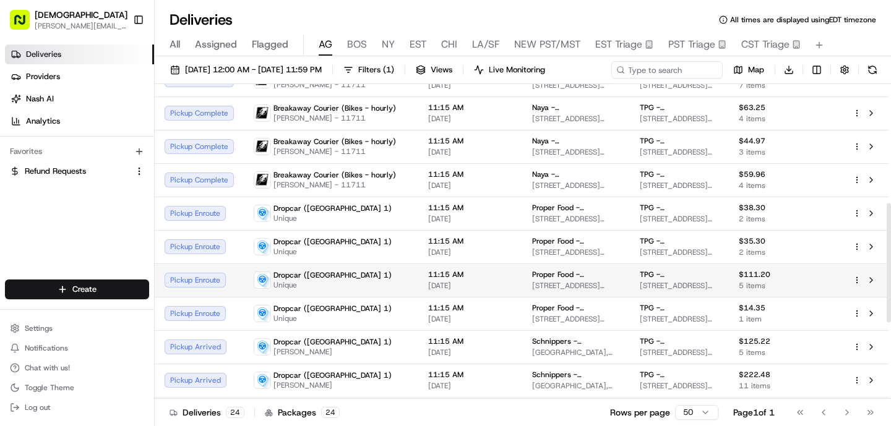
click at [429, 266] on td "11:15 AM [DATE]" at bounding box center [470, 280] width 104 height 33
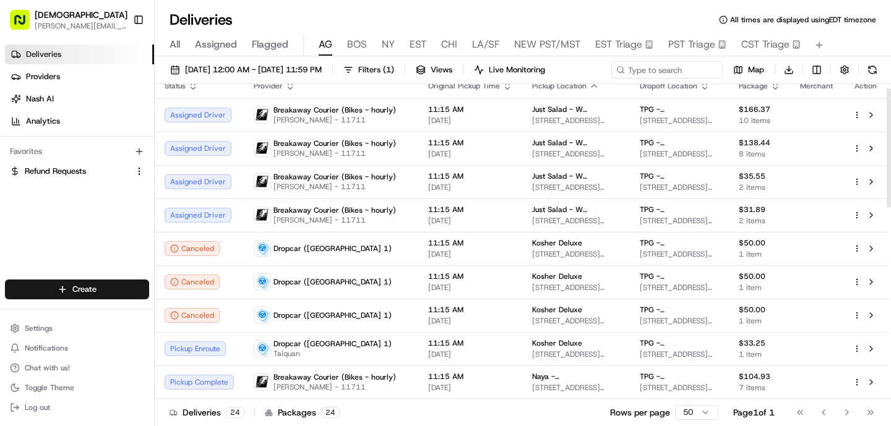
scroll to position [0, 0]
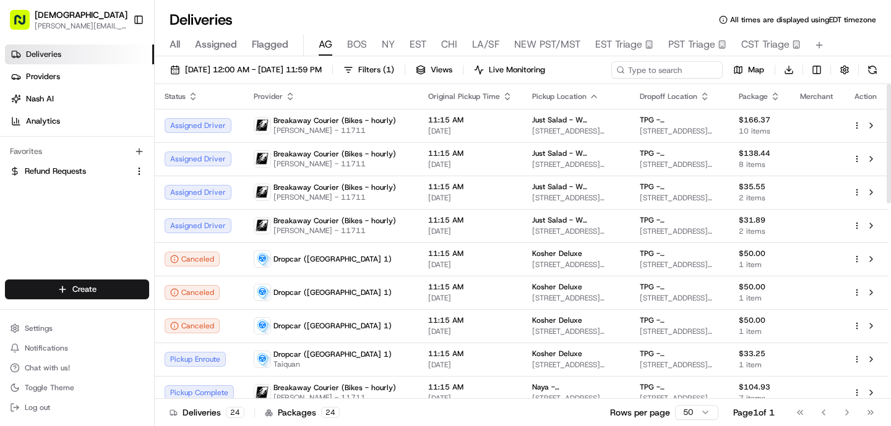
click at [363, 50] on span "BOS" at bounding box center [357, 44] width 20 height 15
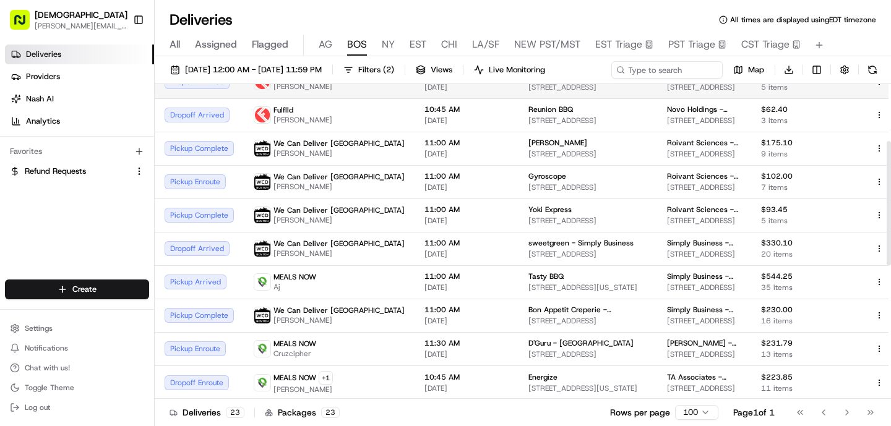
scroll to position [142, 0]
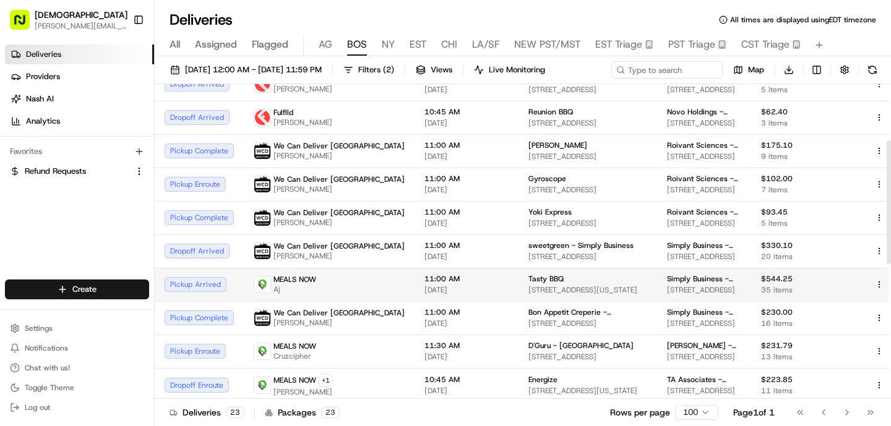
click at [352, 285] on td "MEALS NOW Aj" at bounding box center [329, 284] width 171 height 33
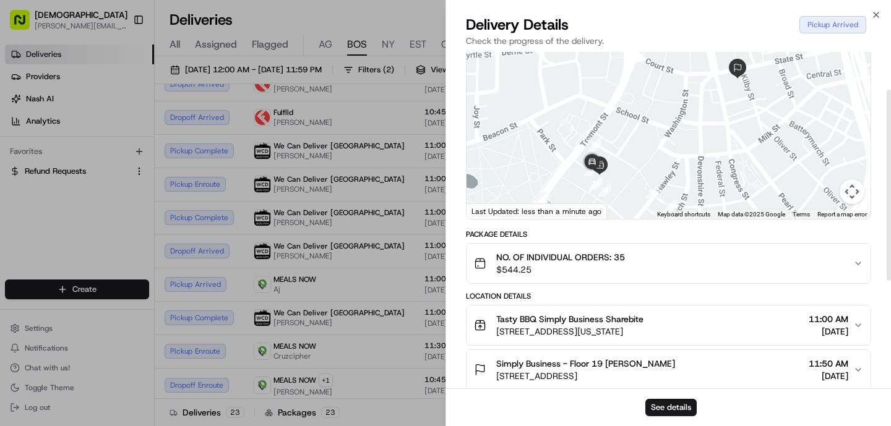
scroll to position [256, 0]
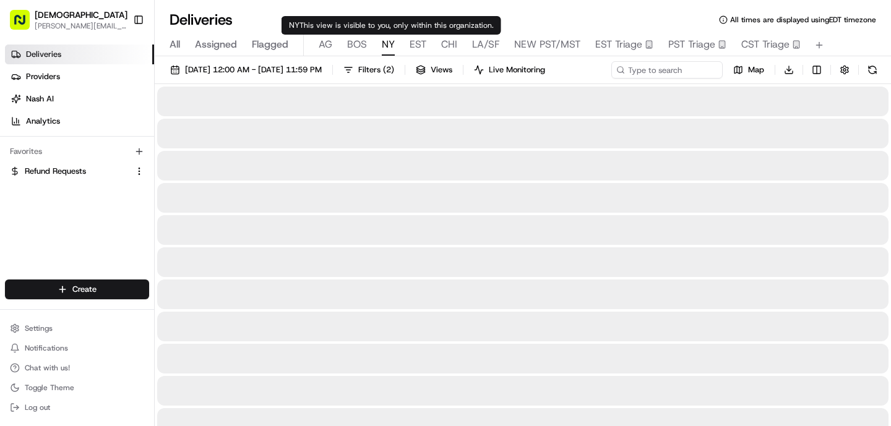
click at [390, 45] on span "NY" at bounding box center [388, 44] width 13 height 15
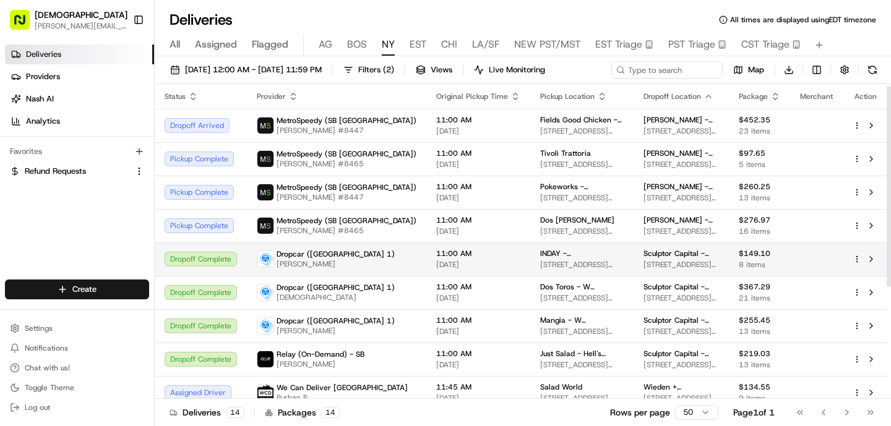
scroll to position [5, 0]
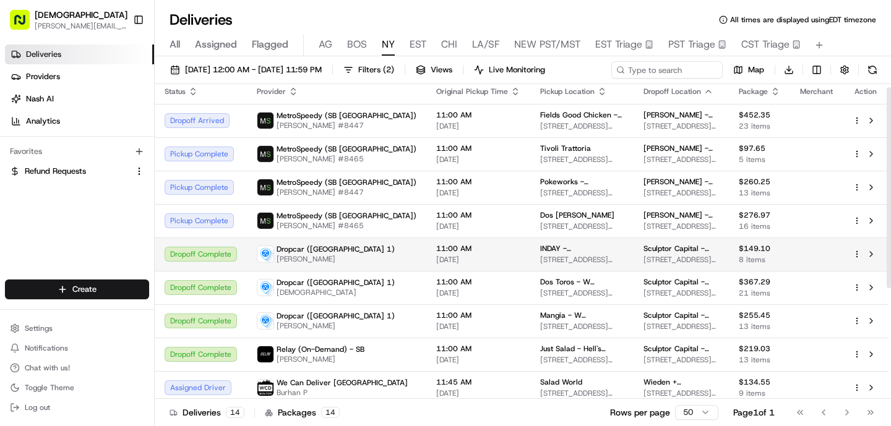
click at [426, 262] on td "11:00 AM [DATE]" at bounding box center [478, 254] width 104 height 33
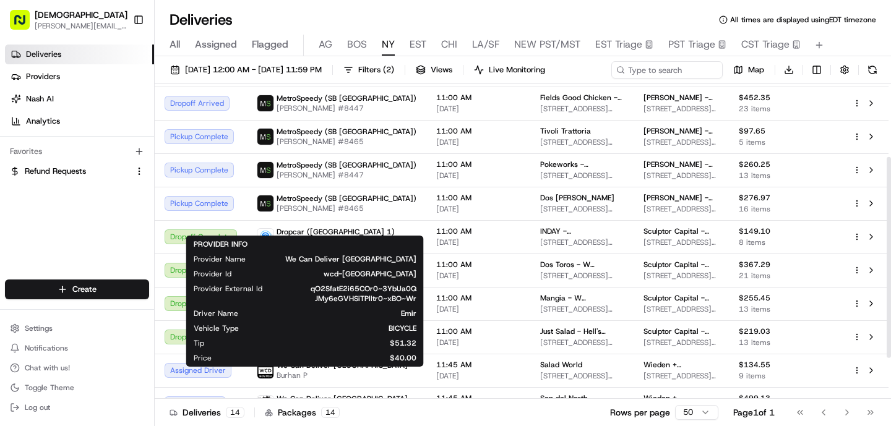
scroll to position [0, 0]
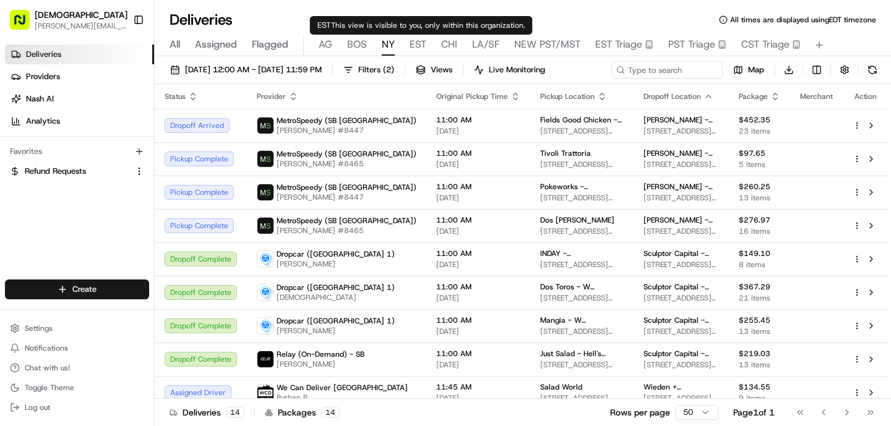
click at [408, 46] on div "All Assigned Flagged [PERSON_NAME] NY EST CHI LA/SF NEW PST/MST EST Triage PST …" at bounding box center [523, 46] width 736 height 22
click at [413, 48] on span "EST" at bounding box center [418, 44] width 17 height 15
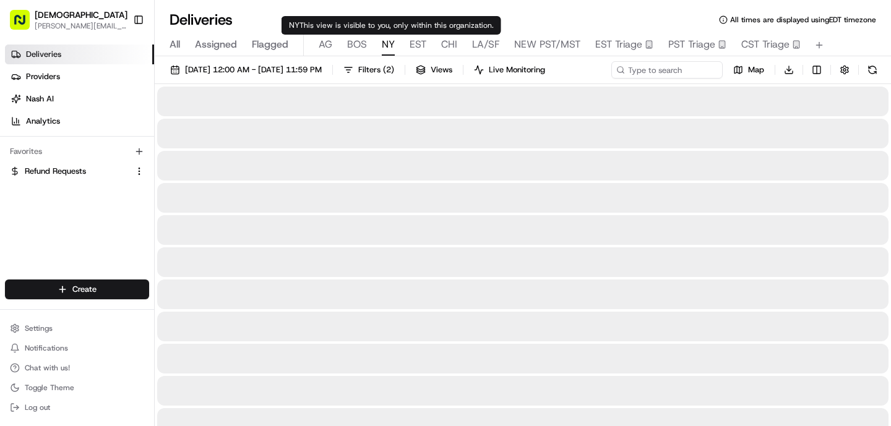
click at [382, 48] on span "NY" at bounding box center [388, 44] width 13 height 15
click at [353, 39] on span "BOS" at bounding box center [357, 44] width 20 height 15
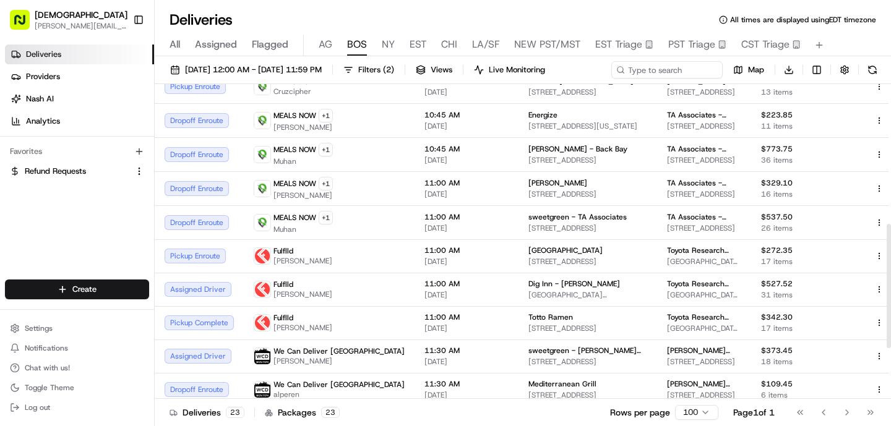
scroll to position [481, 0]
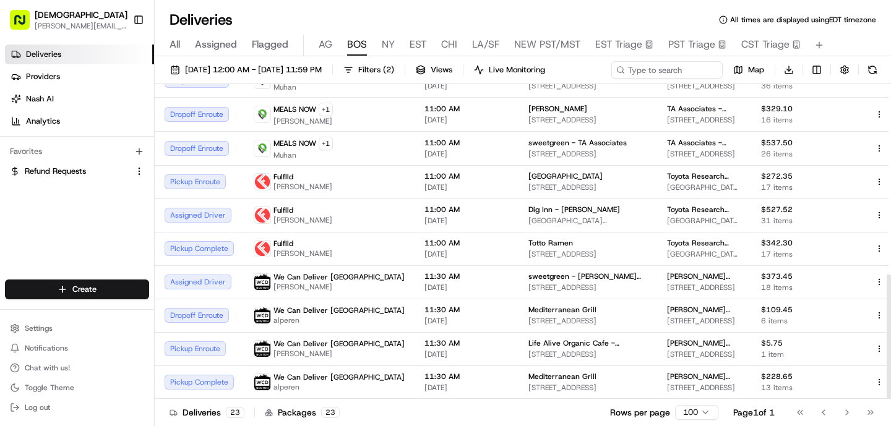
click at [324, 40] on span "AG" at bounding box center [326, 44] width 14 height 15
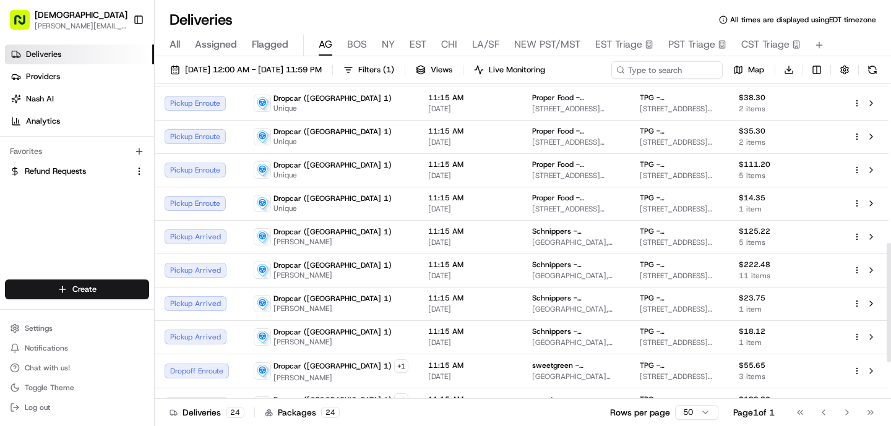
scroll to position [425, 0]
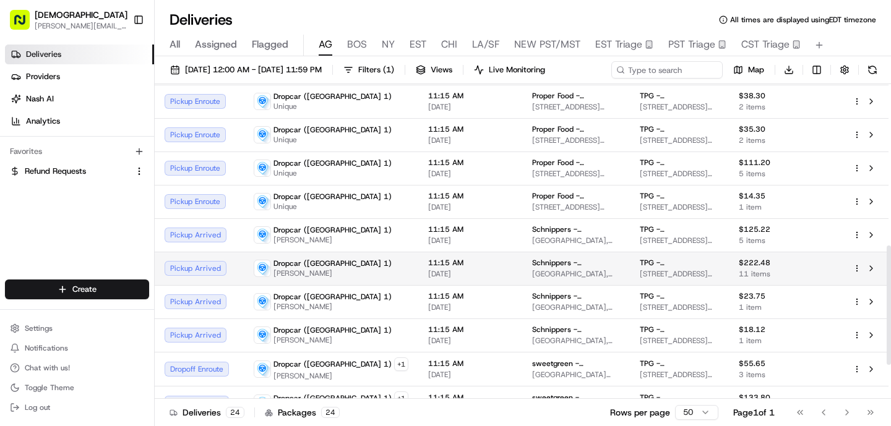
click at [365, 262] on div "Dropcar ([GEOGRAPHIC_DATA] 1) [PERSON_NAME]" at bounding box center [331, 269] width 155 height 20
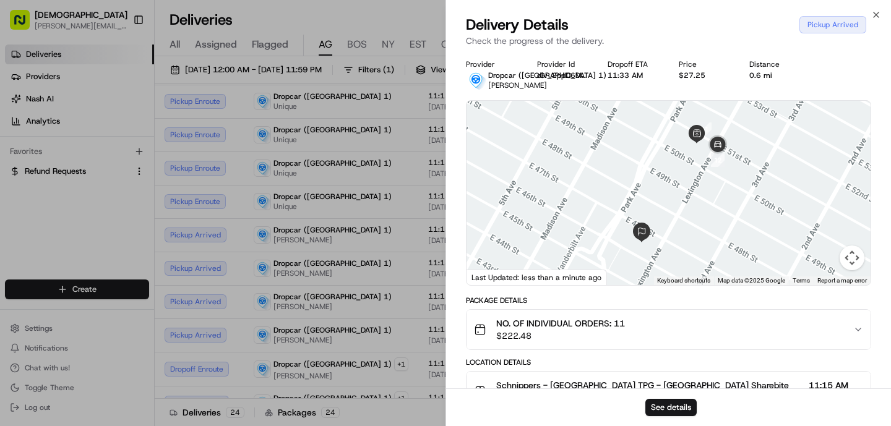
scroll to position [256, 0]
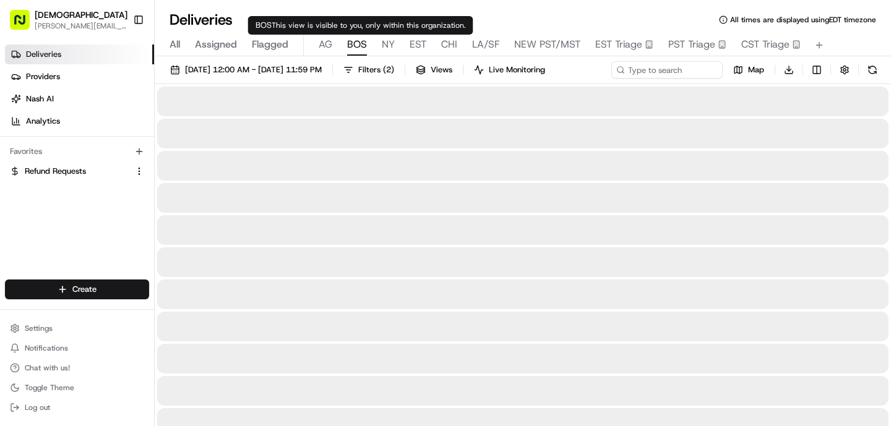
click at [352, 45] on span "BOS" at bounding box center [357, 44] width 20 height 15
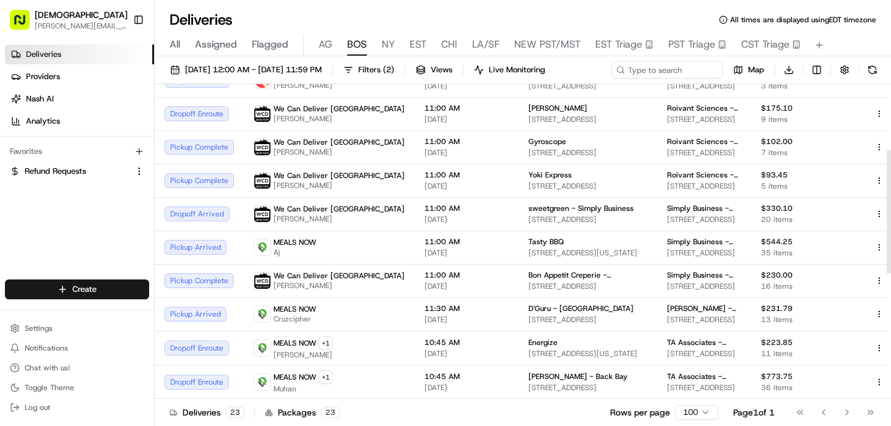
scroll to position [183, 0]
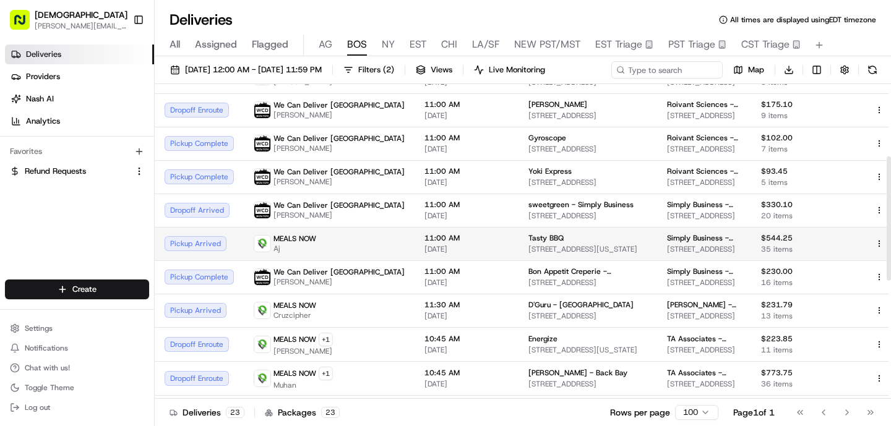
click at [415, 241] on td "11:00 AM [DATE]" at bounding box center [467, 243] width 104 height 33
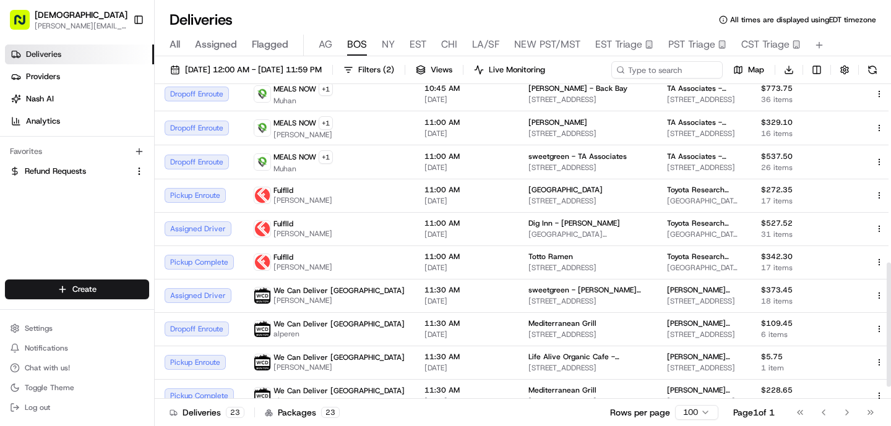
scroll to position [481, 0]
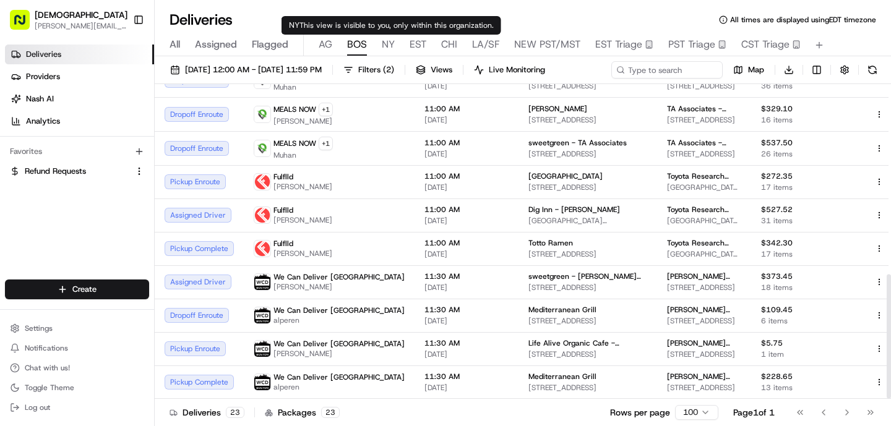
click at [386, 43] on span "NY" at bounding box center [388, 44] width 13 height 15
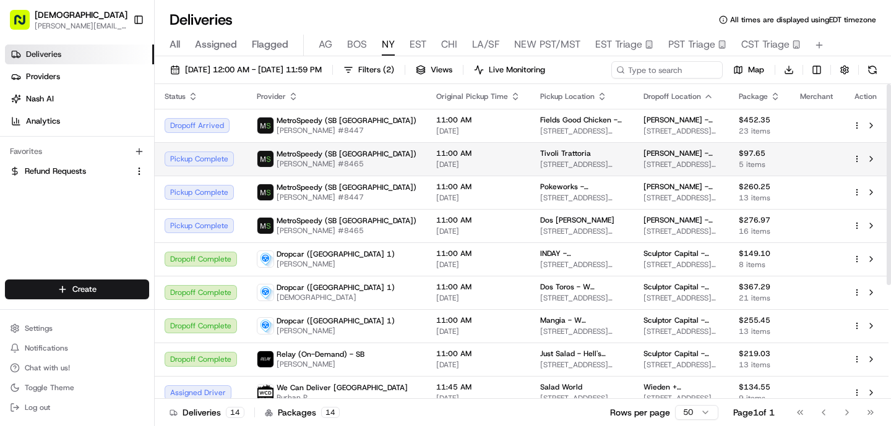
click at [436, 163] on span "[DATE]" at bounding box center [478, 165] width 84 height 10
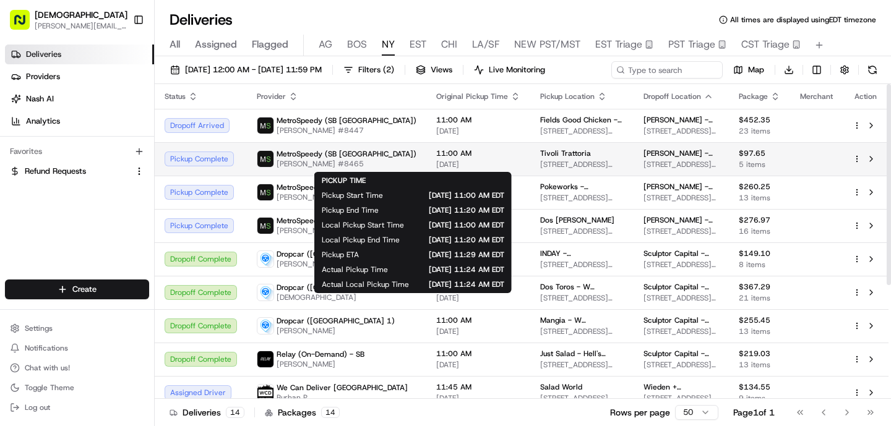
click at [436, 162] on span "[DATE]" at bounding box center [478, 165] width 84 height 10
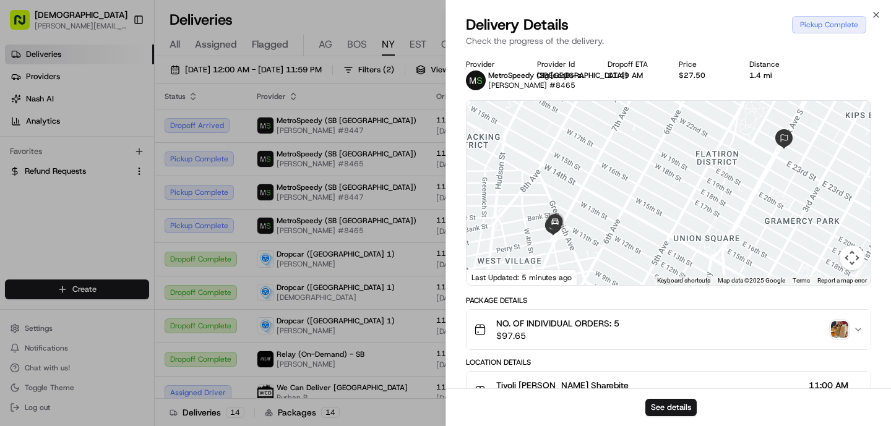
click at [840, 332] on img "button" at bounding box center [839, 329] width 17 height 17
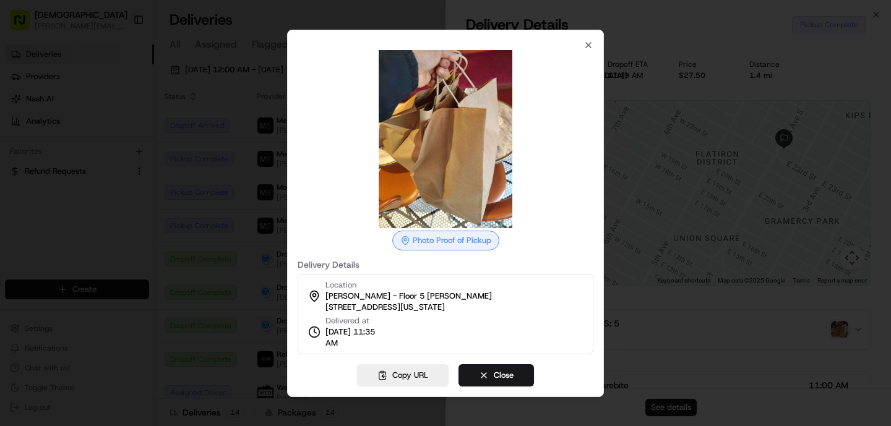
click at [732, 339] on div at bounding box center [445, 213] width 891 height 426
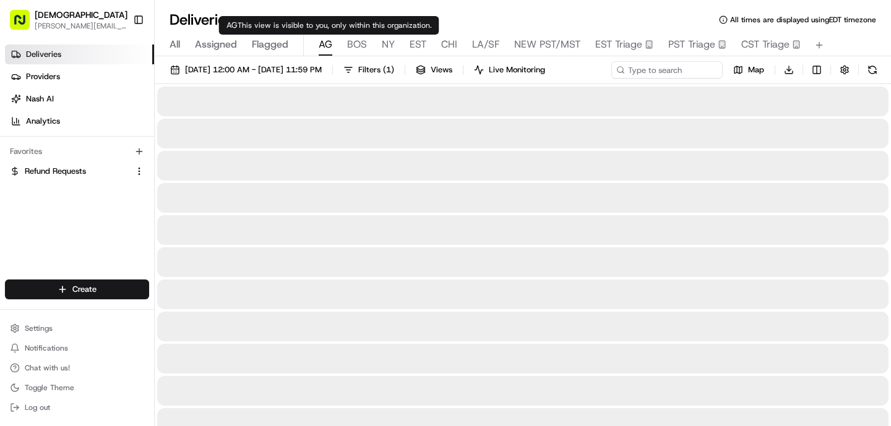
click at [328, 46] on span "AG" at bounding box center [326, 44] width 14 height 15
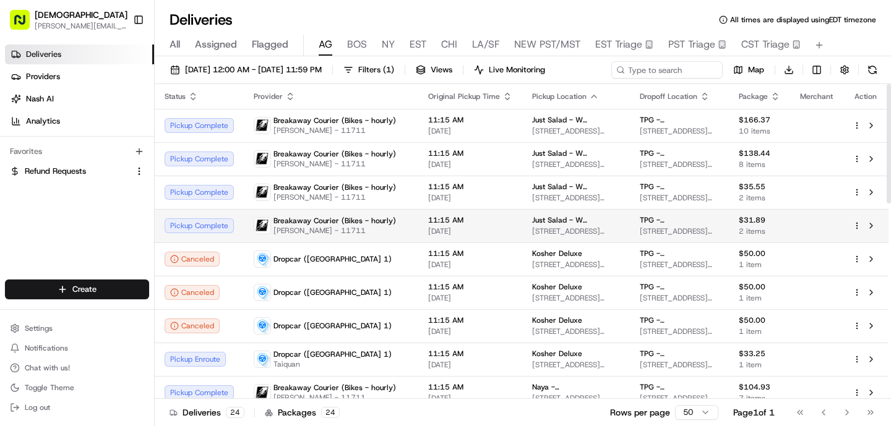
click at [349, 209] on td "Breakaway Courier (Bikes - hourly) [PERSON_NAME] - 11711" at bounding box center [331, 225] width 175 height 33
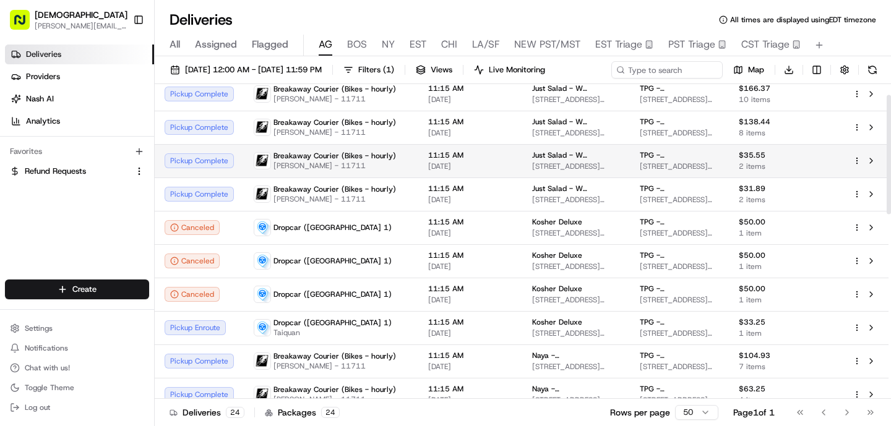
scroll to position [26, 0]
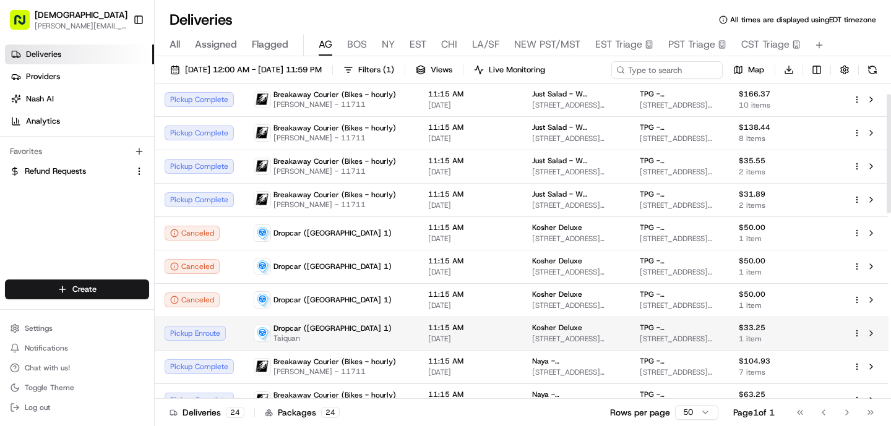
click at [341, 339] on div "Dropcar ([GEOGRAPHIC_DATA] 1) Taiquan" at bounding box center [331, 334] width 155 height 20
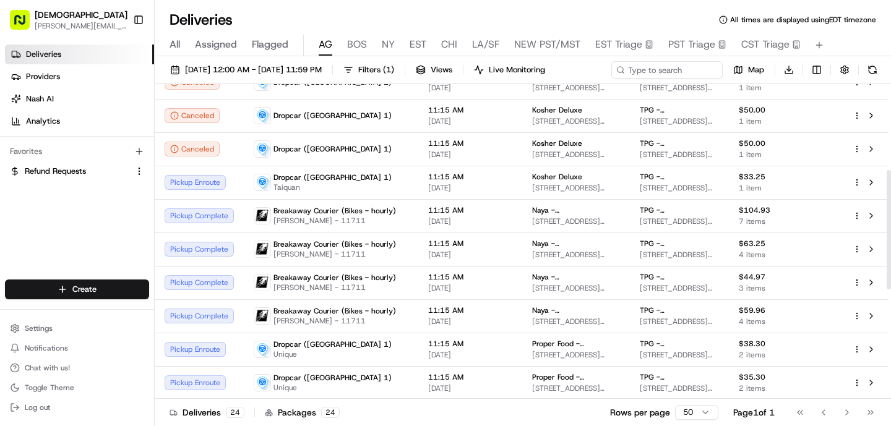
scroll to position [268, 0]
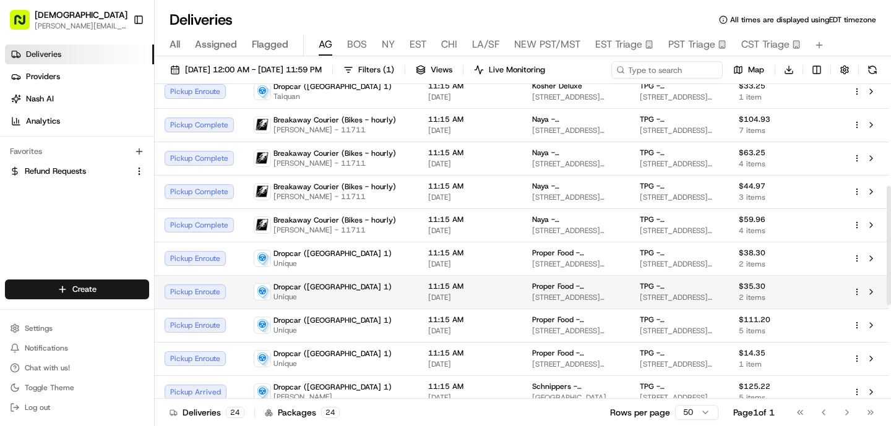
click at [368, 290] on div "Dropcar ([GEOGRAPHIC_DATA] 1) Unique" at bounding box center [331, 292] width 155 height 20
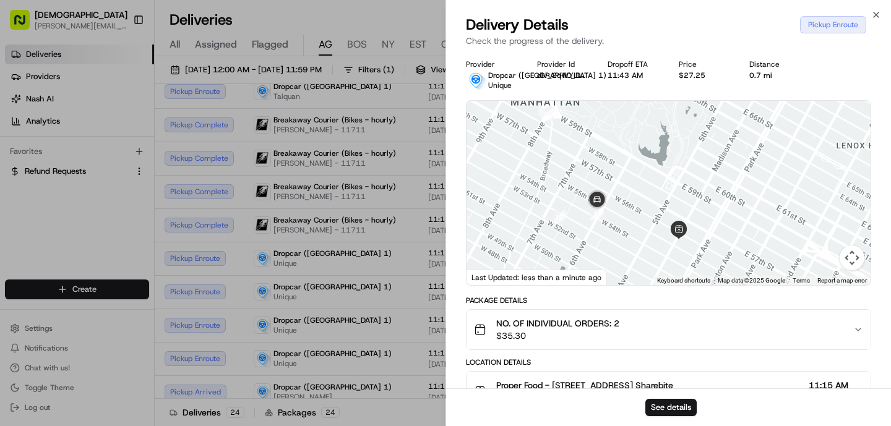
drag, startPoint x: 664, startPoint y: 160, endPoint x: 653, endPoint y: 253, distance: 94.1
click at [654, 253] on div at bounding box center [669, 193] width 404 height 184
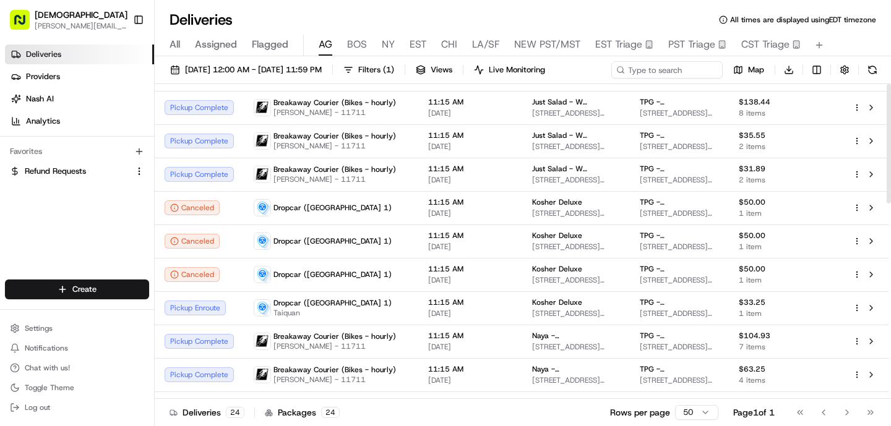
scroll to position [0, 0]
